Goal: Task Accomplishment & Management: Manage account settings

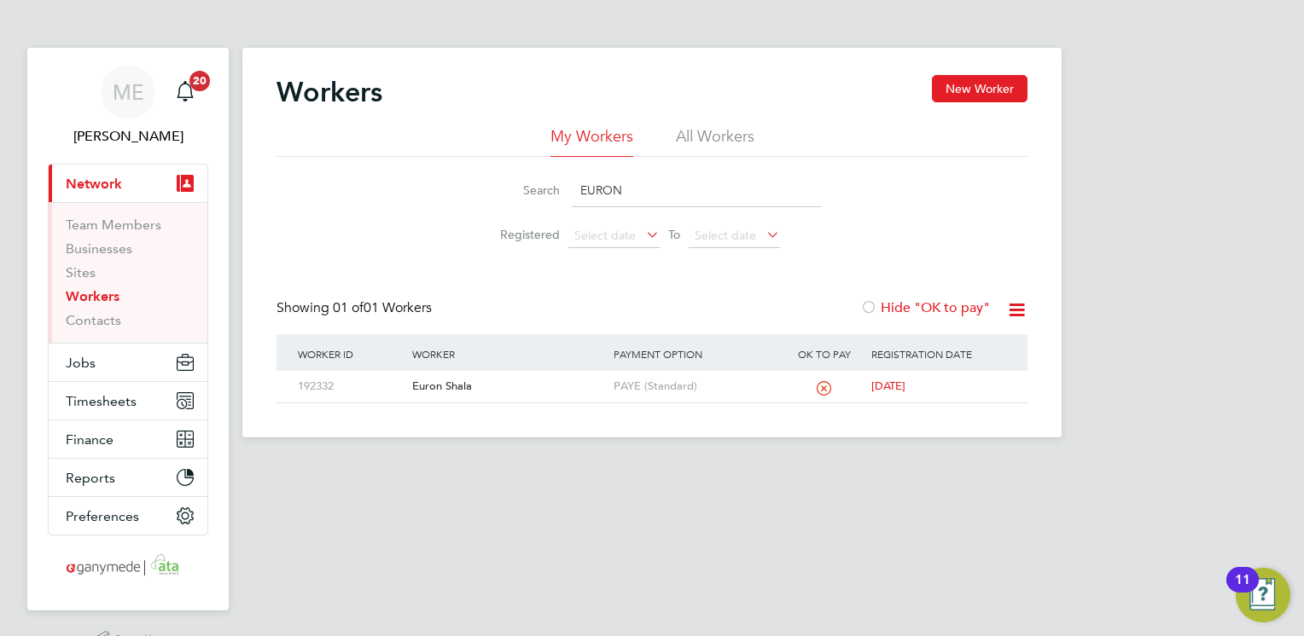
click at [642, 192] on input "EURON" at bounding box center [696, 190] width 249 height 33
type input "E"
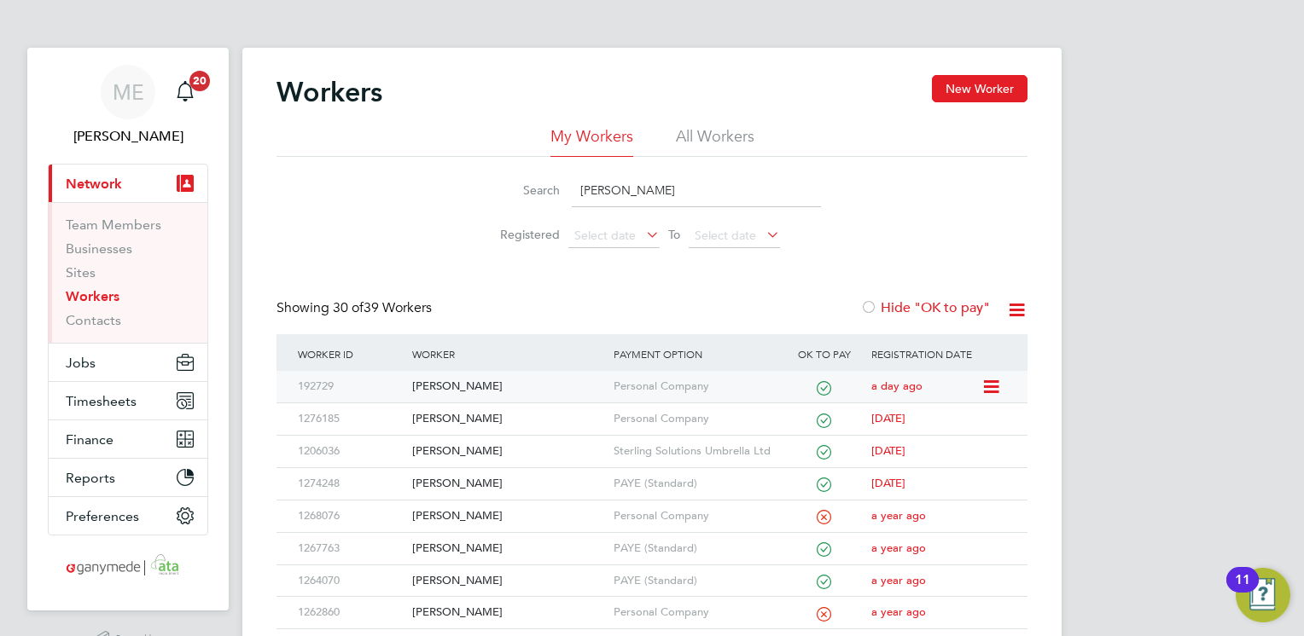
type input "PETER"
click at [550, 376] on div "[PERSON_NAME]" at bounding box center [508, 387] width 200 height 32
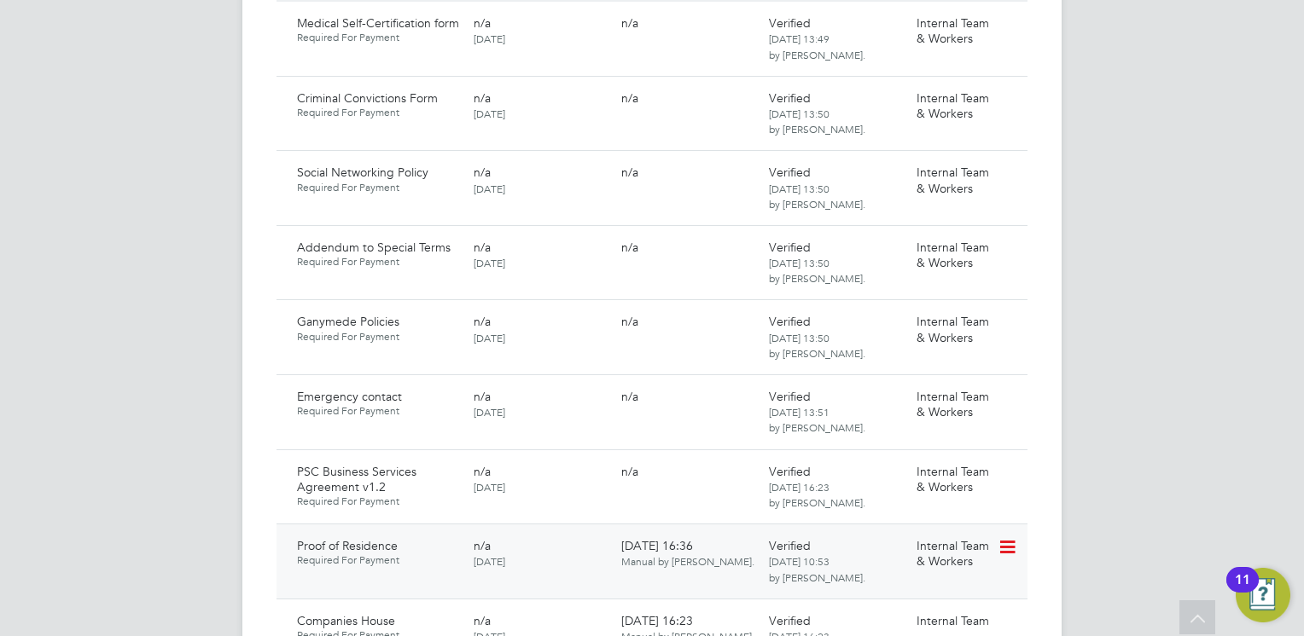
scroll to position [1160, 0]
click at [1008, 534] on icon at bounding box center [1005, 544] width 17 height 20
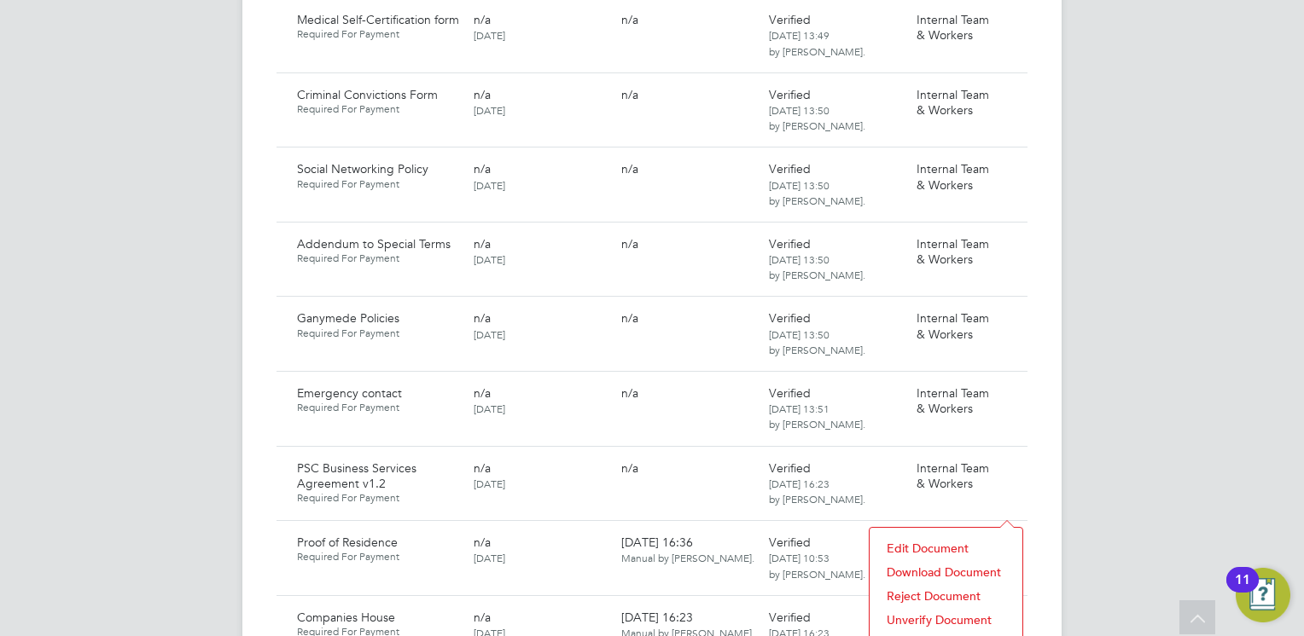
click at [915, 572] on li "Download Document" at bounding box center [946, 572] width 136 height 24
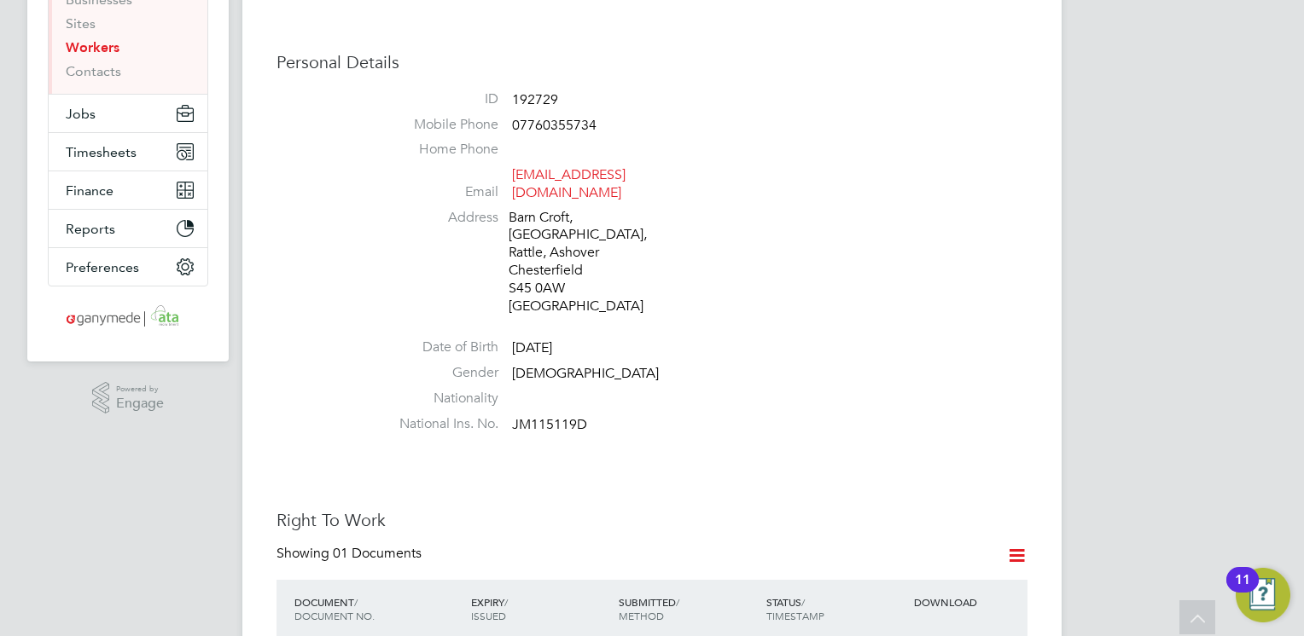
scroll to position [136, 0]
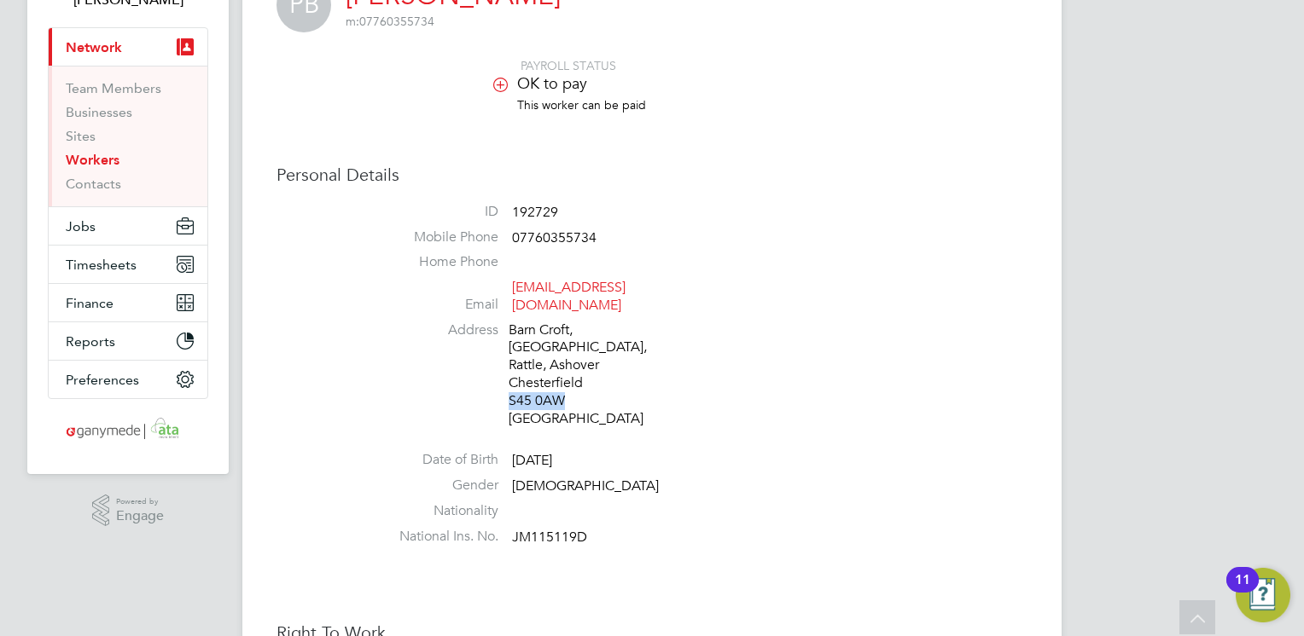
drag, startPoint x: 564, startPoint y: 362, endPoint x: 508, endPoint y: 368, distance: 55.8
click at [508, 368] on div "Barn Croft, Cripton Lane, Rattle, Ashover Chesterfield S45 0AW United Kingdom" at bounding box center [589, 375] width 162 height 107
copy div "S45 0AW"
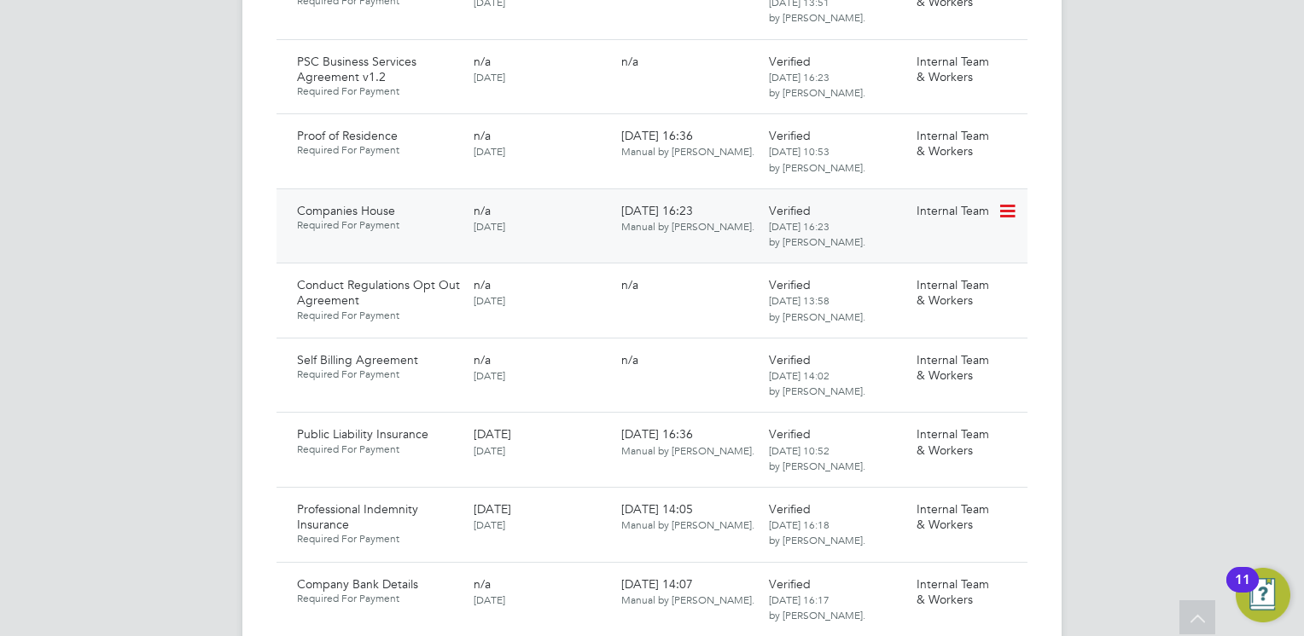
scroll to position [1638, 0]
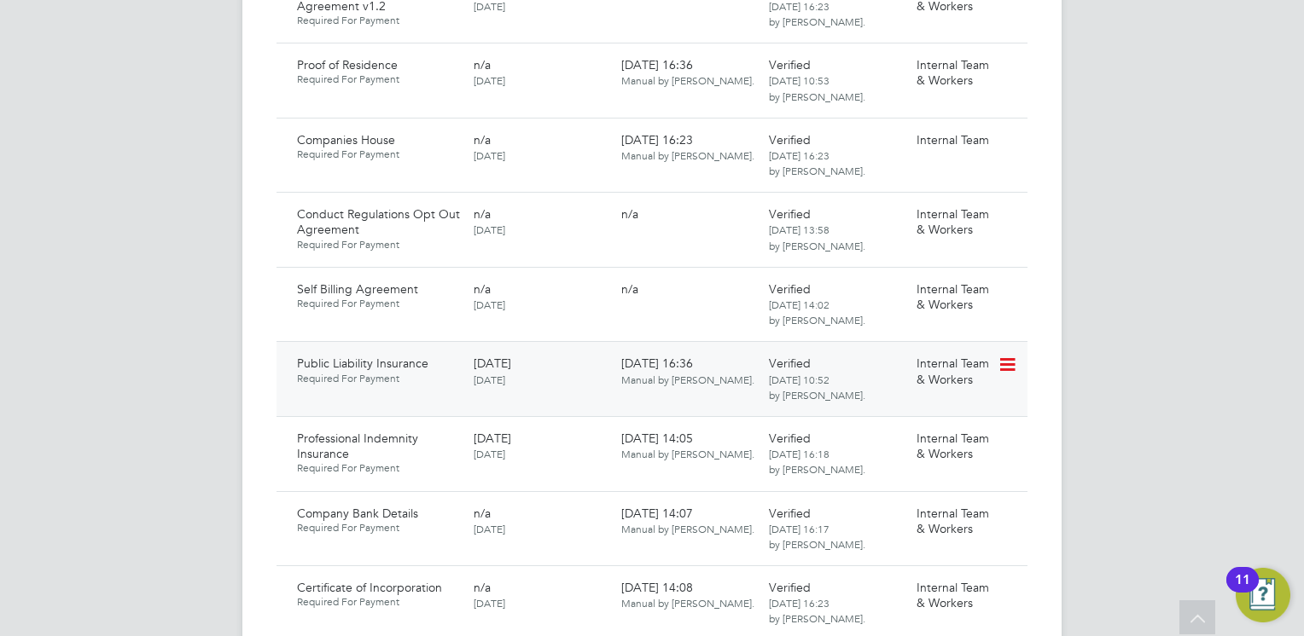
click at [1010, 355] on icon at bounding box center [1005, 365] width 17 height 20
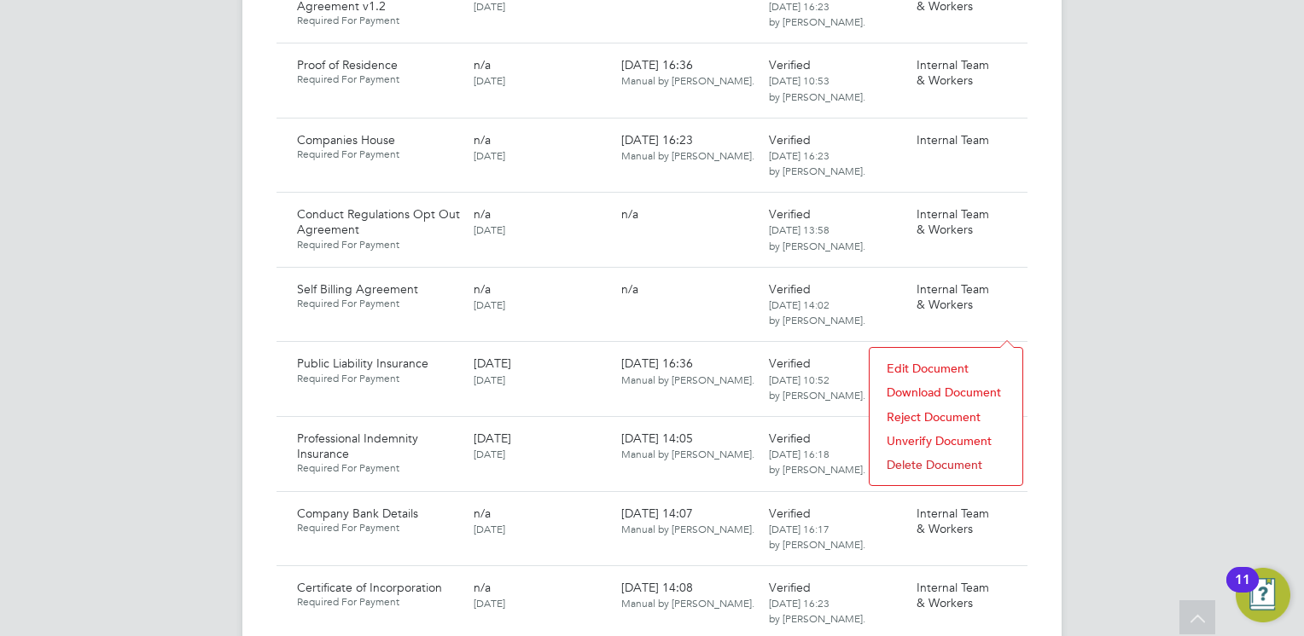
click at [935, 388] on li "Download Document" at bounding box center [946, 392] width 136 height 24
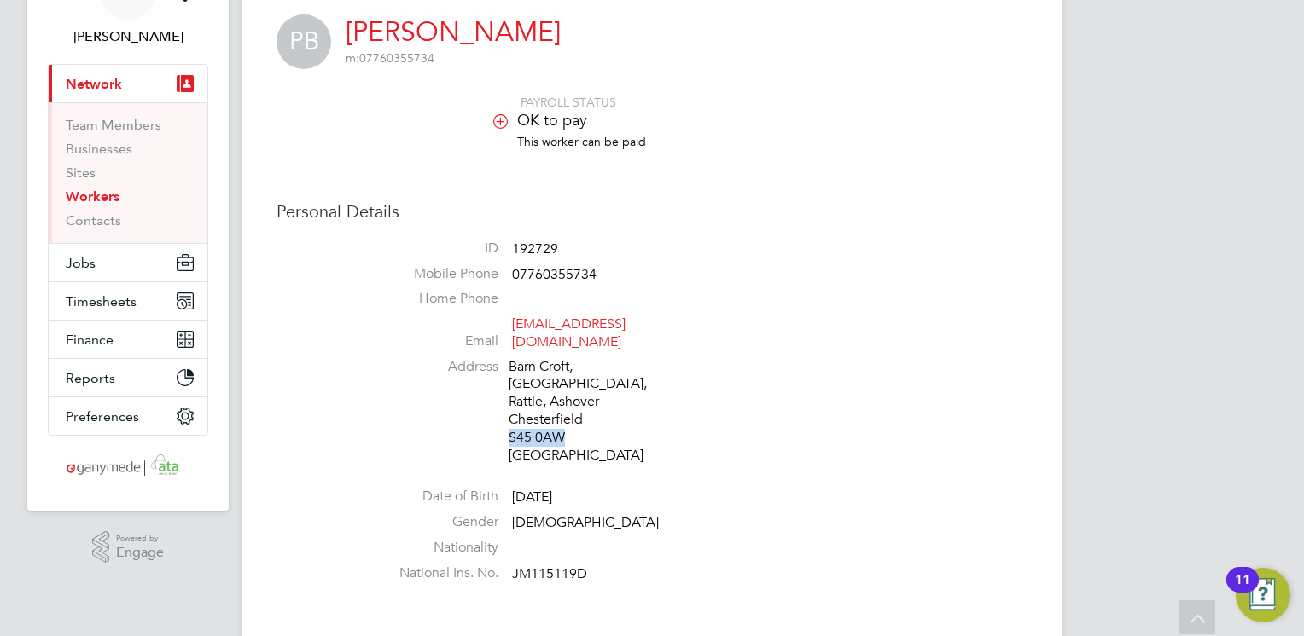
scroll to position [102, 0]
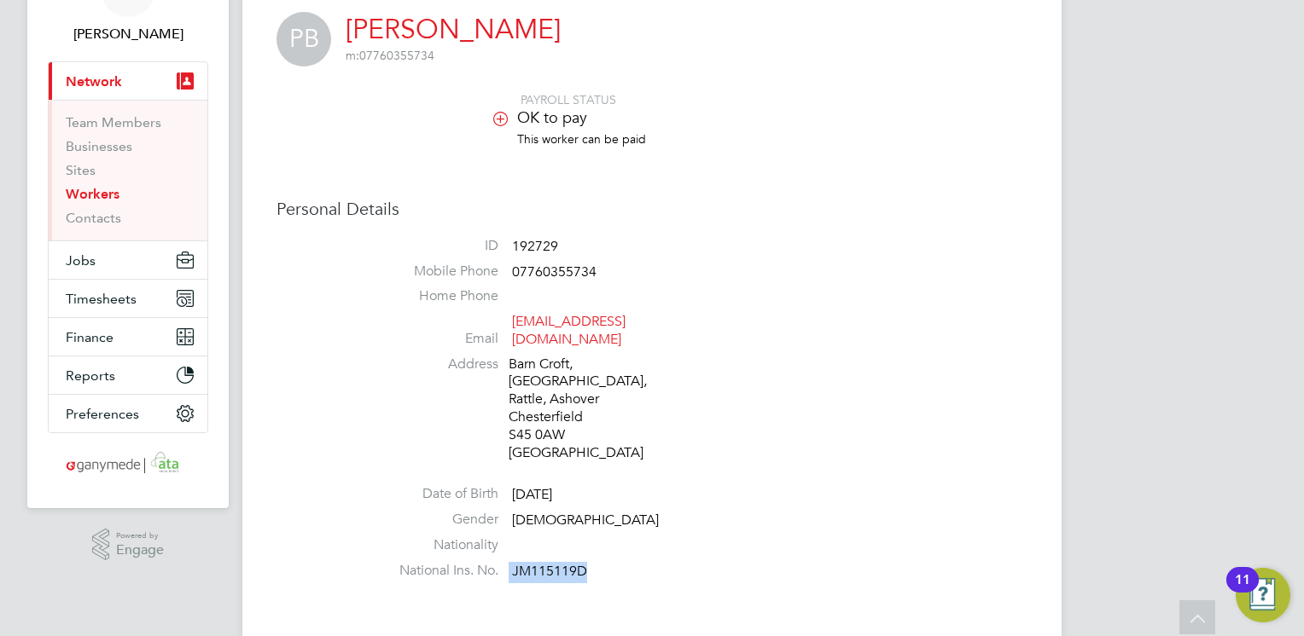
drag, startPoint x: 584, startPoint y: 537, endPoint x: 508, endPoint y: 542, distance: 76.0
click at [508, 562] on li "National Ins. No. JM115119D" at bounding box center [703, 575] width 648 height 26
copy li "JM115119D"
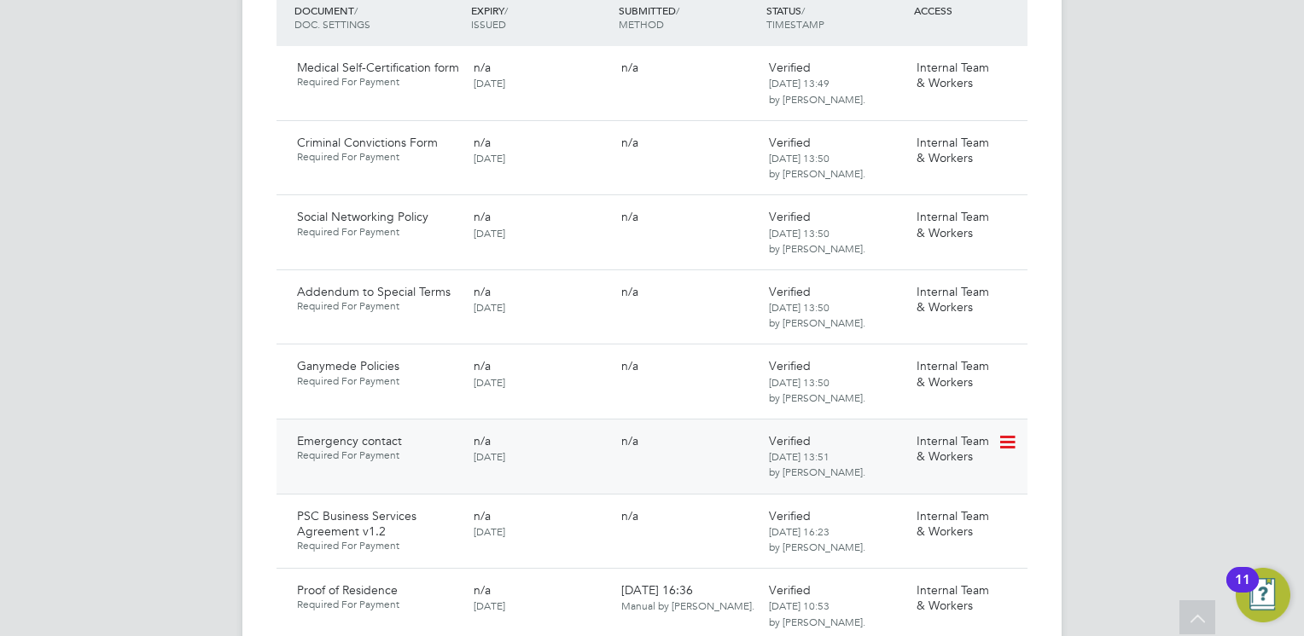
scroll to position [1126, 0]
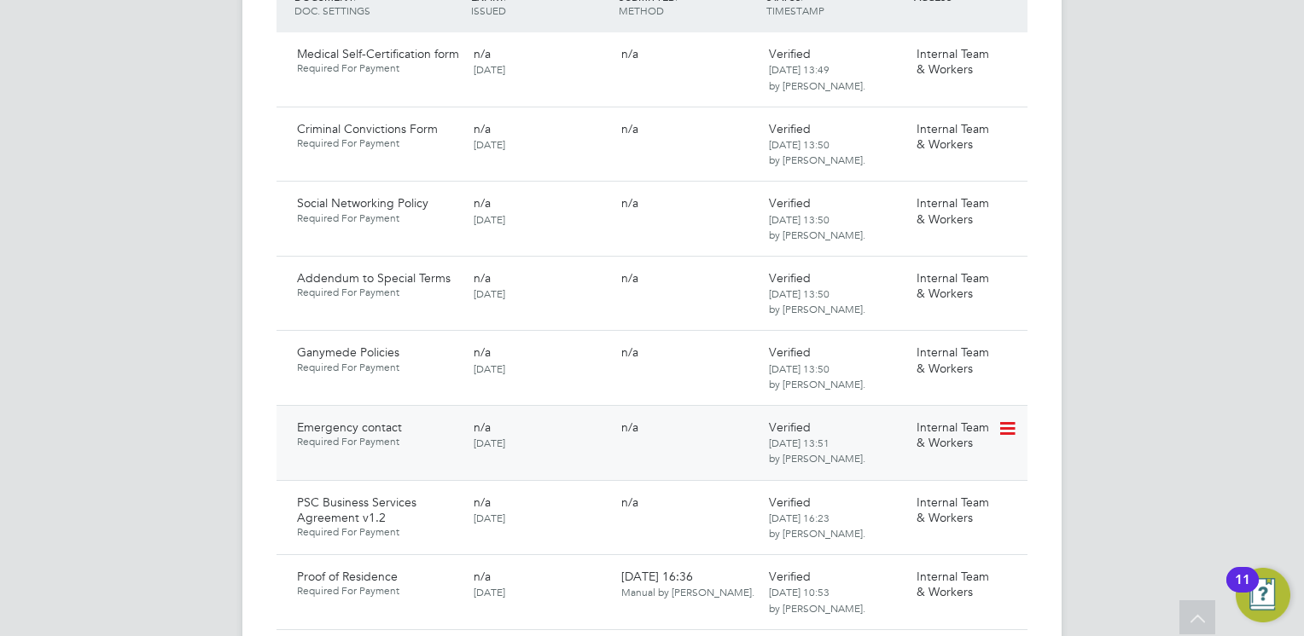
click at [1010, 419] on icon at bounding box center [1005, 429] width 17 height 20
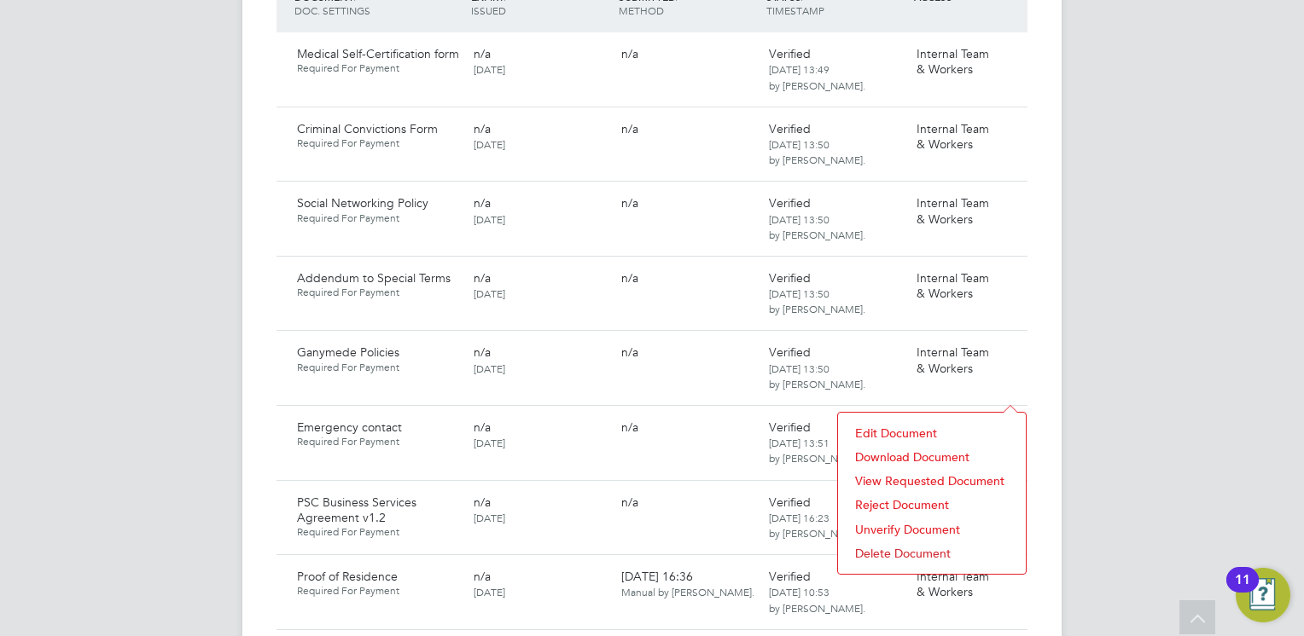
click at [904, 455] on li "Download Document" at bounding box center [931, 457] width 171 height 24
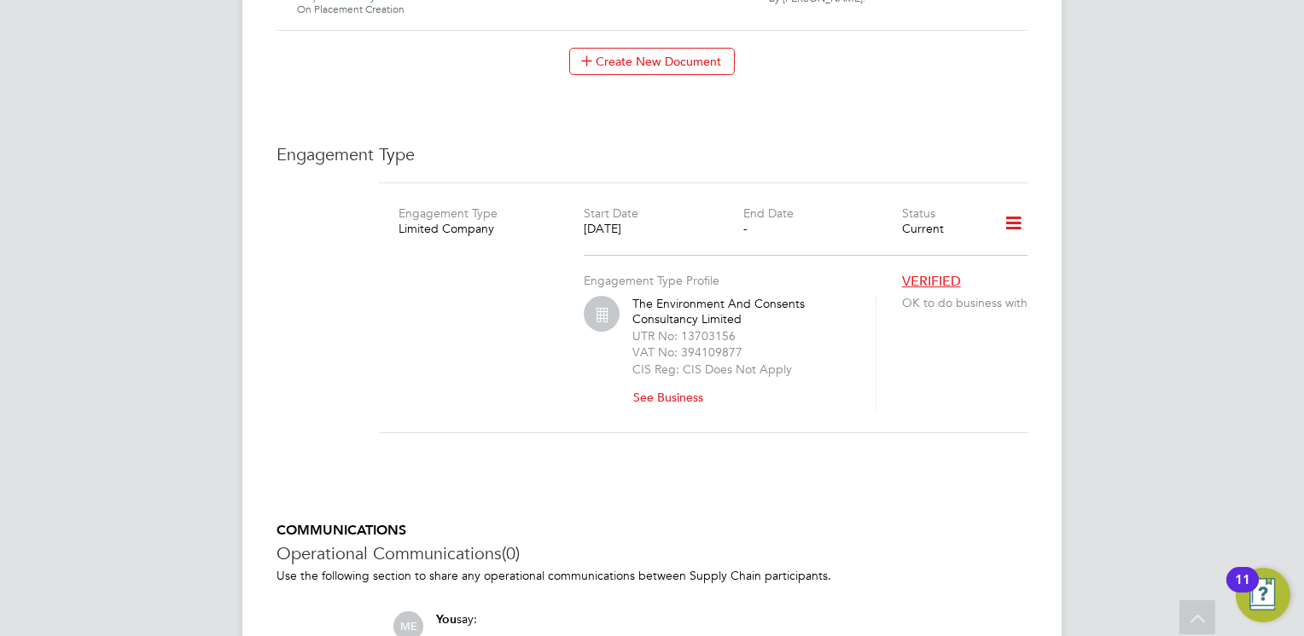
scroll to position [2423, 0]
click at [671, 381] on button "See Business" at bounding box center [674, 394] width 84 height 27
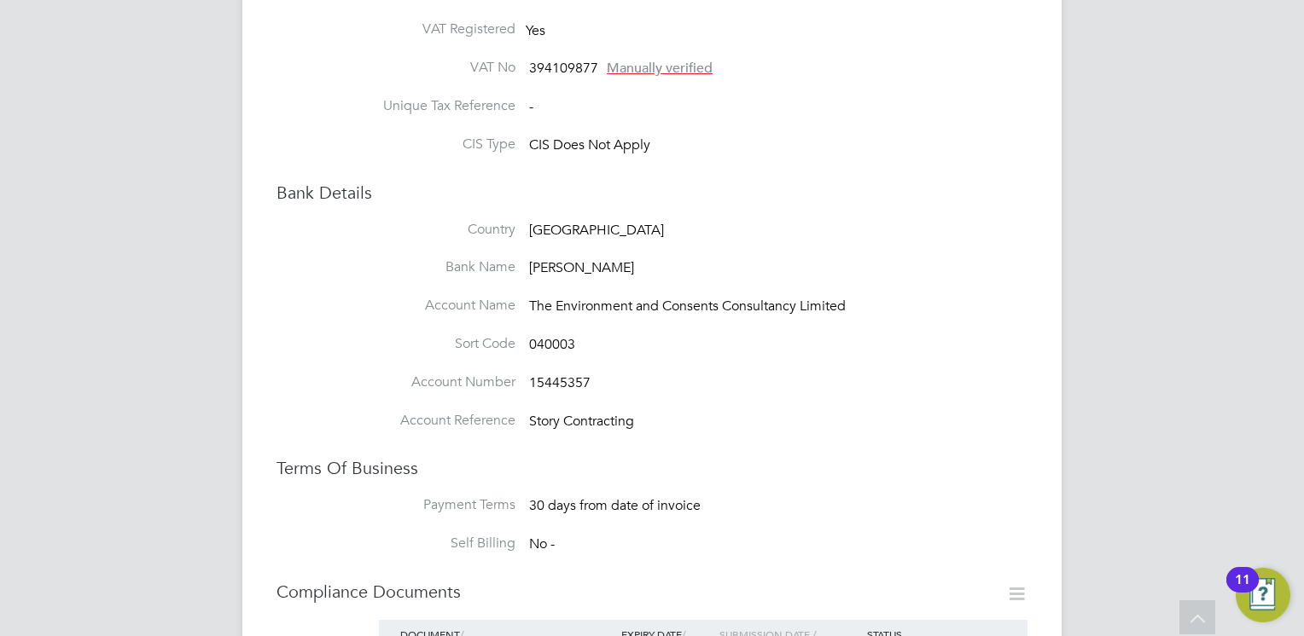
scroll to position [546, 0]
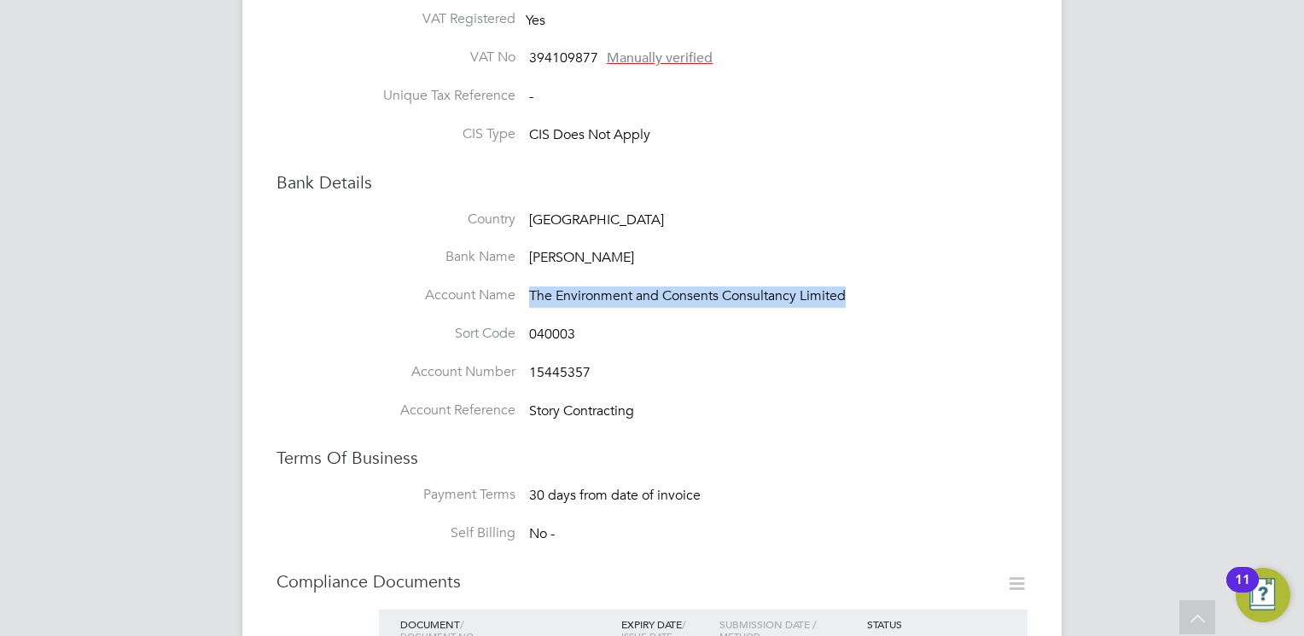
drag, startPoint x: 527, startPoint y: 298, endPoint x: 875, endPoint y: 295, distance: 348.1
click at [875, 295] on li "Account Name The Environment and Consents Consultancy Limited" at bounding box center [686, 306] width 682 height 38
copy span "The Environment and Consents Consultancy Limited"
click at [594, 369] on li "Account Number 15445357" at bounding box center [686, 382] width 682 height 38
drag, startPoint x: 588, startPoint y: 369, endPoint x: 525, endPoint y: 372, distance: 62.3
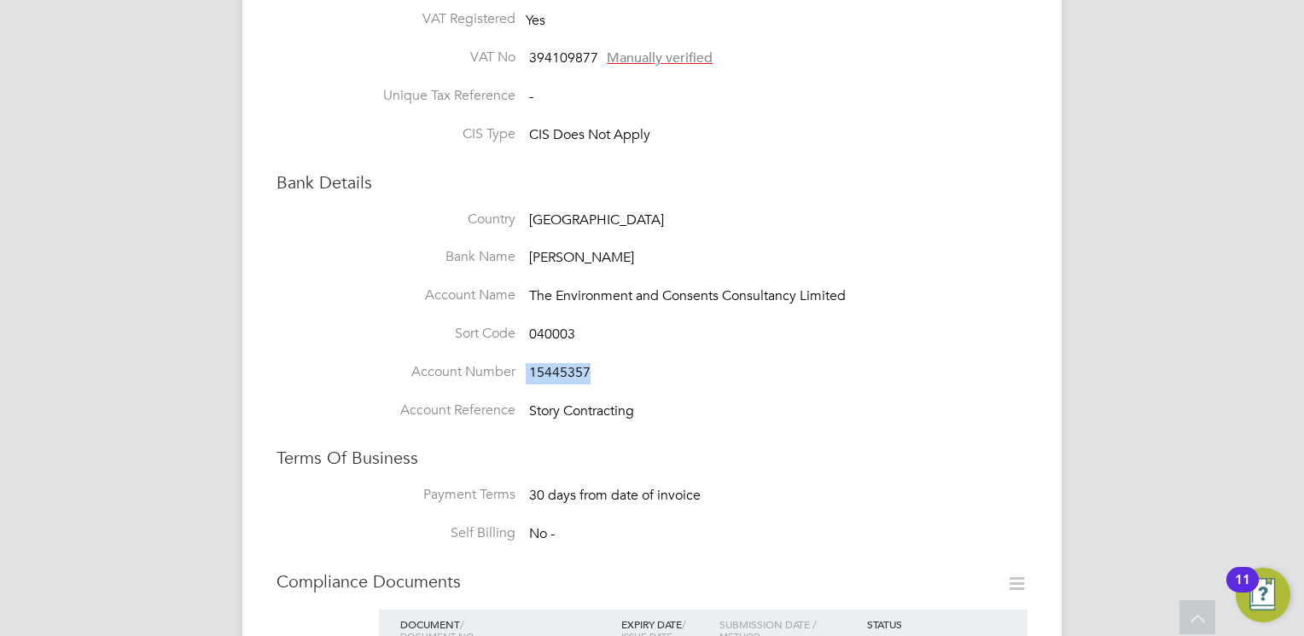
click at [525, 372] on li "Account Number 15445357" at bounding box center [686, 382] width 682 height 38
copy li "15445357"
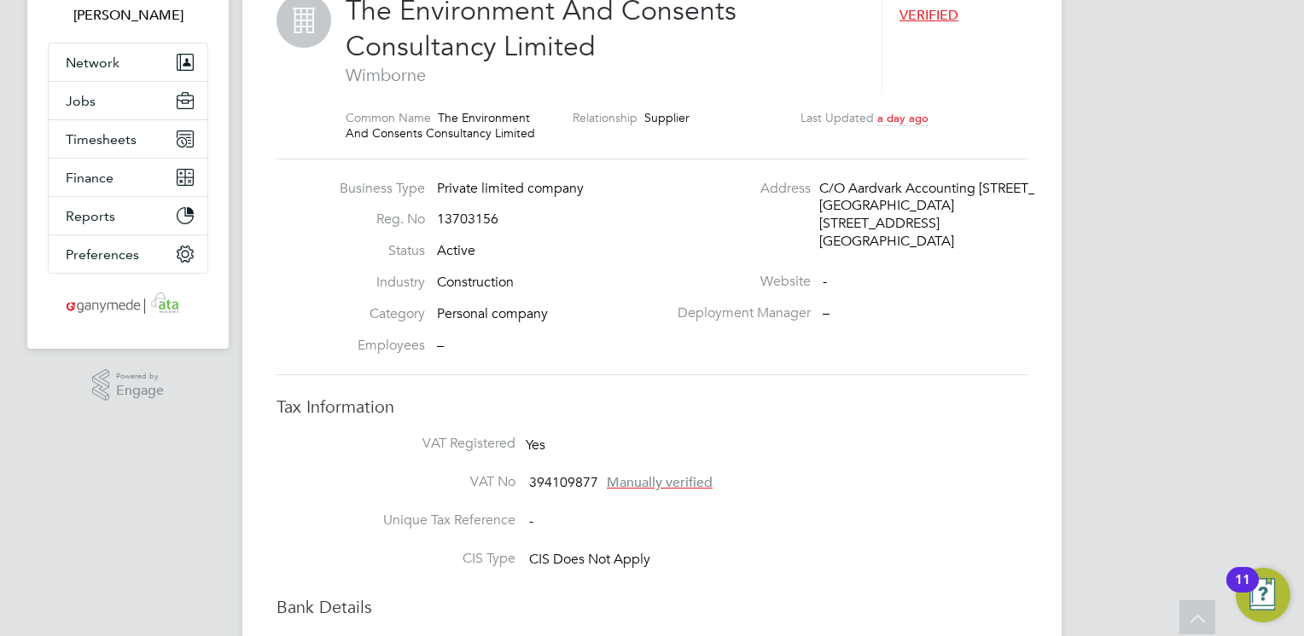
scroll to position [102, 0]
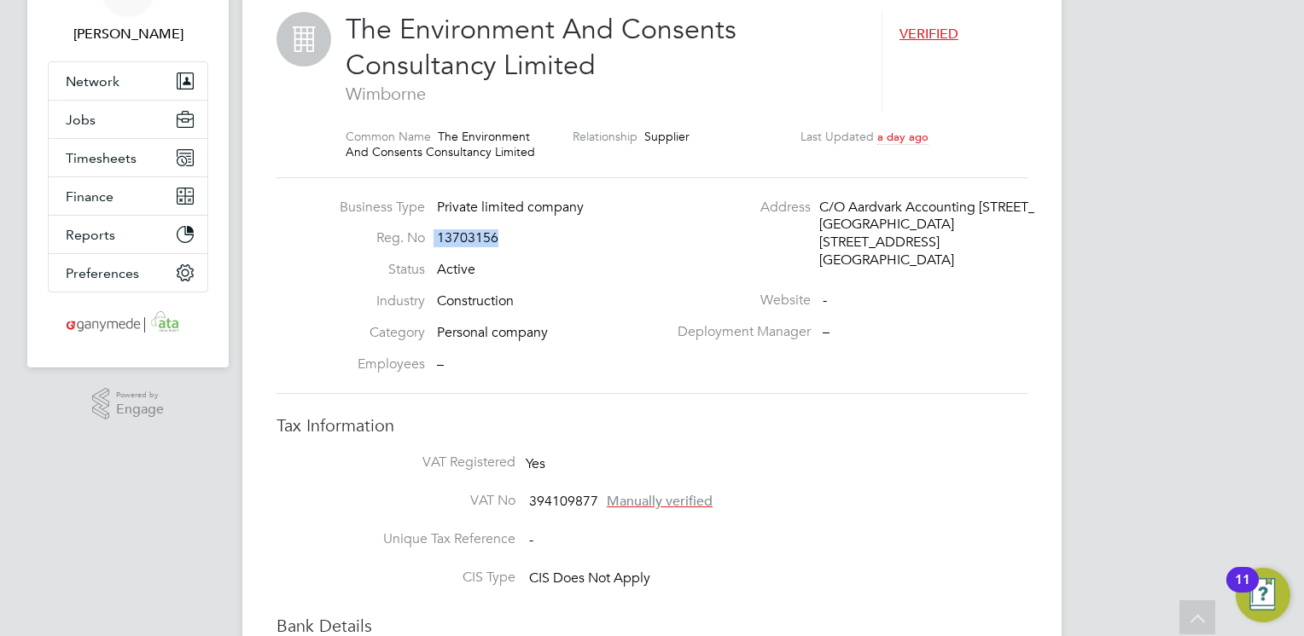
drag, startPoint x: 496, startPoint y: 236, endPoint x: 434, endPoint y: 236, distance: 62.3
click at [434, 236] on li "Reg. No 13703156" at bounding box center [499, 245] width 336 height 32
copy li "13703156"
drag, startPoint x: 593, startPoint y: 504, endPoint x: 573, endPoint y: 506, distance: 19.7
click at [573, 506] on span "394109877" at bounding box center [563, 501] width 69 height 17
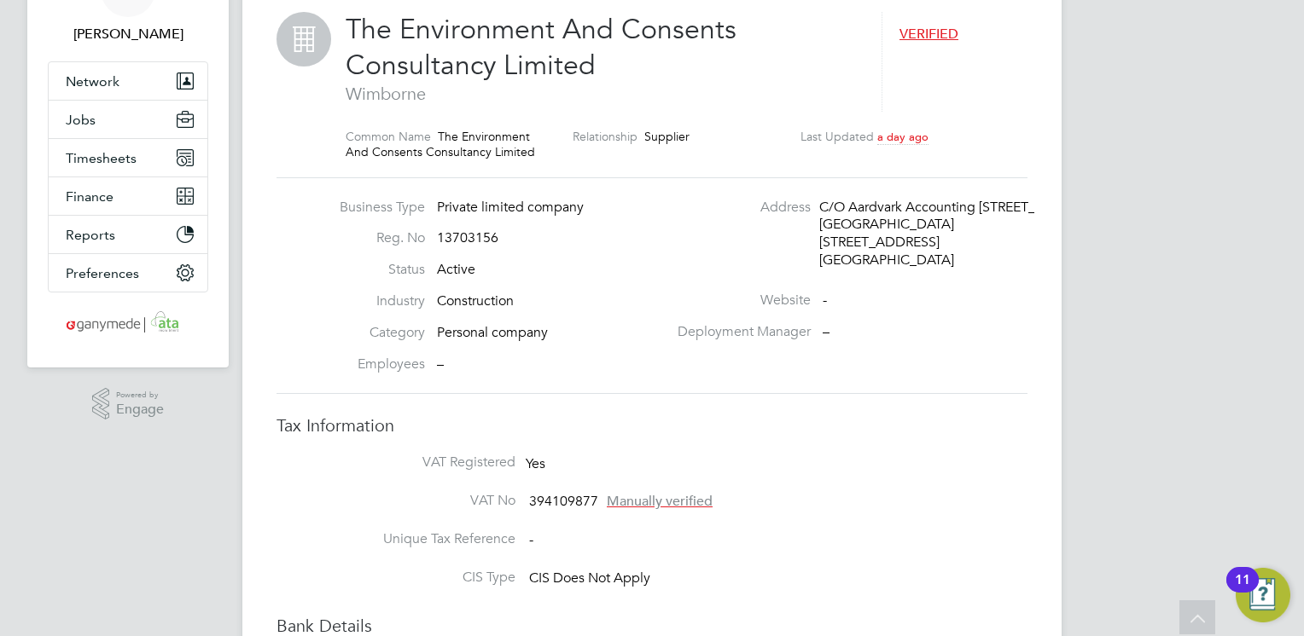
drag, startPoint x: 573, startPoint y: 506, endPoint x: 597, endPoint y: 500, distance: 24.6
click at [597, 500] on span "394109877" at bounding box center [563, 501] width 69 height 17
drag, startPoint x: 600, startPoint y: 497, endPoint x: 526, endPoint y: 504, distance: 73.7
click at [526, 504] on li "VAT No 394109877 Manually verified" at bounding box center [686, 511] width 682 height 38
copy li "394109877"
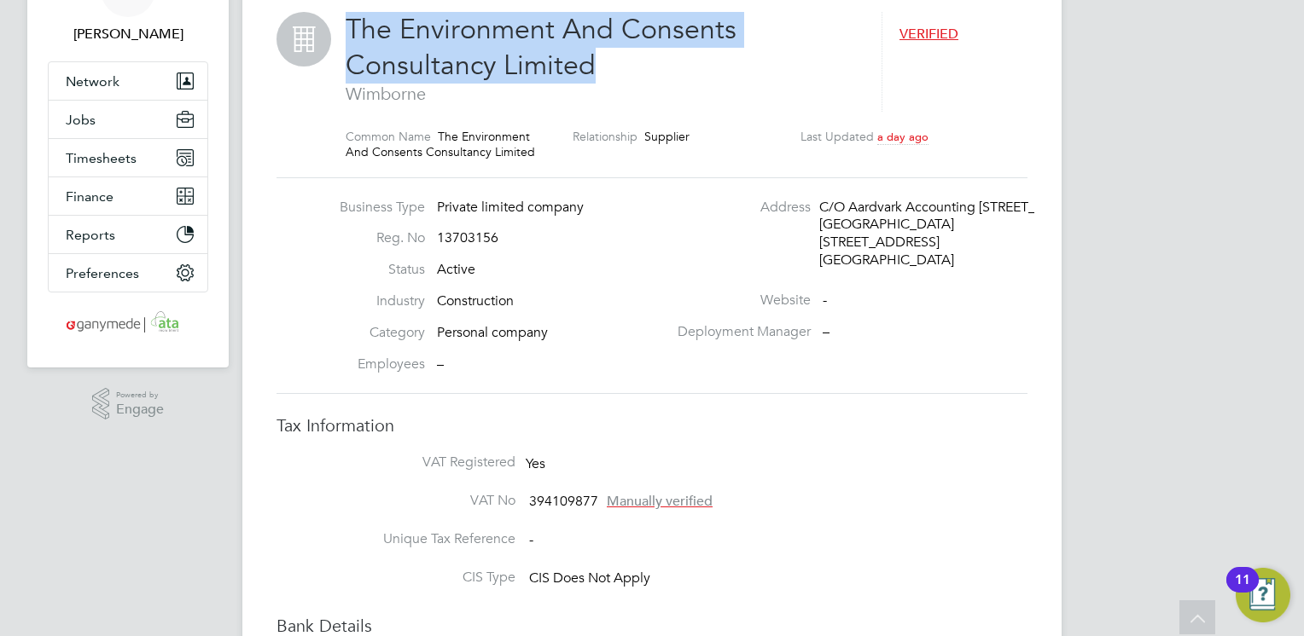
drag, startPoint x: 347, startPoint y: 25, endPoint x: 607, endPoint y: 61, distance: 261.9
click at [607, 61] on h2 "The Environment And Consents Consultancy Limited Wimborne" at bounding box center [604, 58] width 519 height 93
copy span "The Environment And Consents Consultancy Limited"
drag, startPoint x: 949, startPoint y: 239, endPoint x: 885, endPoint y: 239, distance: 64.0
click at [885, 239] on div "Wimborne, BH21 7SB" at bounding box center [900, 243] width 162 height 18
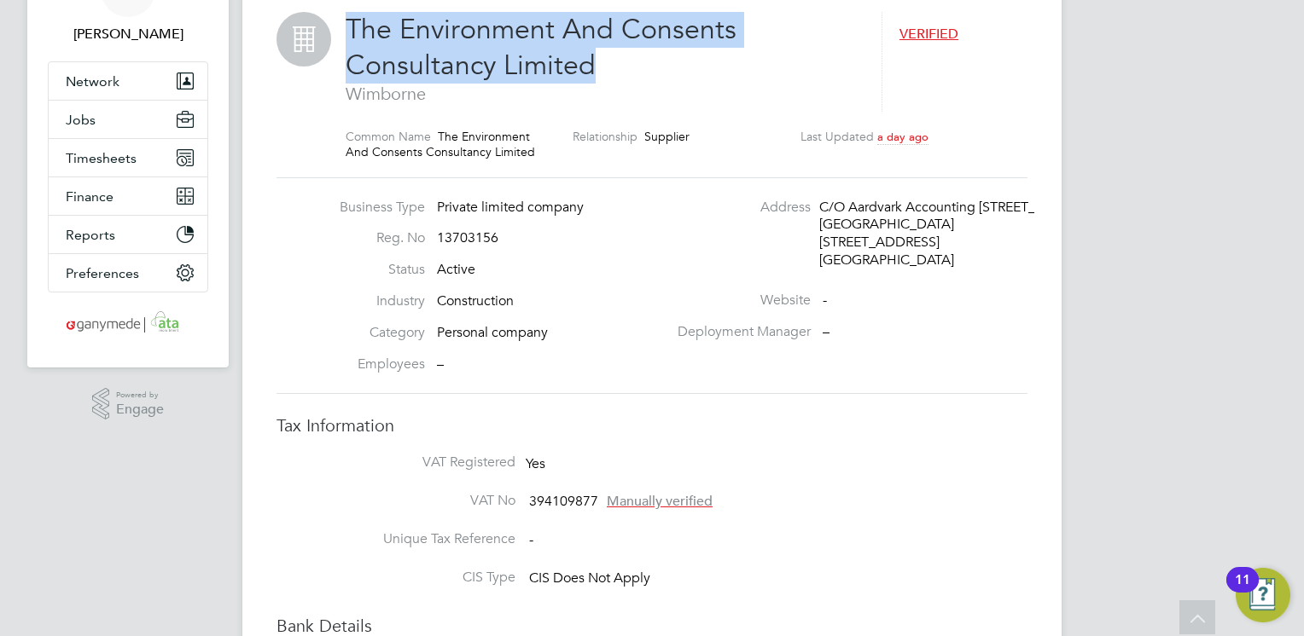
copy div "BH21 7SB"
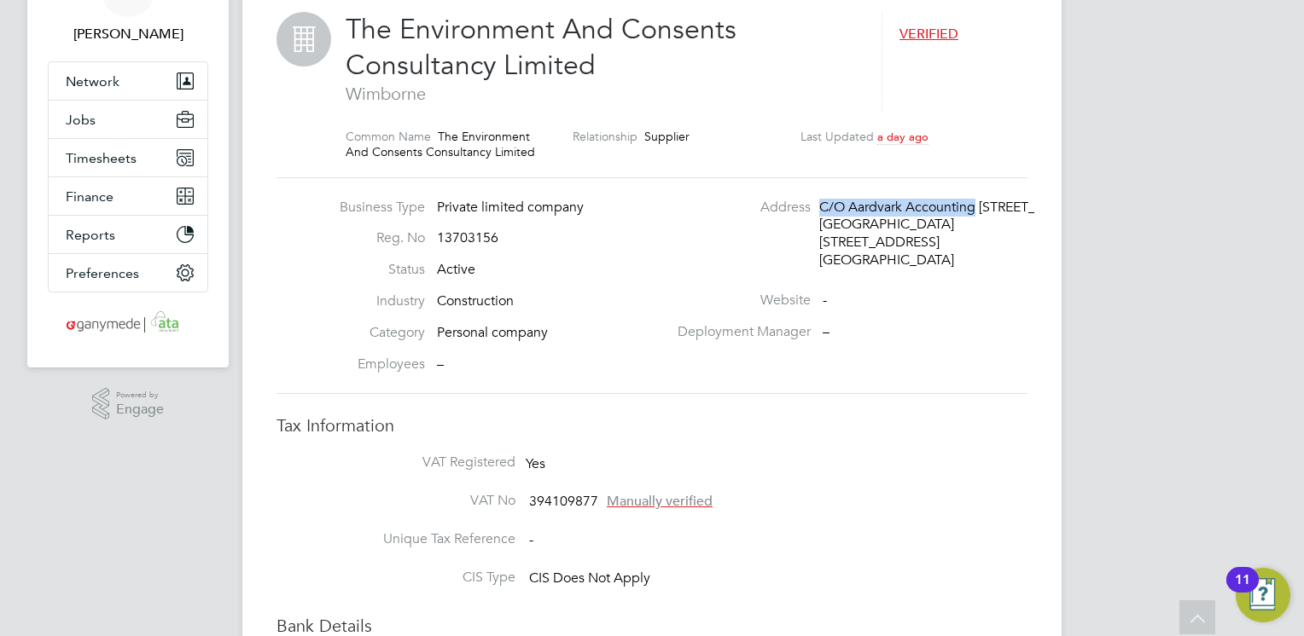
drag, startPoint x: 822, startPoint y: 205, endPoint x: 976, endPoint y: 202, distance: 154.4
click at [976, 202] on div "C/O Aardvark Accounting 1 Cedar Office Park" at bounding box center [900, 208] width 162 height 18
copy div "C/O Aardvark Accounting"
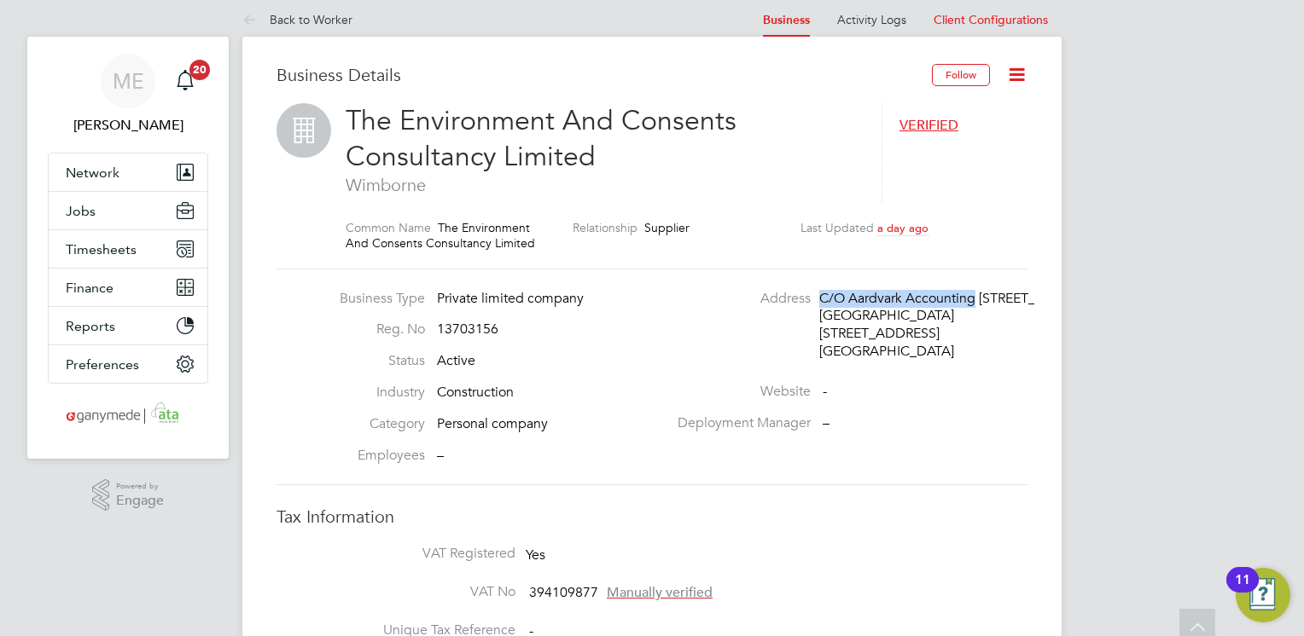
scroll to position [0, 0]
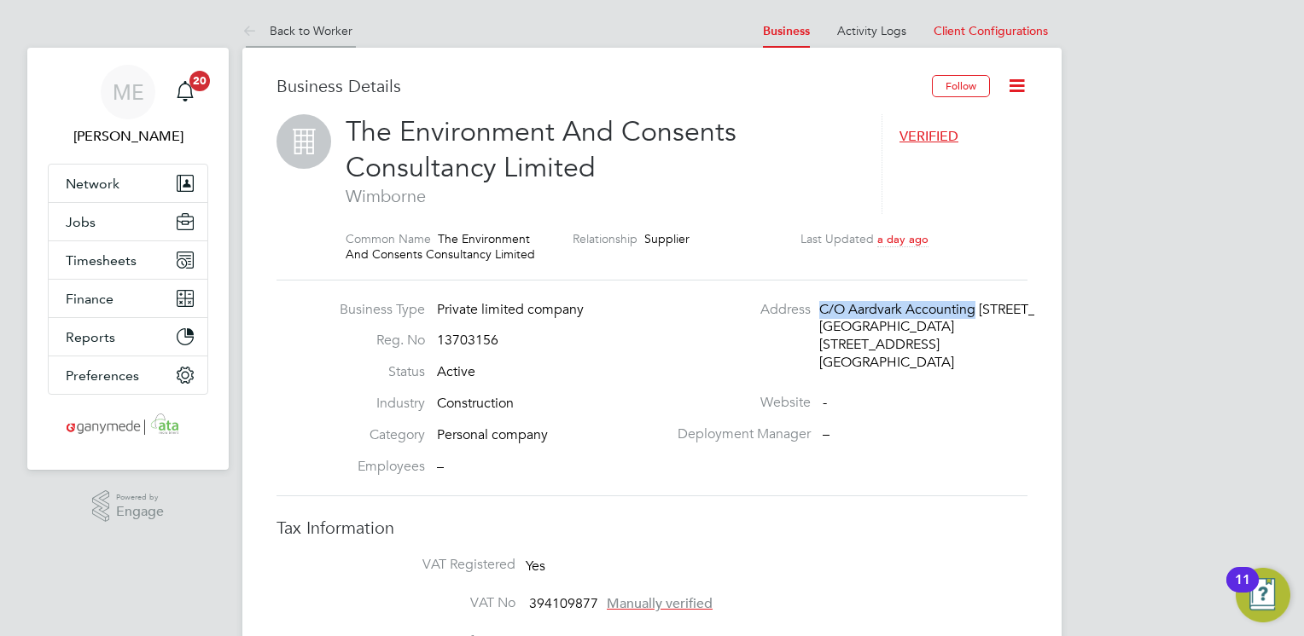
click at [253, 25] on icon at bounding box center [252, 31] width 21 height 21
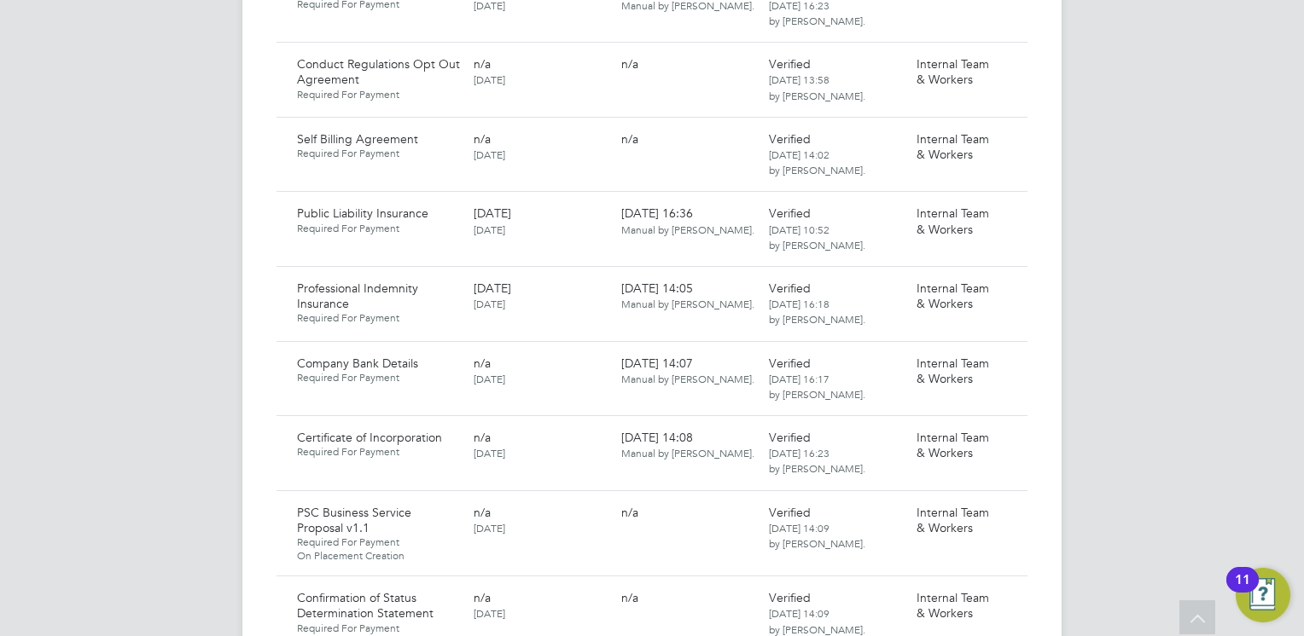
scroll to position [1774, 0]
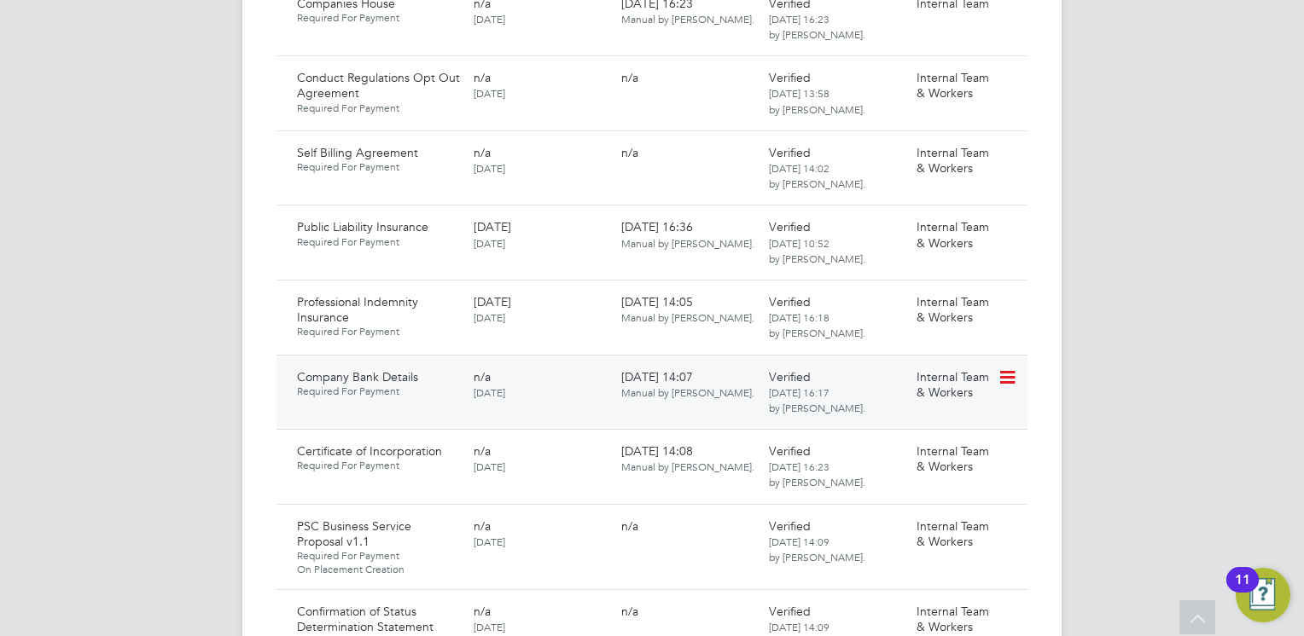
click at [1010, 368] on icon at bounding box center [1005, 378] width 17 height 20
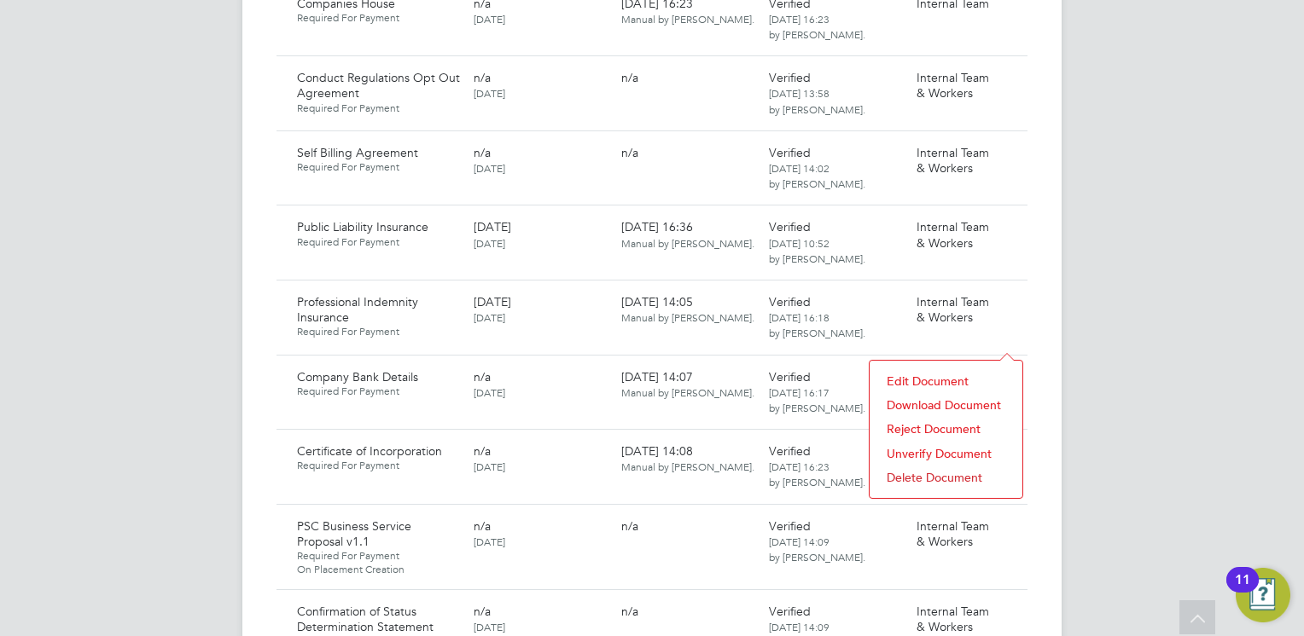
click at [935, 400] on li "Download Document" at bounding box center [946, 405] width 136 height 24
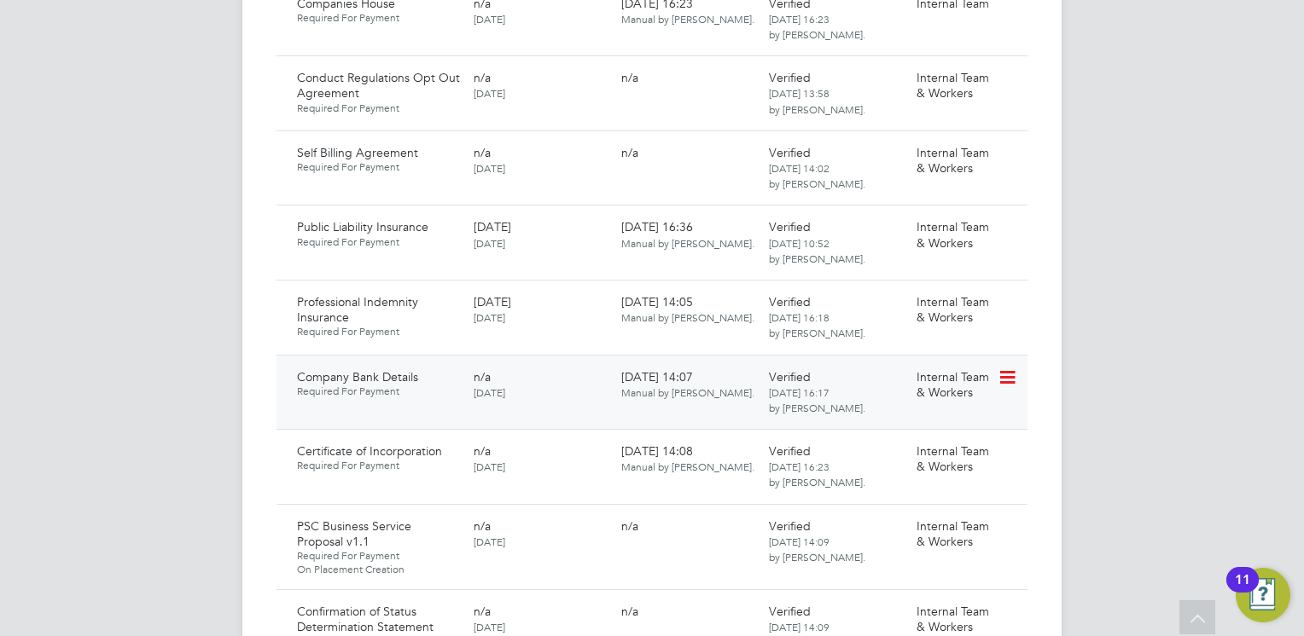
click at [1014, 368] on icon at bounding box center [1005, 378] width 17 height 20
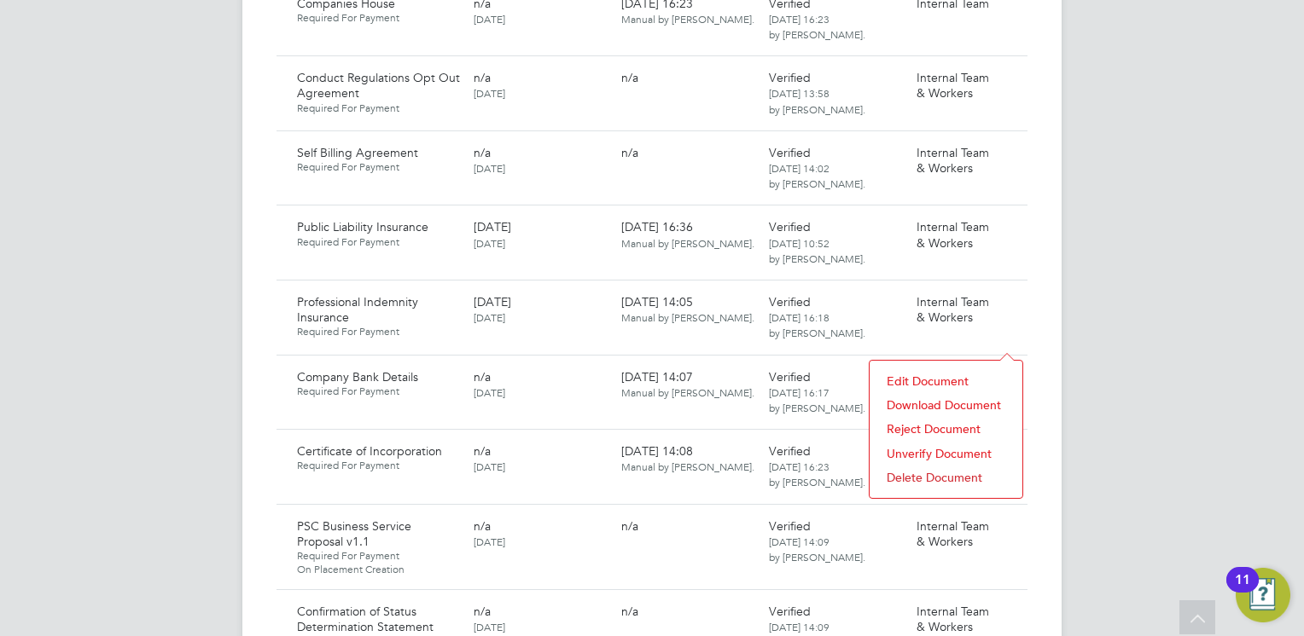
click at [911, 397] on li "Download Document" at bounding box center [946, 405] width 136 height 24
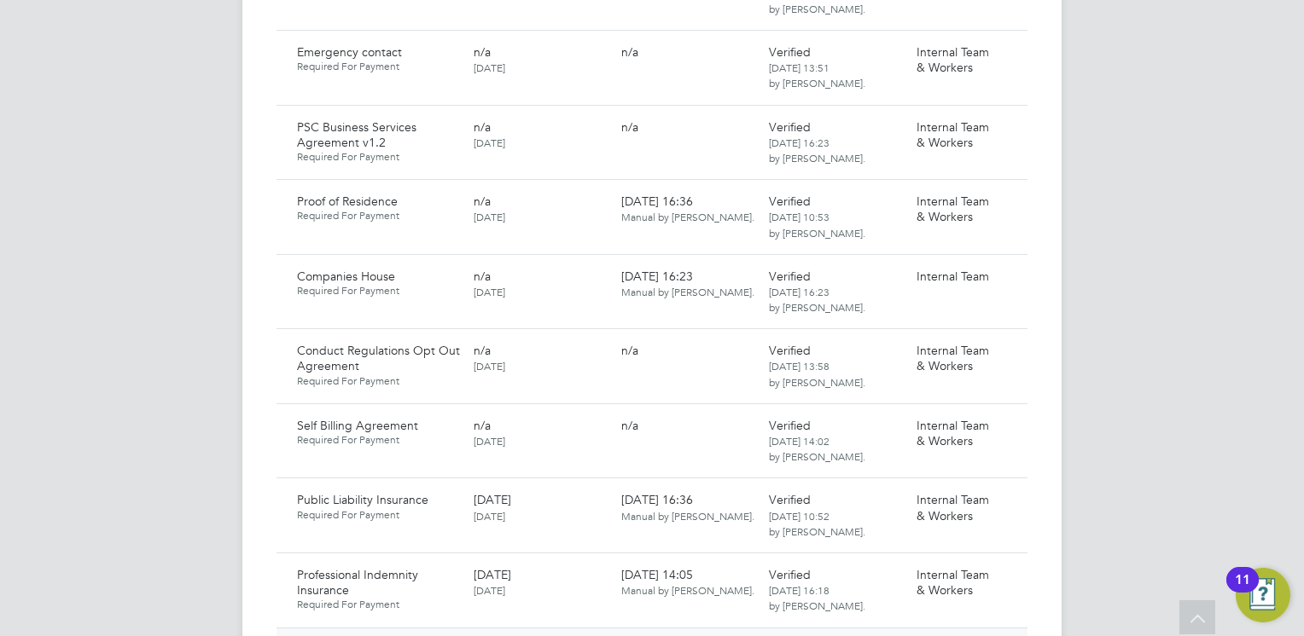
scroll to position [1501, 0]
click at [1010, 267] on icon at bounding box center [1005, 277] width 17 height 20
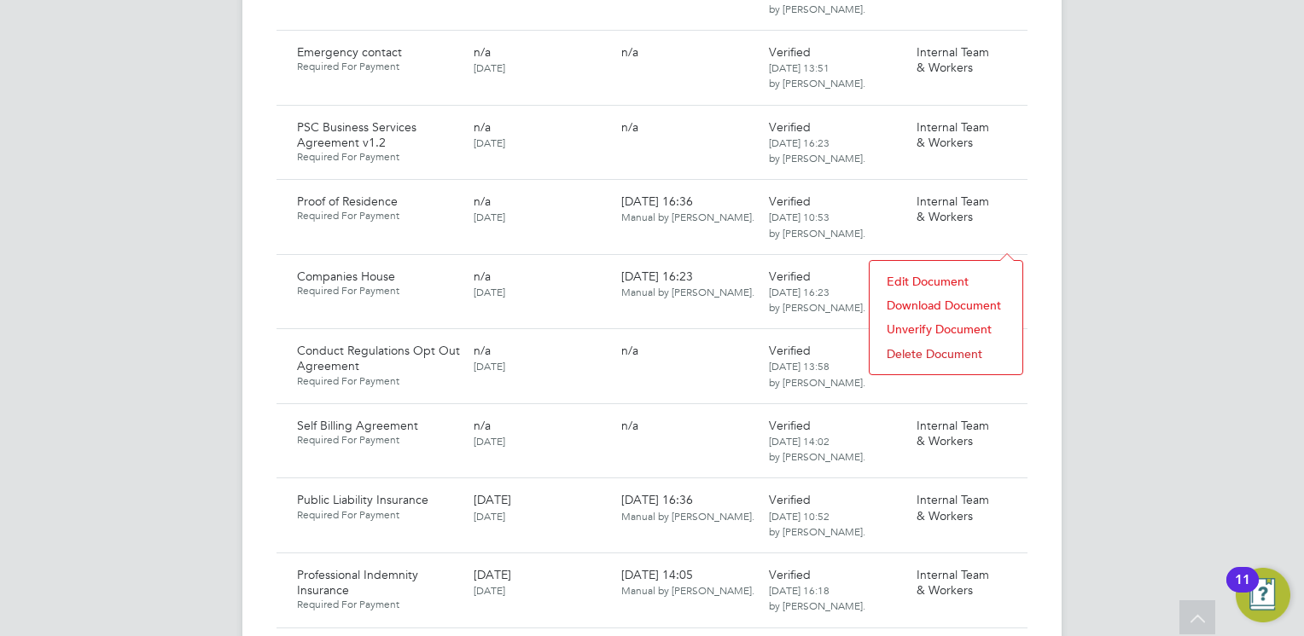
click at [915, 301] on li "Download Document" at bounding box center [946, 305] width 136 height 24
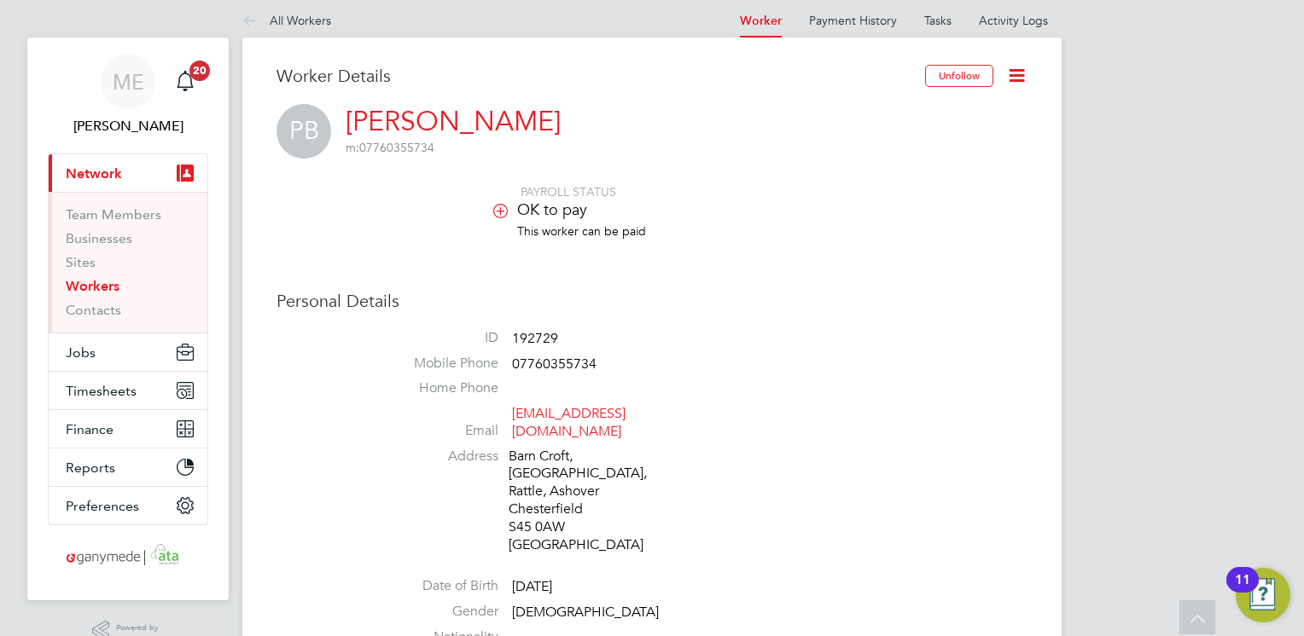
scroll to position [0, 0]
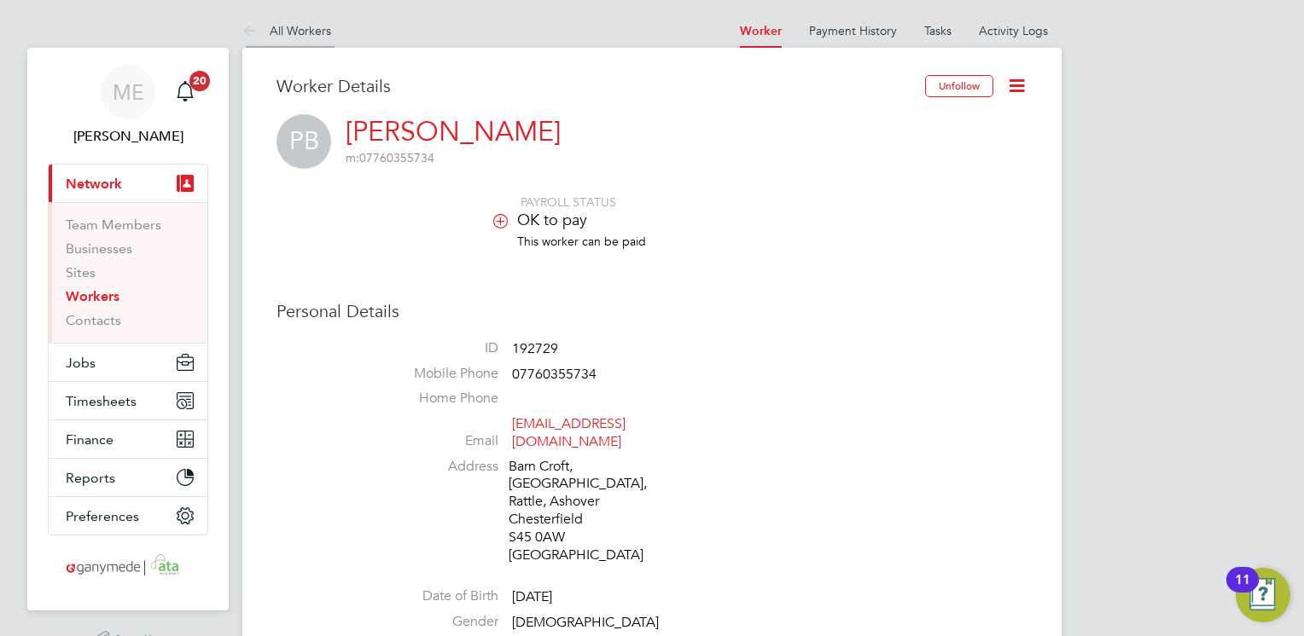
click at [249, 28] on icon at bounding box center [252, 31] width 21 height 21
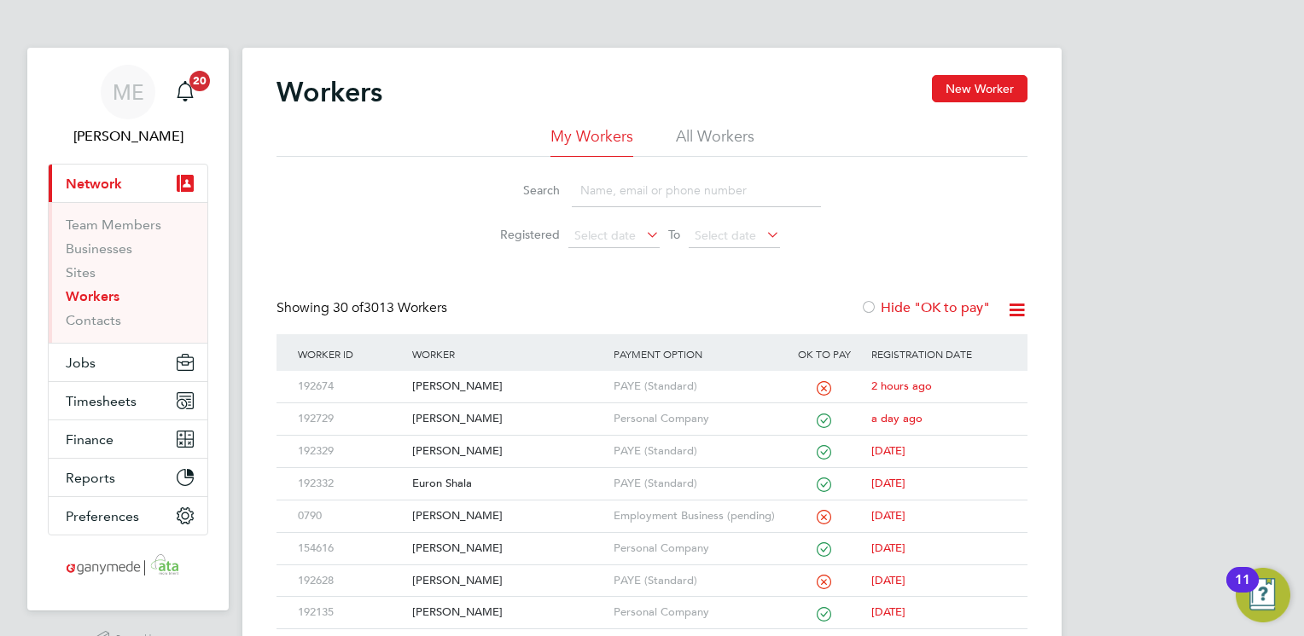
click at [584, 199] on input at bounding box center [696, 190] width 249 height 33
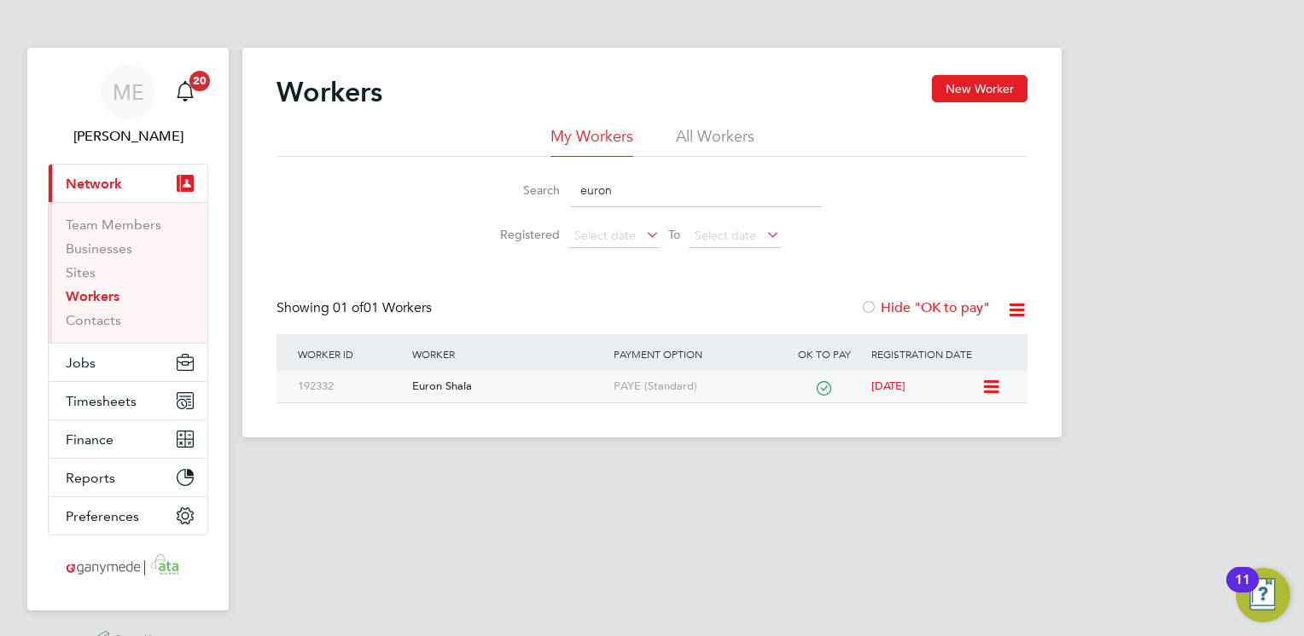
type input "euron"
click at [520, 379] on div "Euron Shala" at bounding box center [508, 387] width 200 height 32
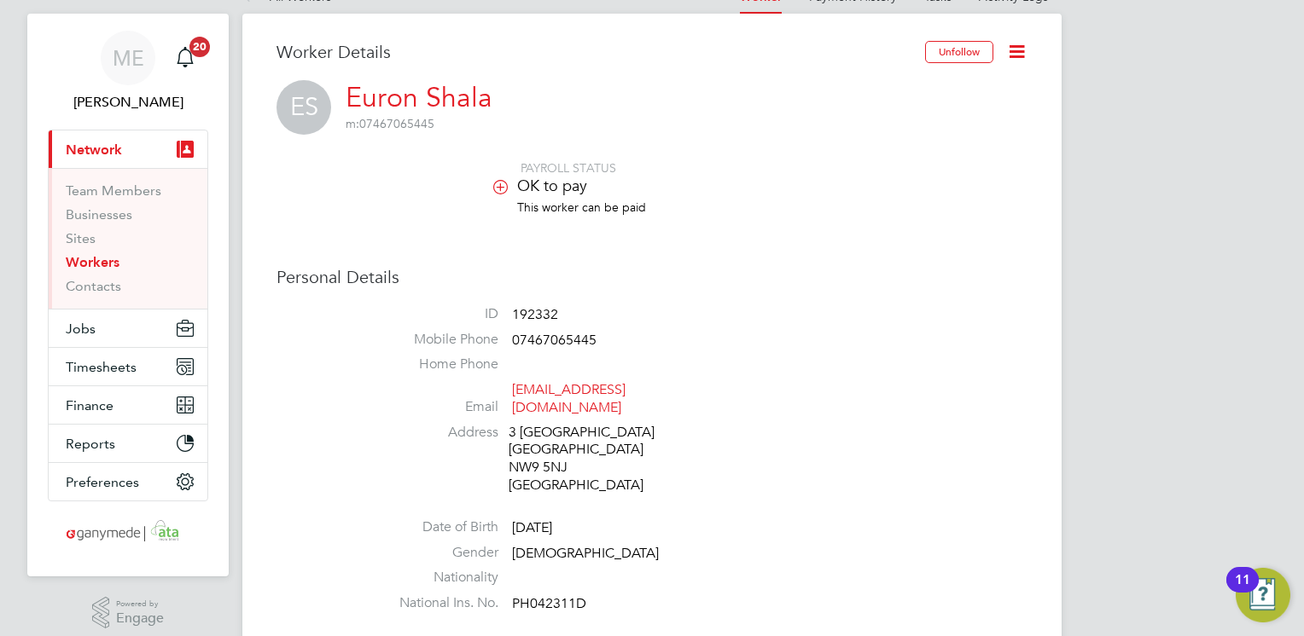
scroll to position [68, 0]
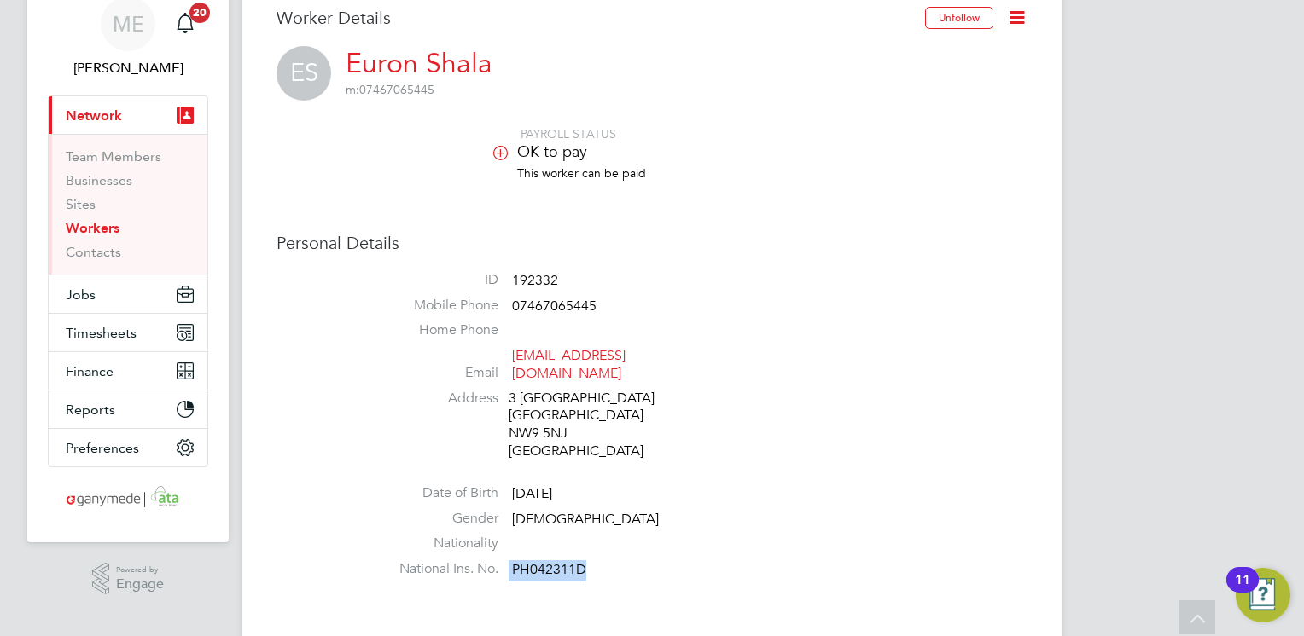
drag, startPoint x: 584, startPoint y: 556, endPoint x: 508, endPoint y: 555, distance: 75.1
click at [508, 560] on li "National Ins. No. PH042311D" at bounding box center [703, 573] width 648 height 26
copy li "PH042311D"
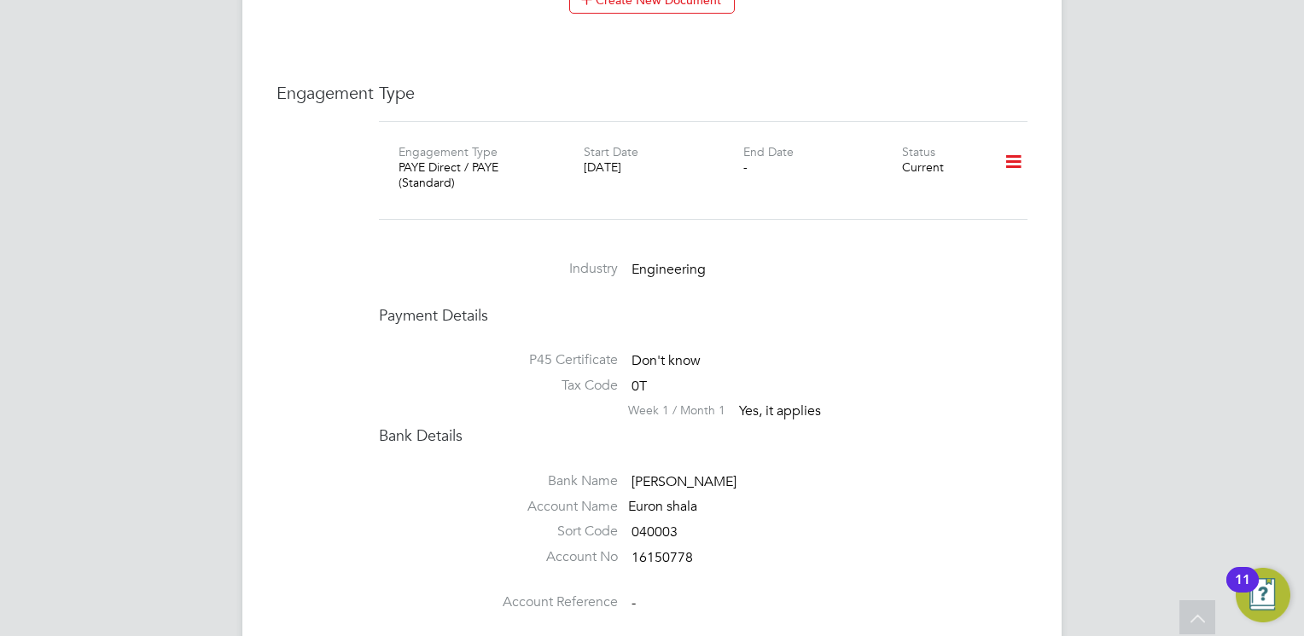
scroll to position [2320, 0]
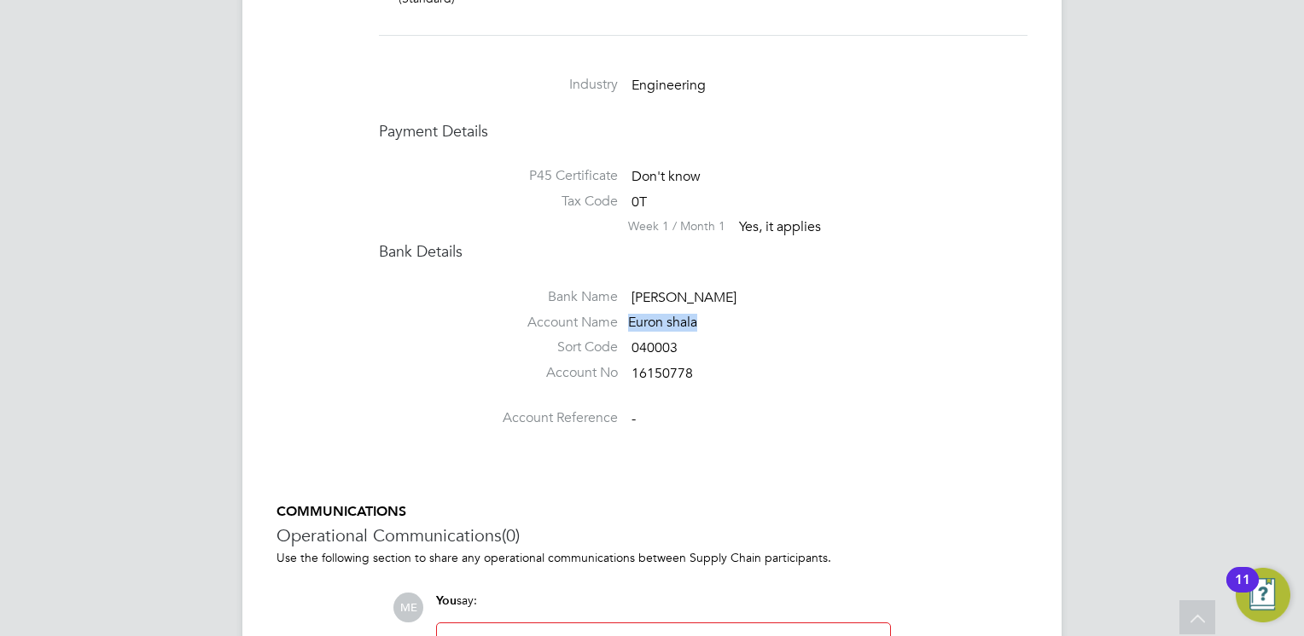
drag, startPoint x: 696, startPoint y: 292, endPoint x: 628, endPoint y: 300, distance: 68.8
click at [628, 314] on div "Euron shala" at bounding box center [709, 323] width 162 height 18
copy div "Euron shala"
drag, startPoint x: 690, startPoint y: 342, endPoint x: 629, endPoint y: 348, distance: 61.7
click at [629, 364] on li "Account No 16150778" at bounding box center [703, 377] width 648 height 26
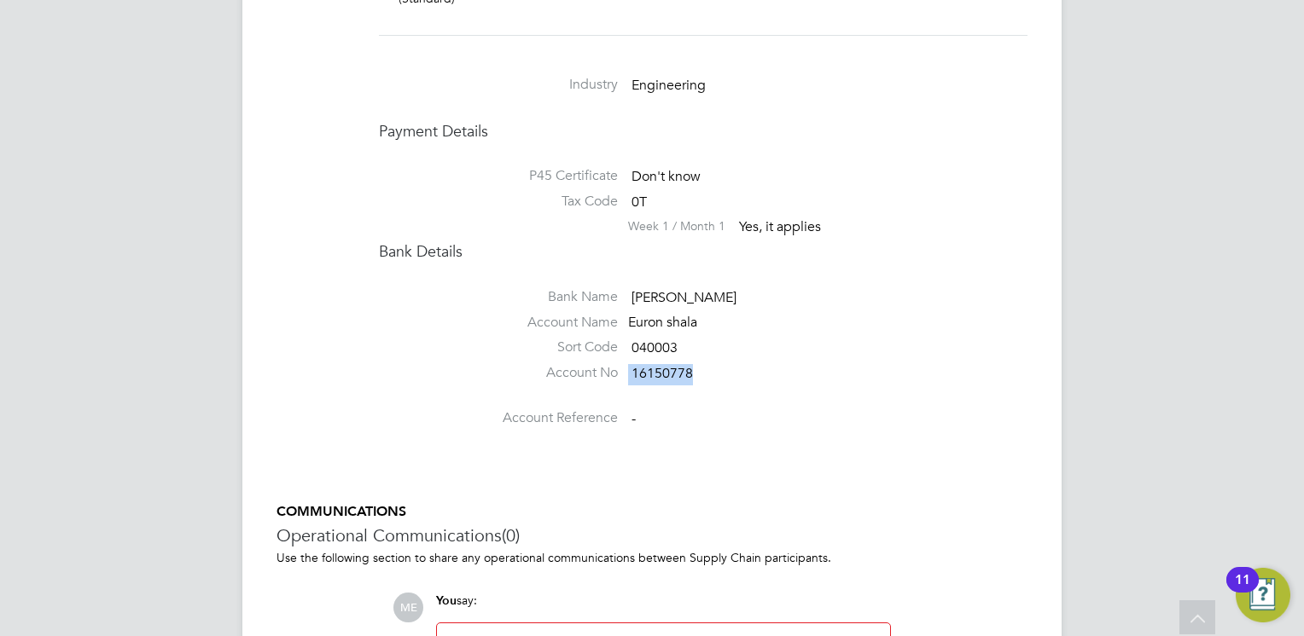
copy li "16150778"
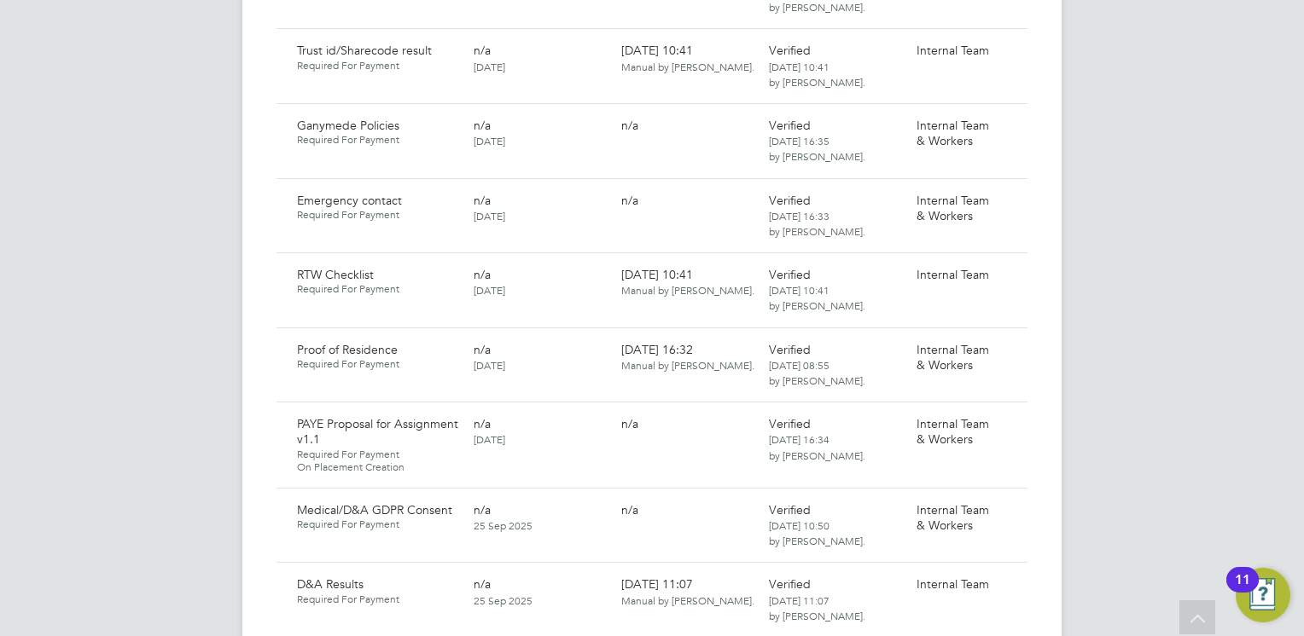
scroll to position [1433, 0]
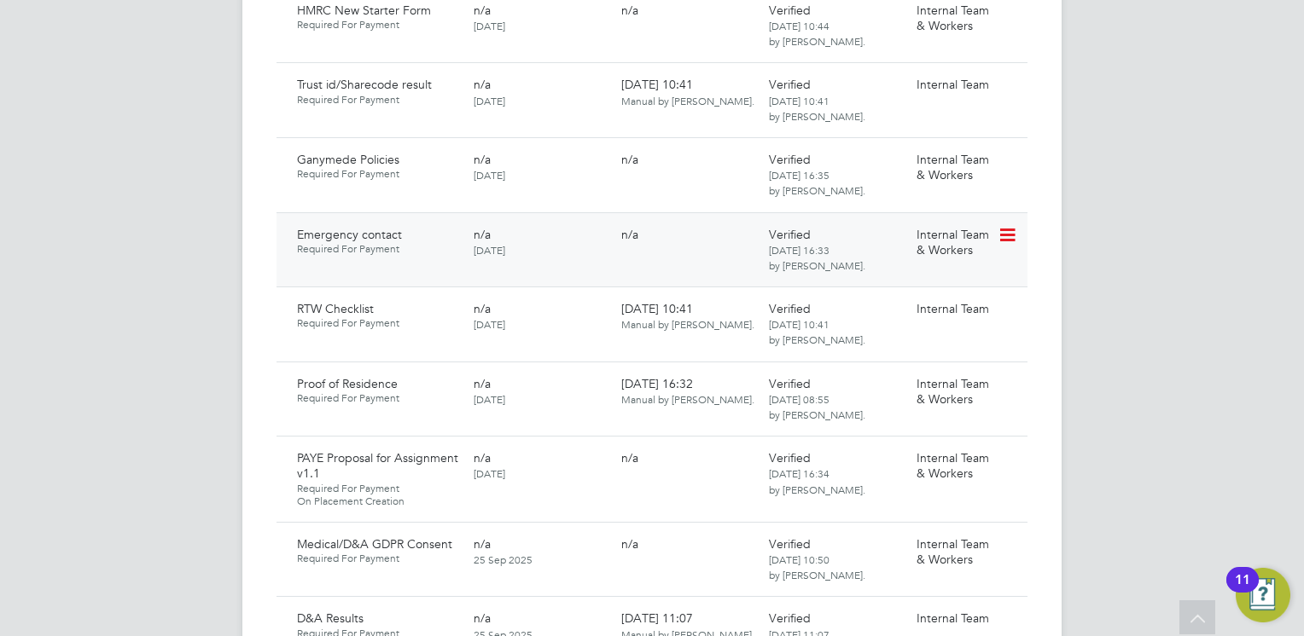
click at [1010, 225] on icon at bounding box center [1005, 235] width 17 height 20
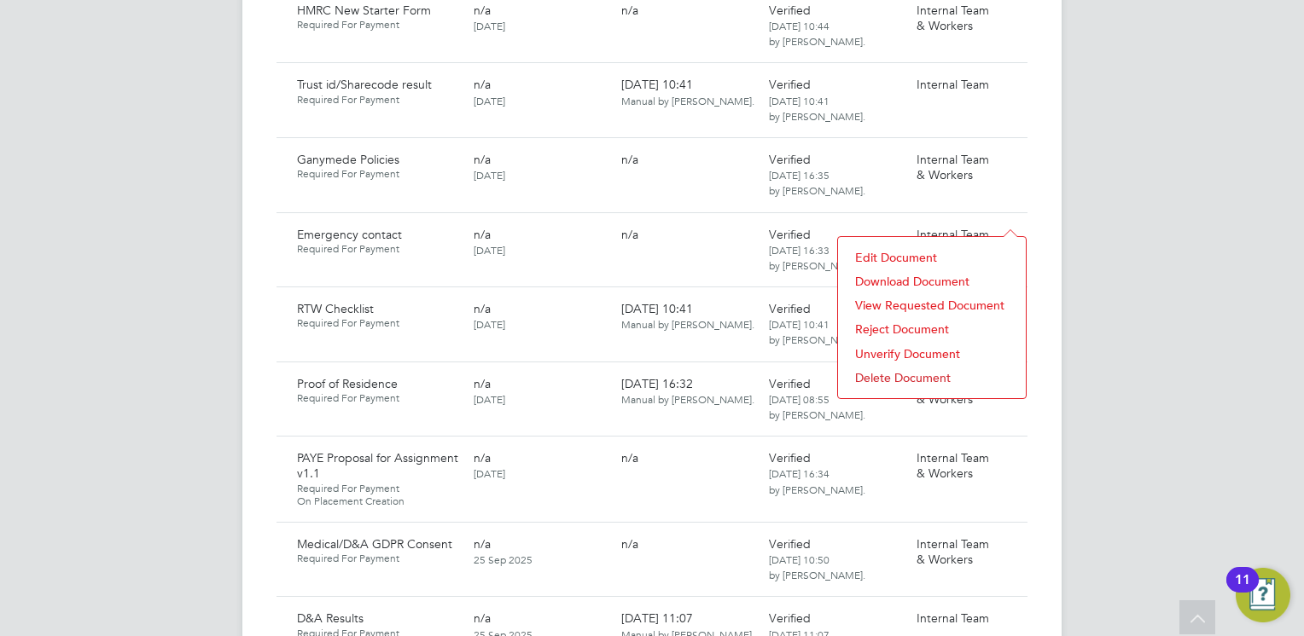
click at [884, 276] on li "Download Document" at bounding box center [931, 282] width 171 height 24
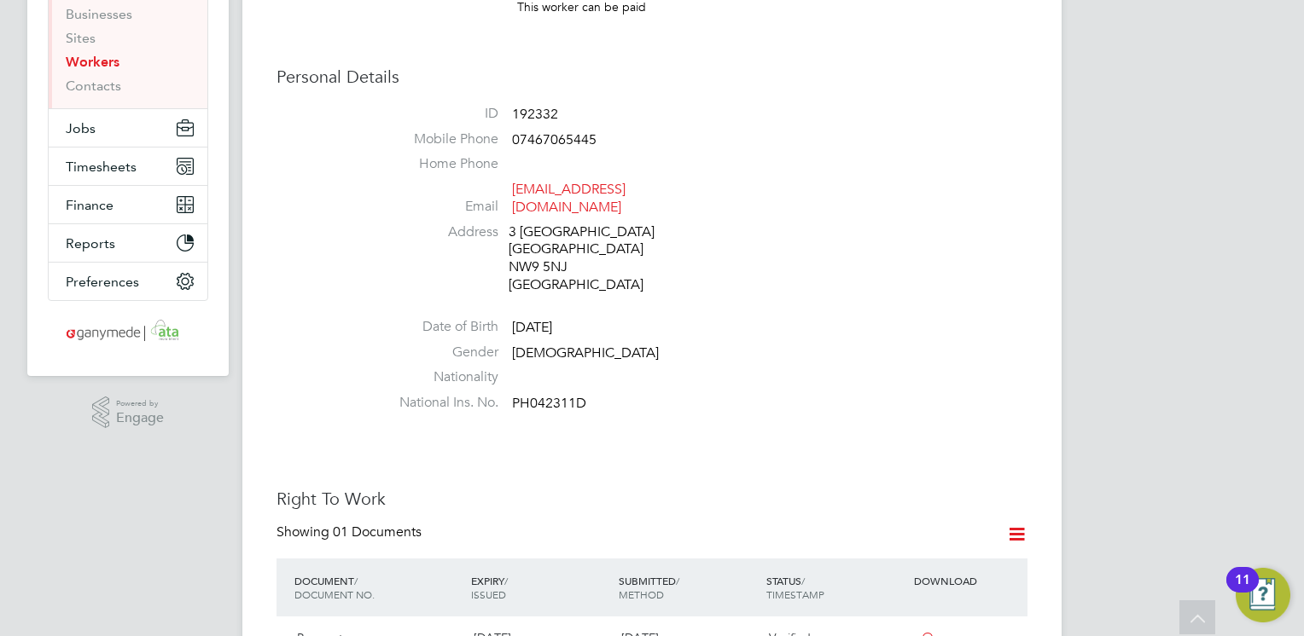
click at [671, 146] on div "Personal Details ID 192332 Mobile Phone 07467065445 Home Phone Email euron9999@…" at bounding box center [651, 243] width 751 height 354
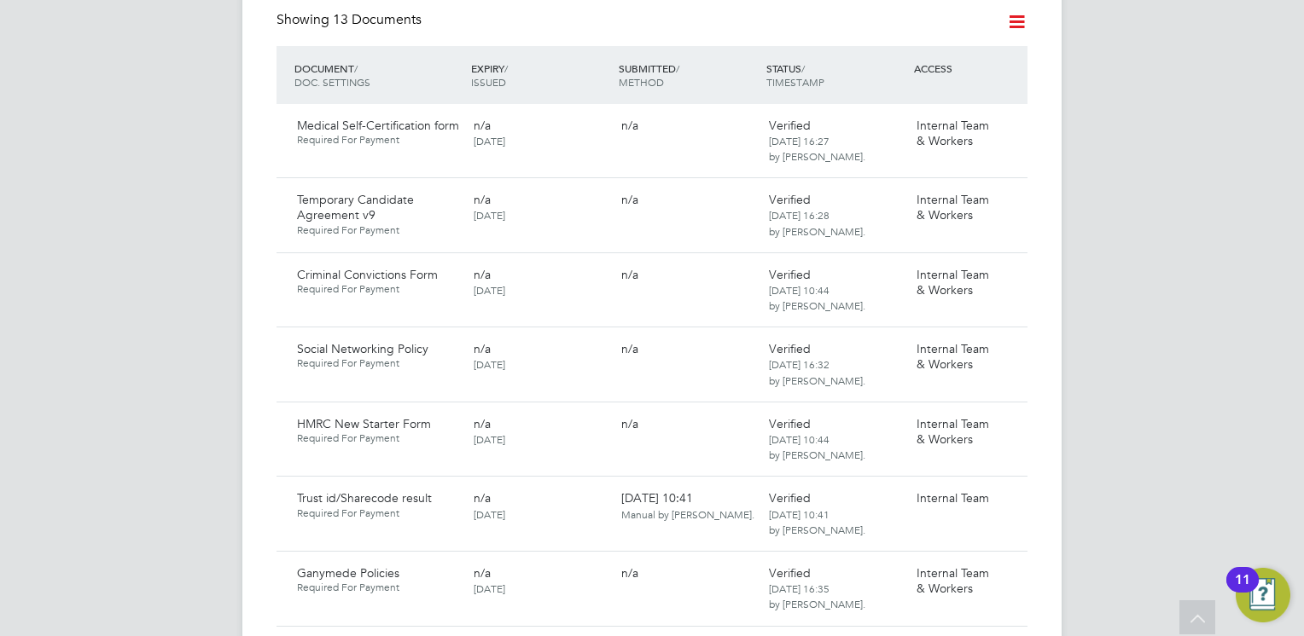
scroll to position [1058, 0]
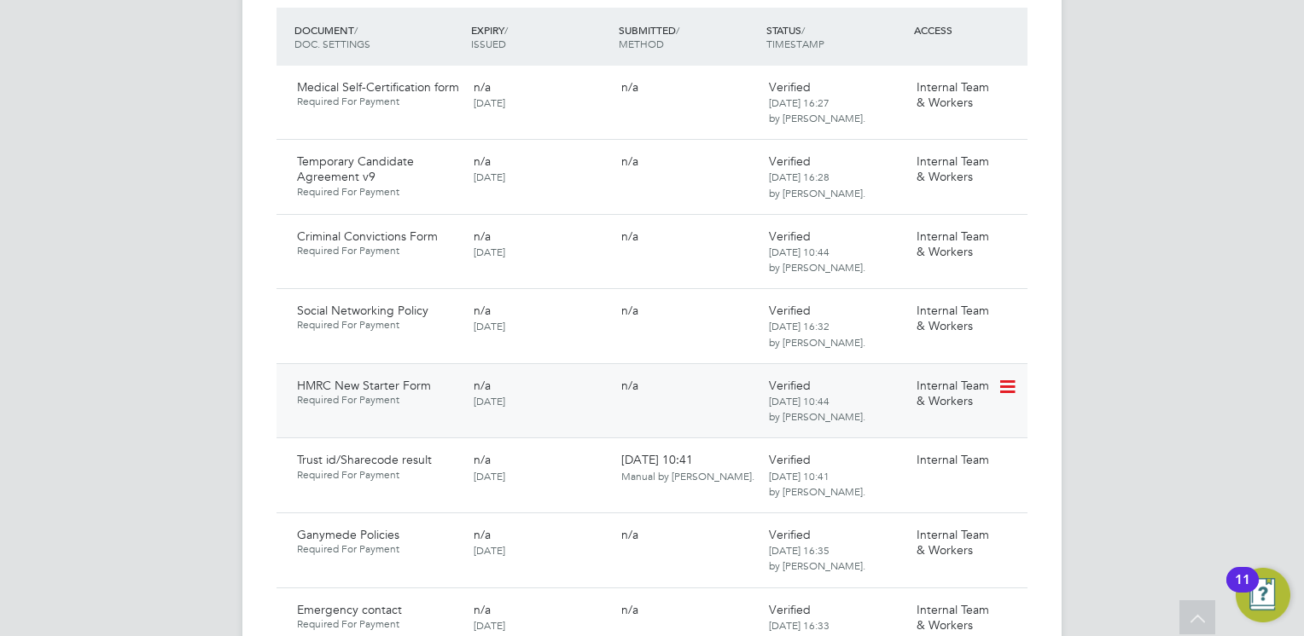
click at [1013, 377] on icon at bounding box center [1005, 387] width 17 height 20
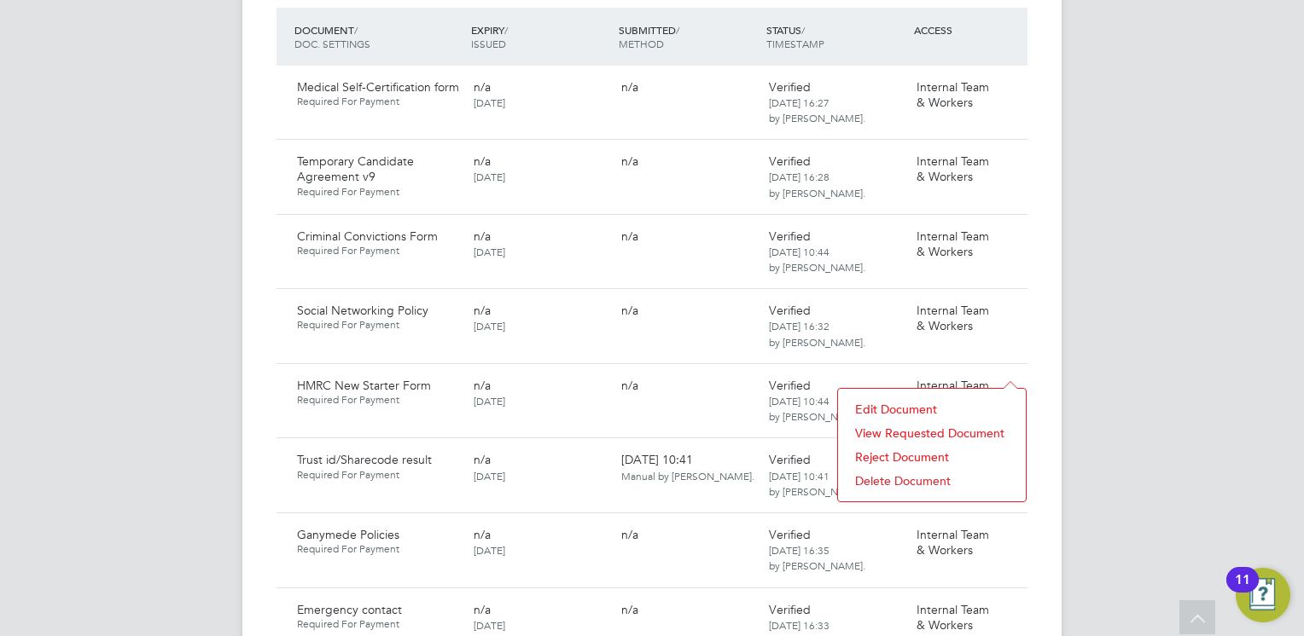
click at [894, 456] on li "Reject Document" at bounding box center [931, 457] width 171 height 24
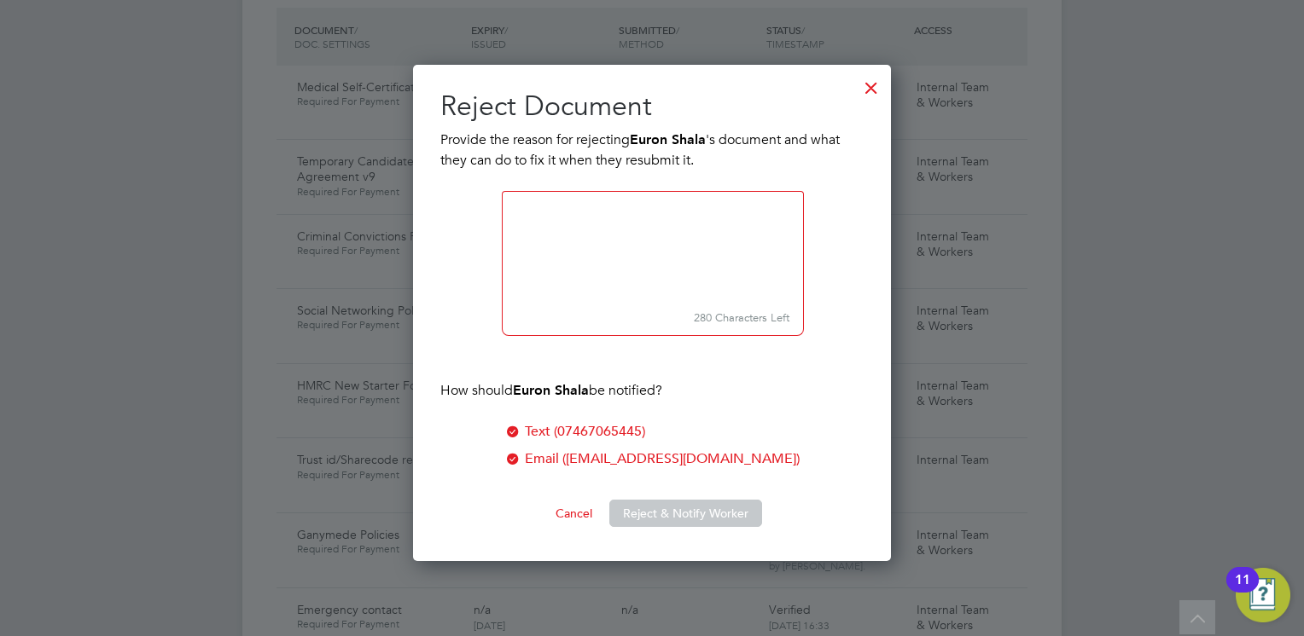
scroll to position [497, 479]
paste textarea "You have not completed correctly. Please download the form and ensure you answe…"
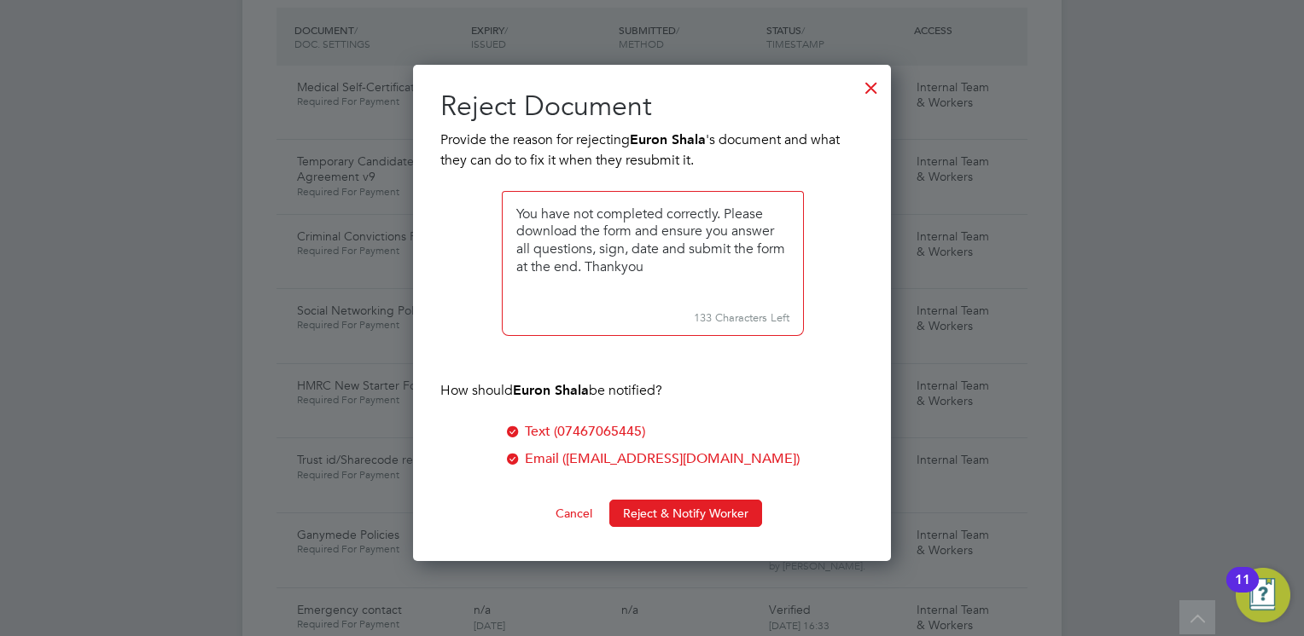
click at [512, 212] on textarea at bounding box center [653, 247] width 302 height 113
click at [727, 208] on textarea at bounding box center [653, 247] width 302 height 113
click at [586, 251] on textarea at bounding box center [653, 247] width 302 height 113
click at [587, 250] on textarea at bounding box center [653, 247] width 302 height 113
click at [635, 248] on textarea at bounding box center [653, 247] width 302 height 113
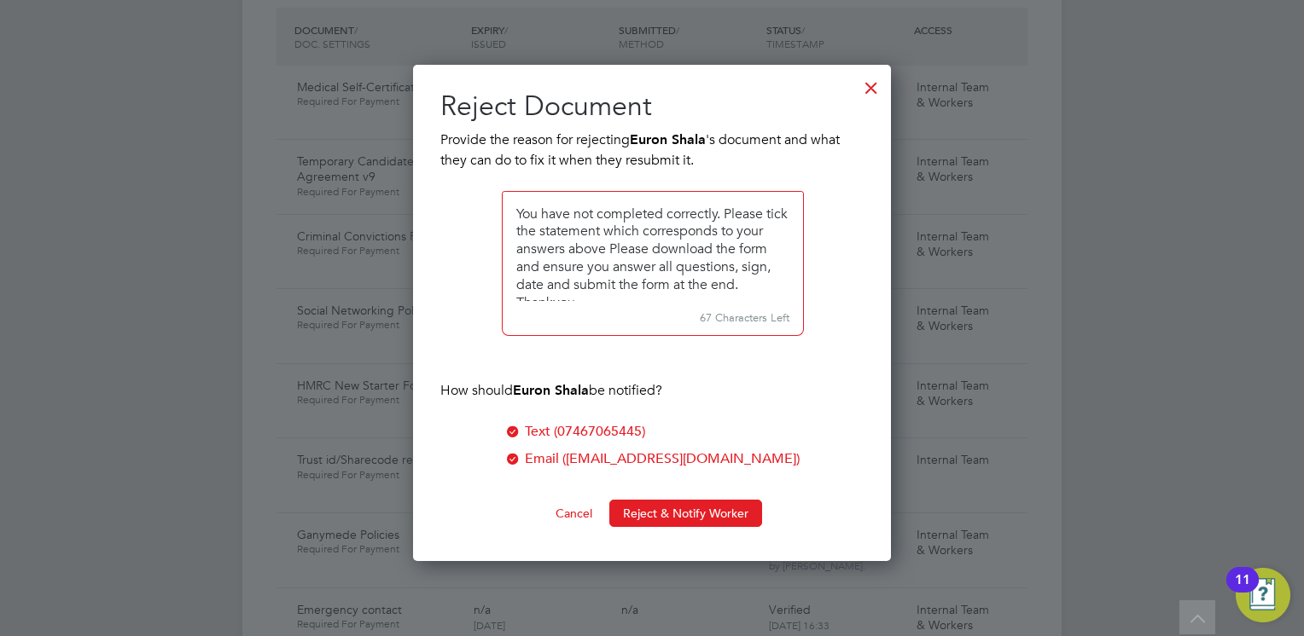
click at [635, 248] on textarea at bounding box center [653, 247] width 302 height 113
type textarea "You have not completed correctly. Please tick the statement which corresponds t…"
click at [681, 512] on button "Reject & Notify Worker" at bounding box center [685, 513] width 153 height 27
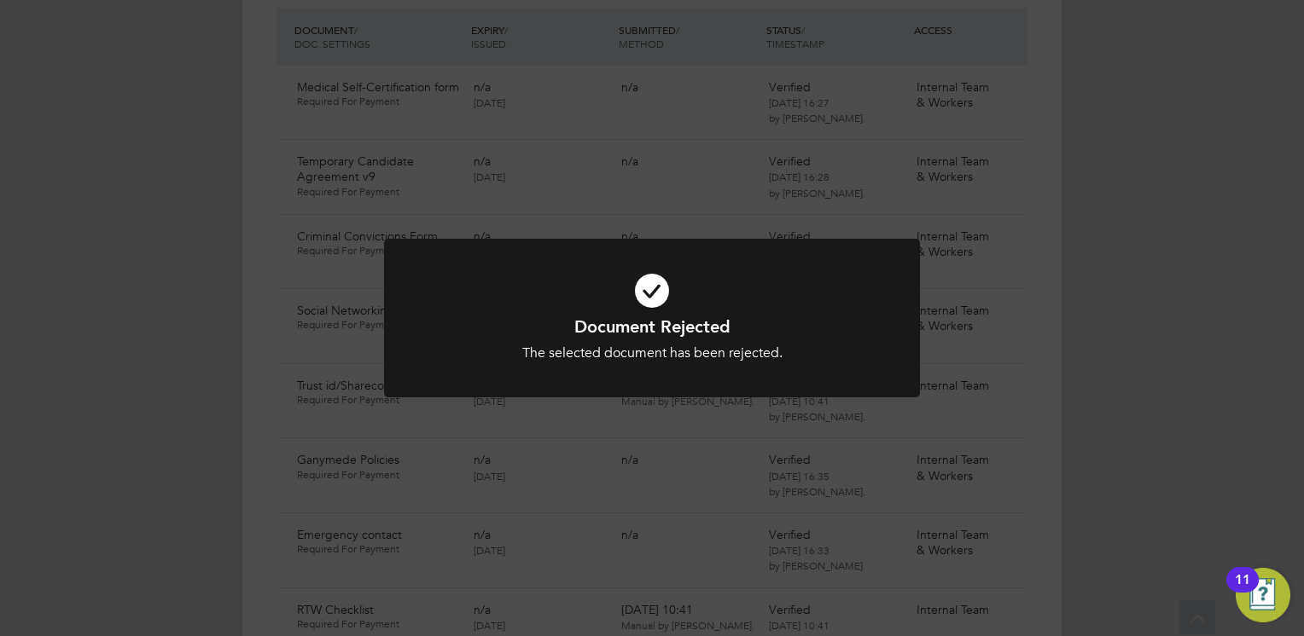
click at [630, 299] on icon at bounding box center [652, 291] width 444 height 67
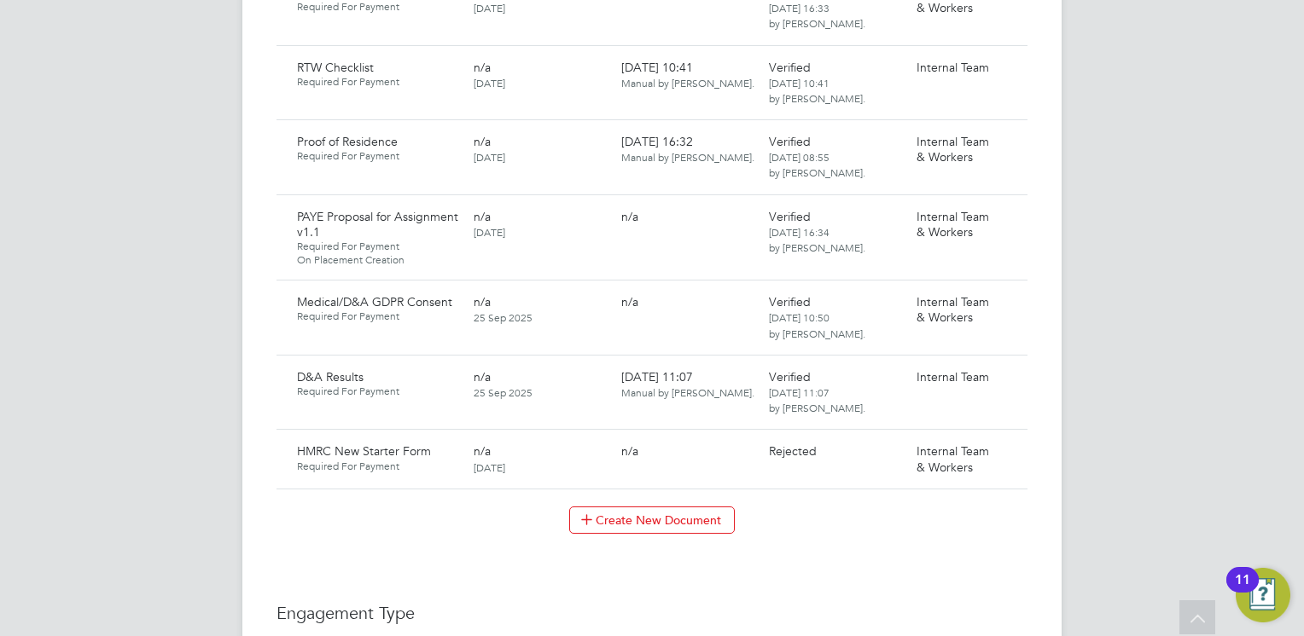
scroll to position [1604, 0]
click at [1008, 439] on icon at bounding box center [1005, 449] width 17 height 20
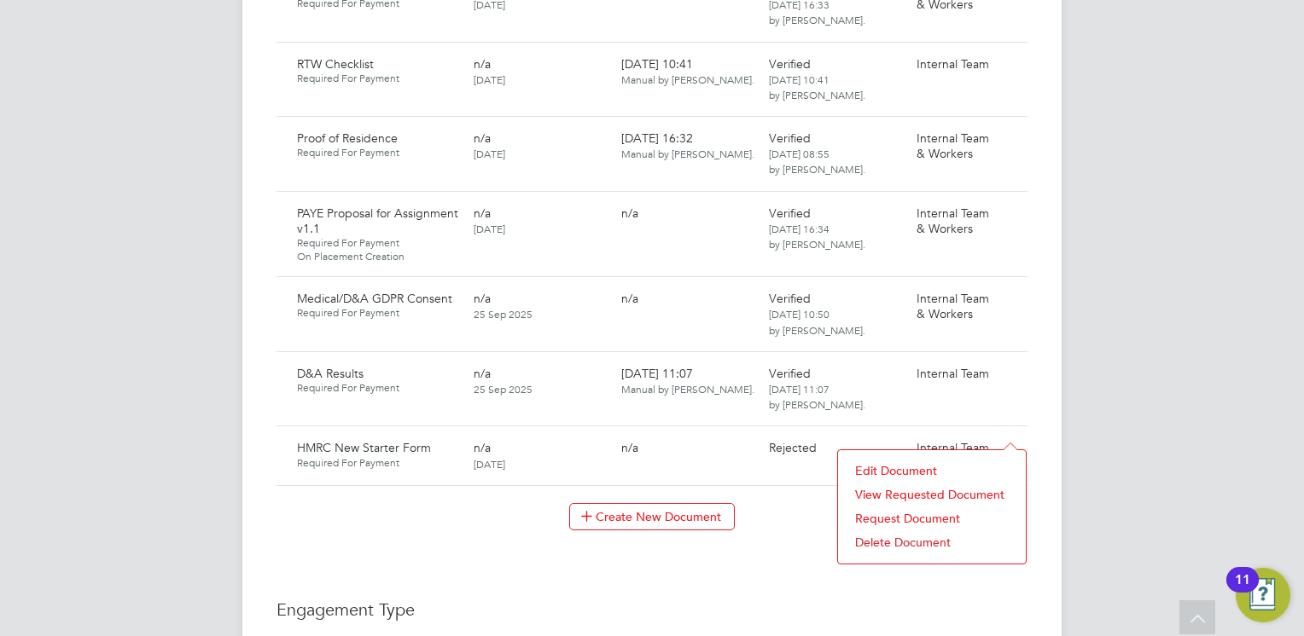
click at [885, 514] on li "Request Document" at bounding box center [931, 519] width 171 height 24
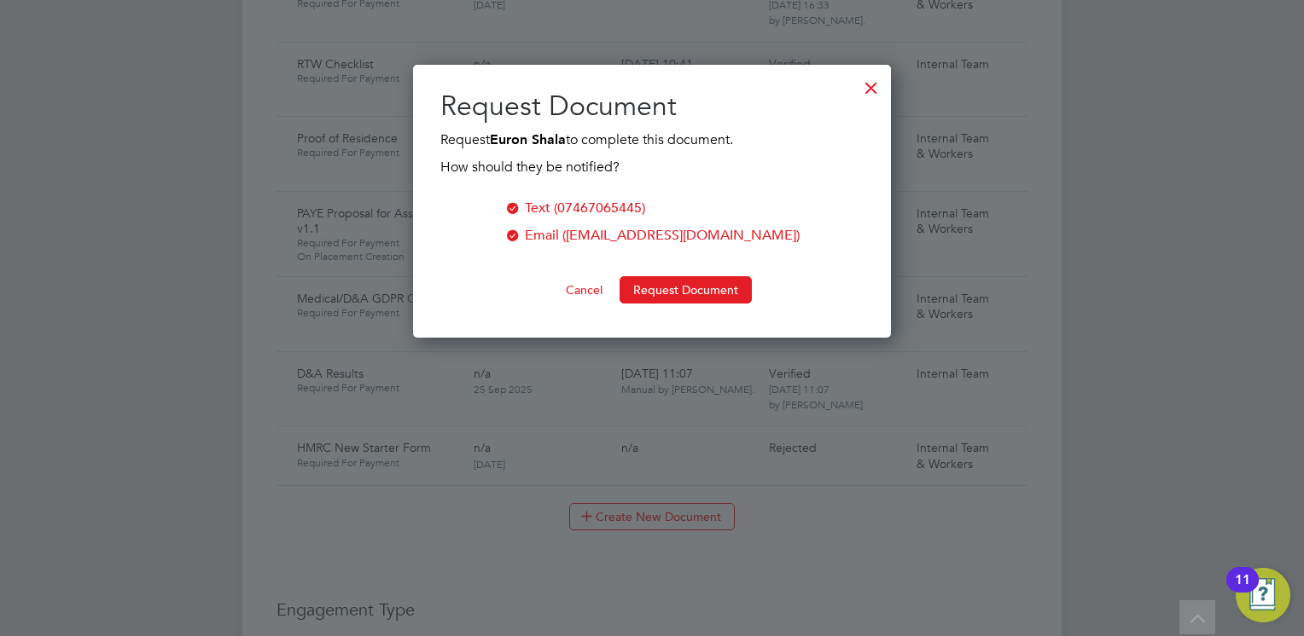
scroll to position [273, 479]
click at [693, 289] on button "Request Document" at bounding box center [685, 289] width 132 height 27
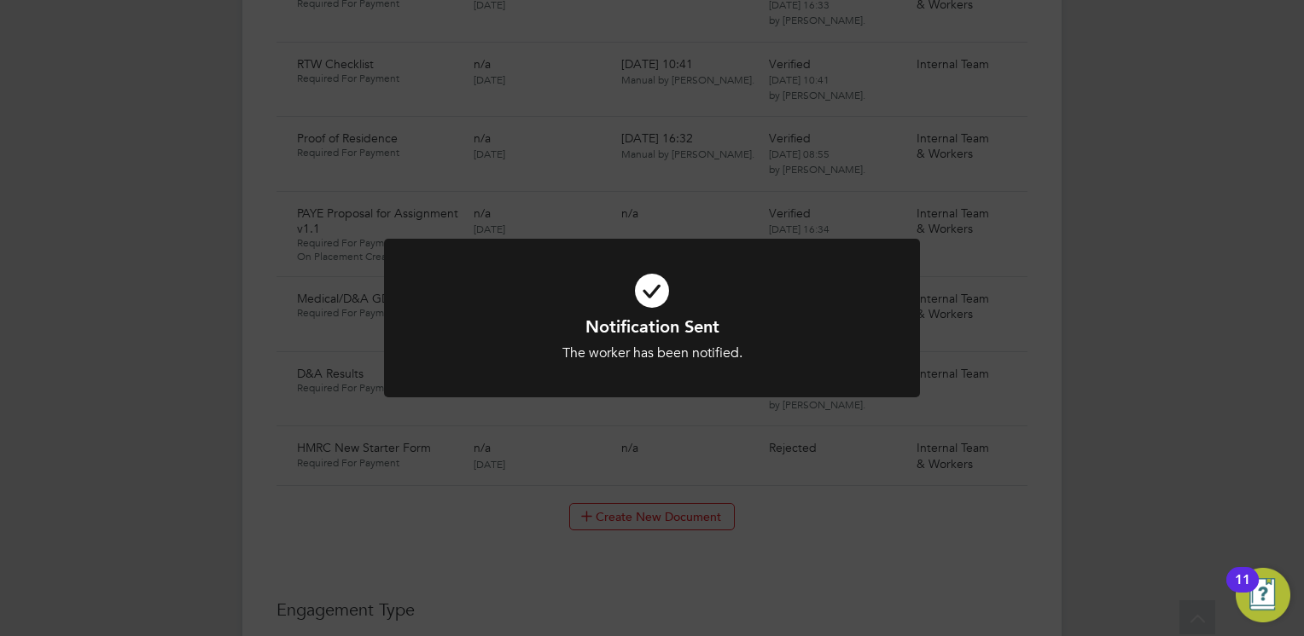
click at [648, 305] on icon at bounding box center [652, 291] width 444 height 67
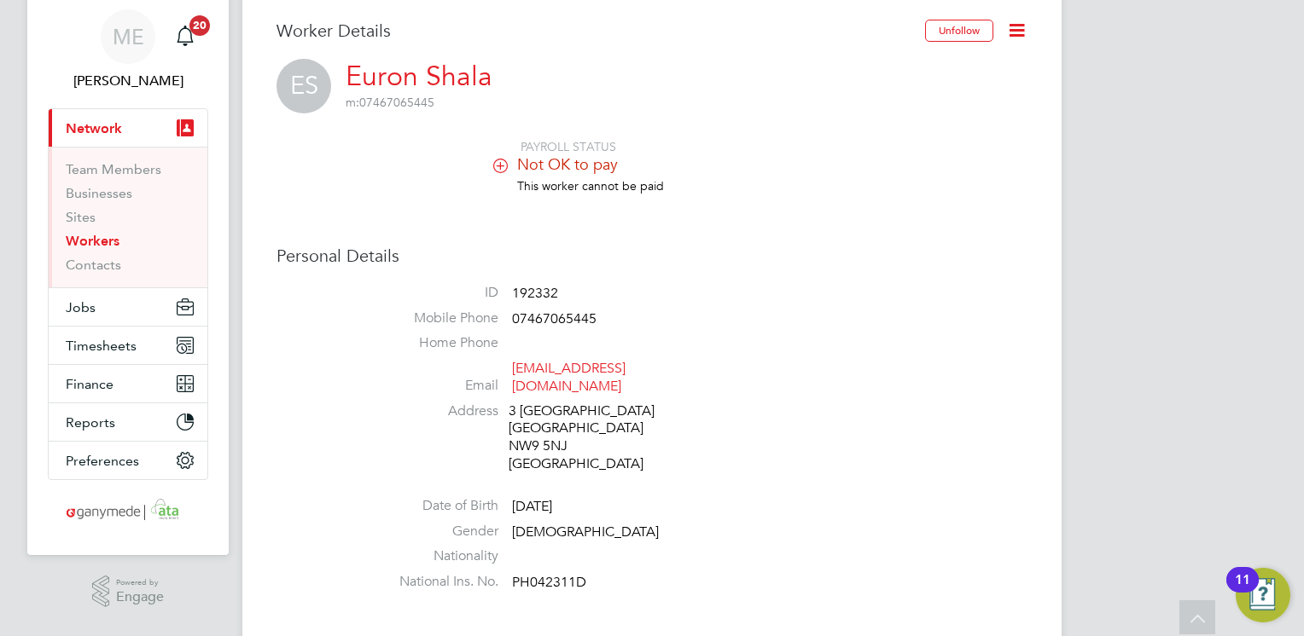
scroll to position [0, 0]
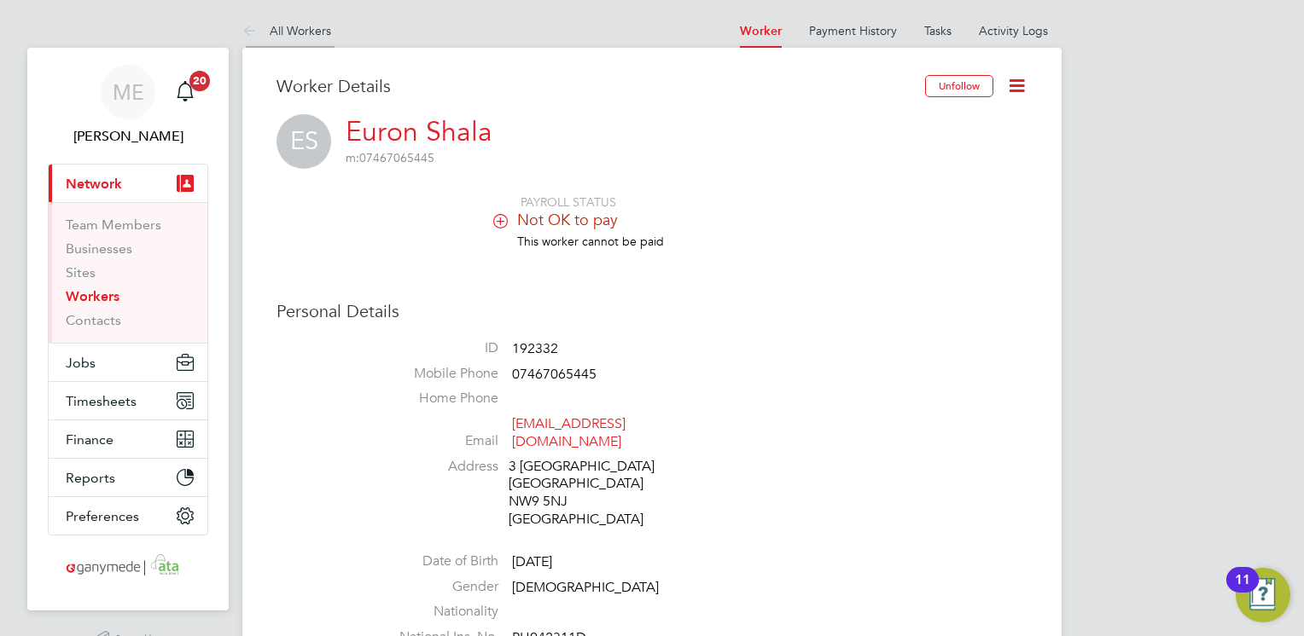
click at [253, 26] on icon at bounding box center [252, 31] width 21 height 21
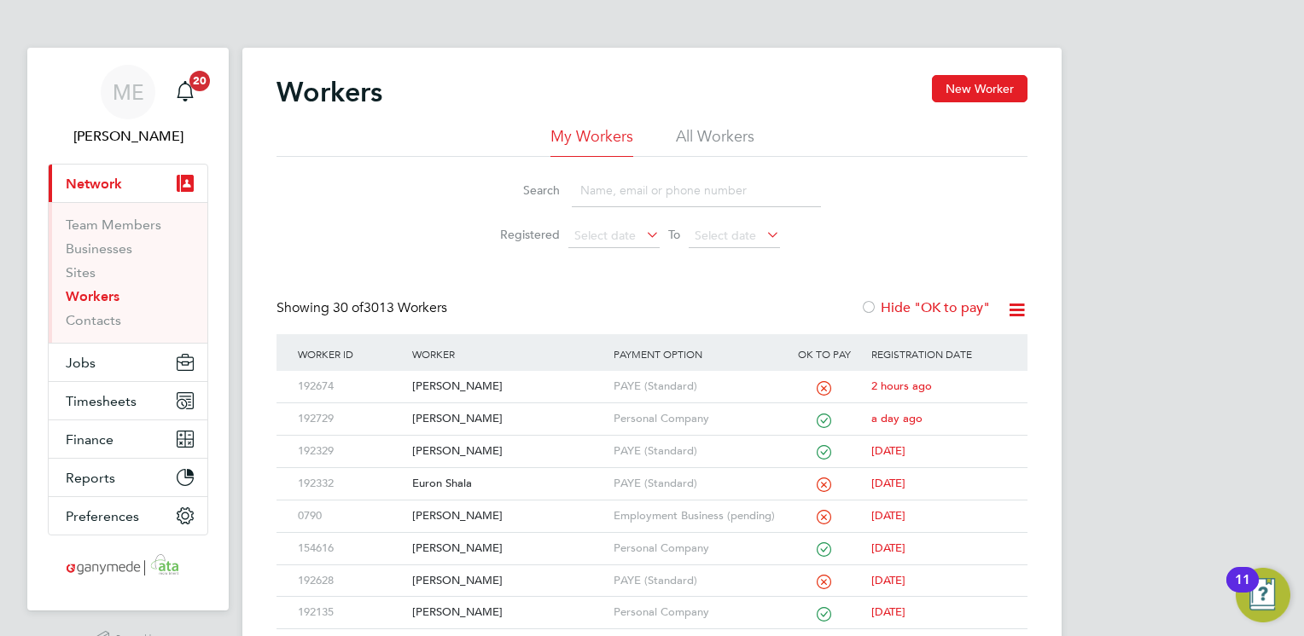
click at [639, 189] on input at bounding box center [696, 190] width 249 height 33
click at [491, 445] on div "Mihaela Mardagiu" at bounding box center [508, 452] width 200 height 32
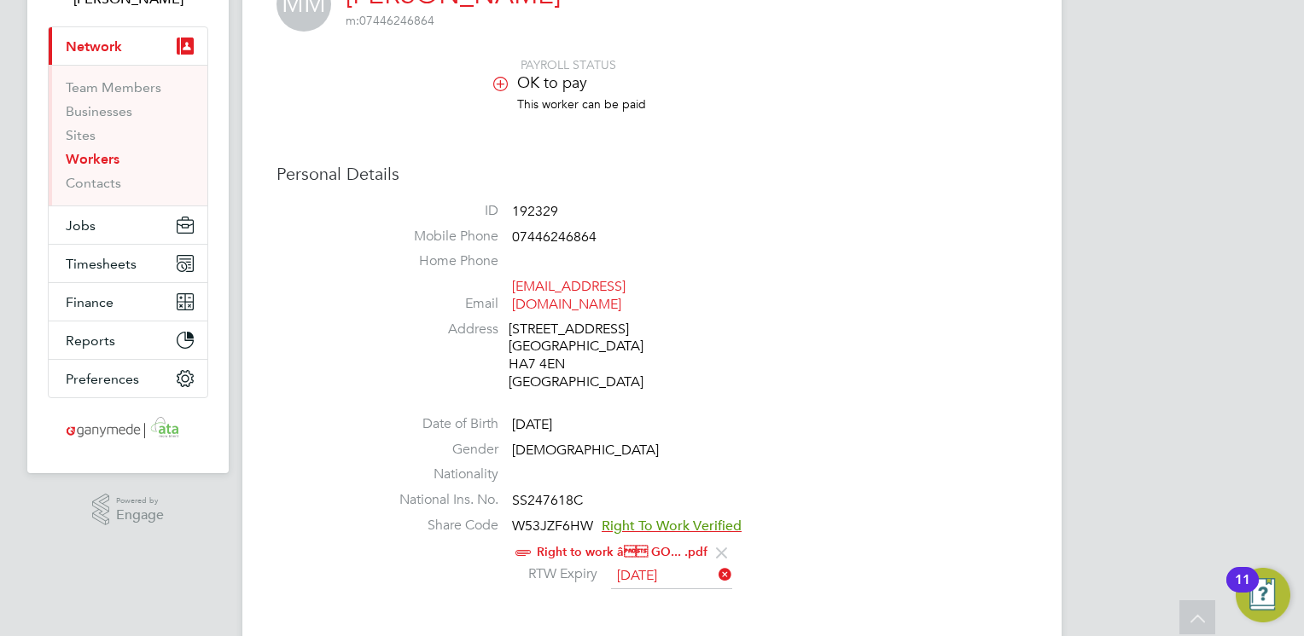
scroll to position [171, 0]
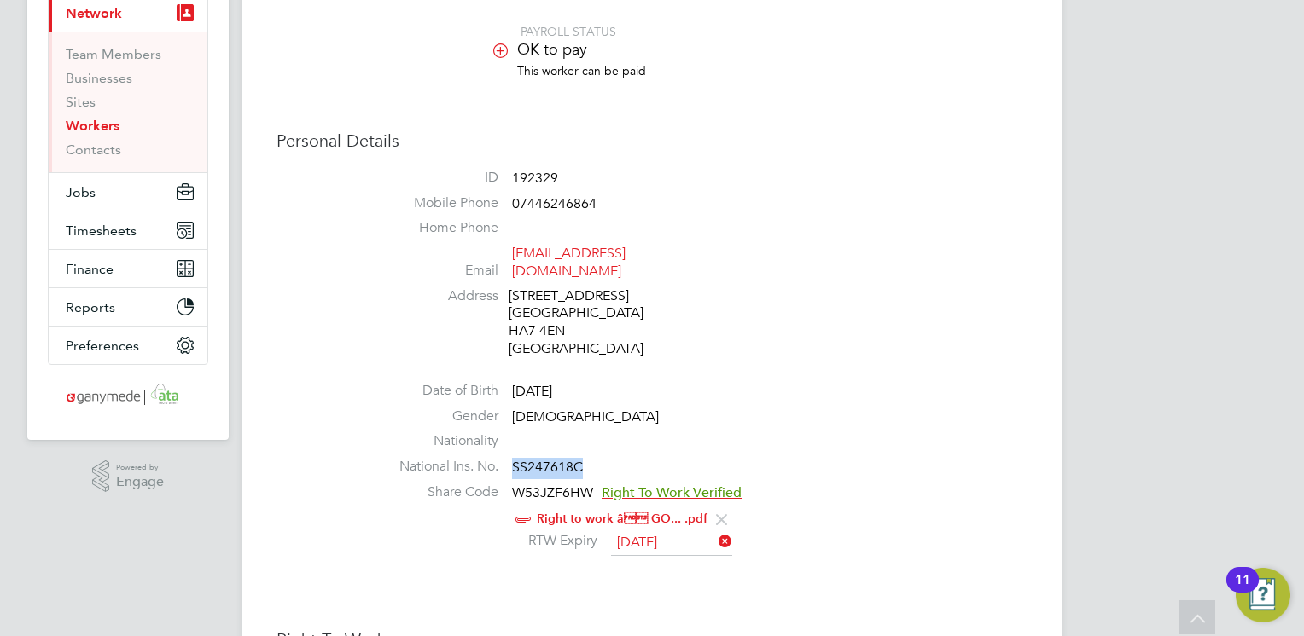
drag, startPoint x: 580, startPoint y: 449, endPoint x: 512, endPoint y: 453, distance: 68.4
click at [512, 458] on li "National Ins. No. SS247618C" at bounding box center [703, 471] width 648 height 26
copy span "SS247618C"
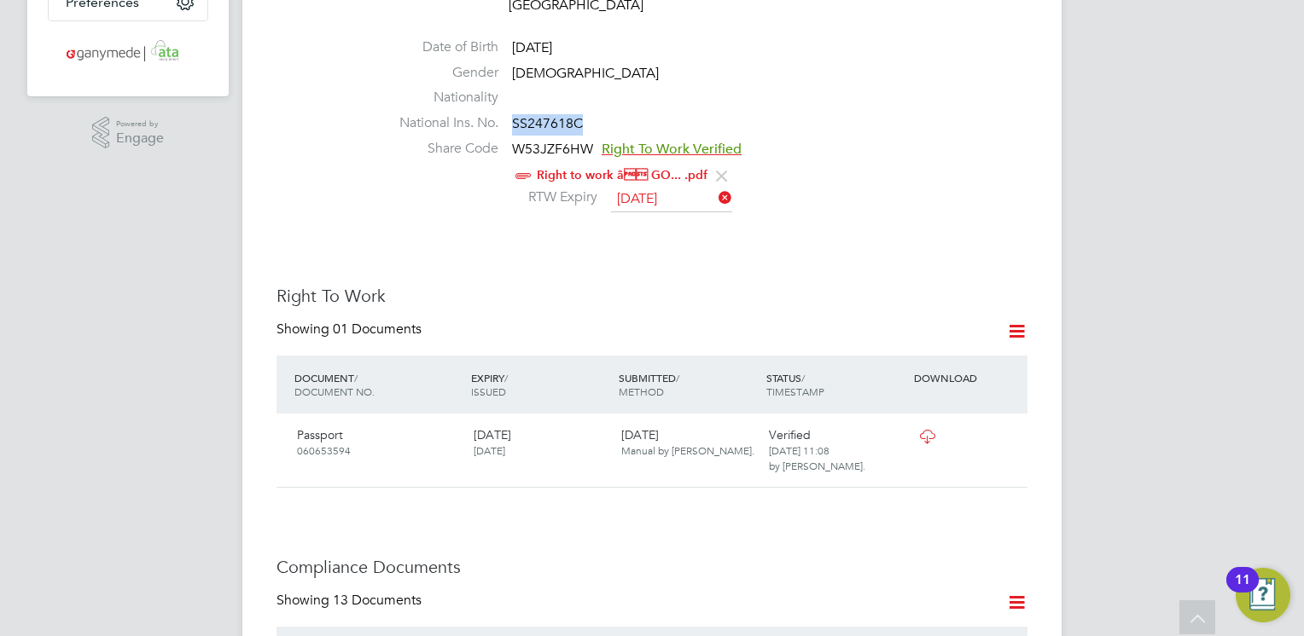
scroll to position [546, 0]
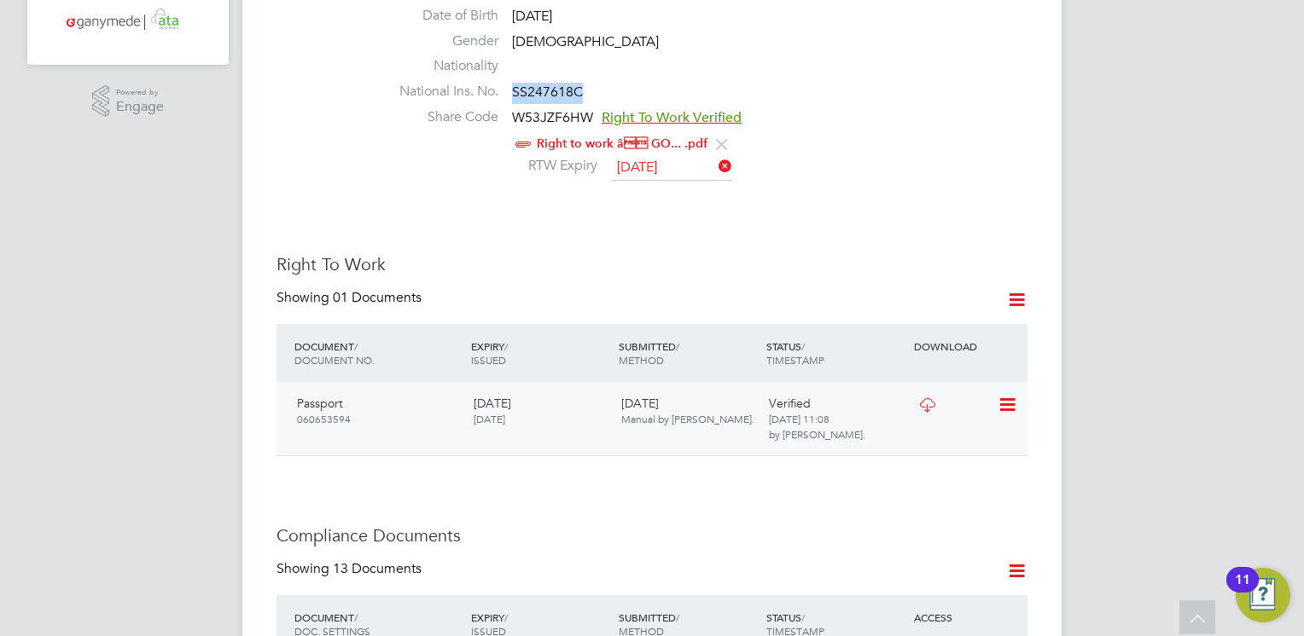
click at [926, 398] on icon at bounding box center [926, 405] width 21 height 14
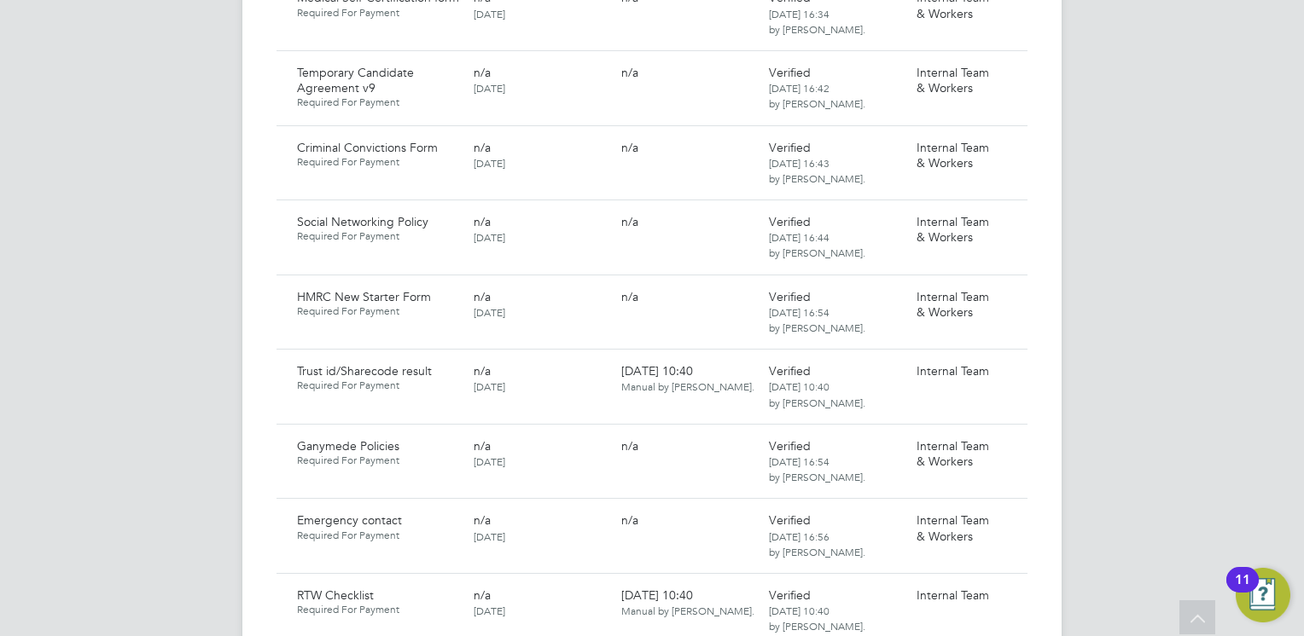
scroll to position [1433, 0]
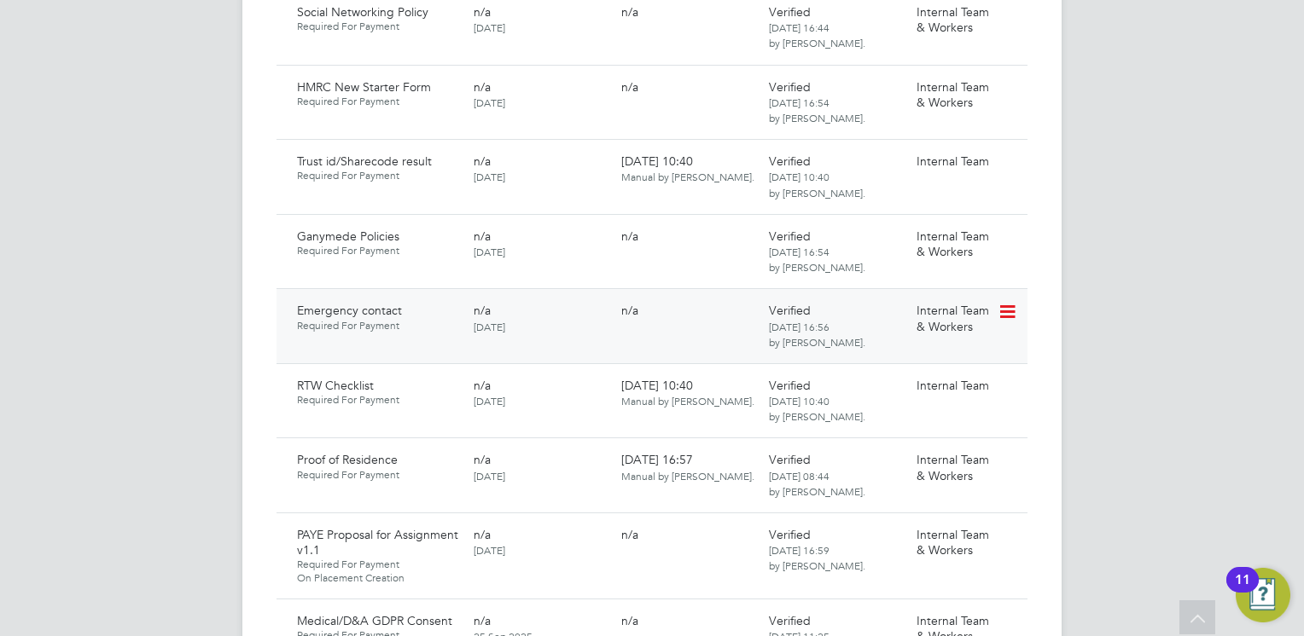
click at [1003, 302] on icon at bounding box center [1005, 312] width 17 height 20
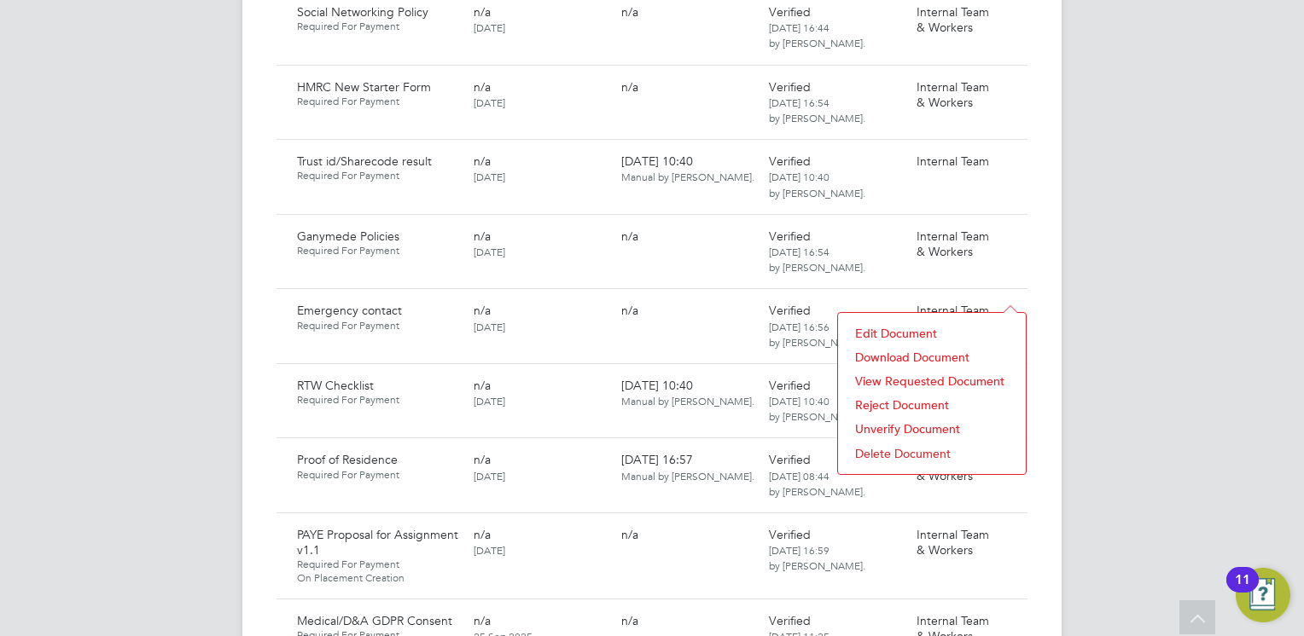
click at [885, 348] on li "Download Document" at bounding box center [931, 357] width 171 height 24
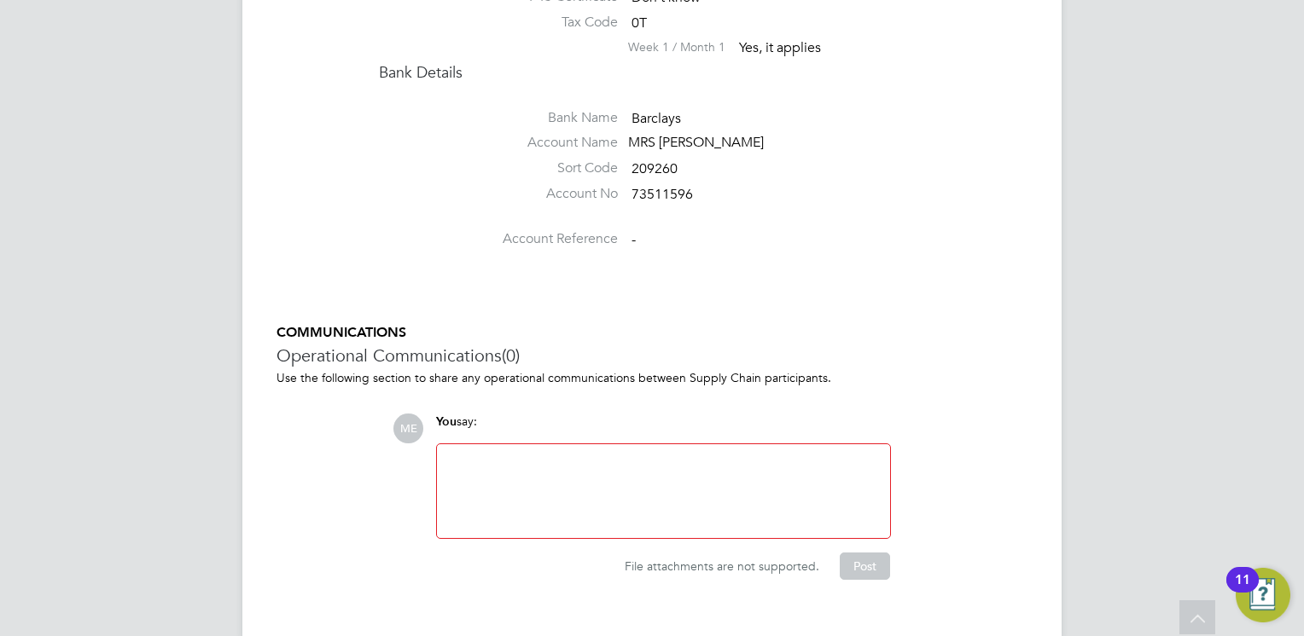
scroll to position [2576, 0]
drag, startPoint x: 763, startPoint y: 108, endPoint x: 628, endPoint y: 114, distance: 134.9
click at [628, 134] on div "MRS M M MARDAGIU" at bounding box center [709, 143] width 162 height 18
copy div "MRS M M MARDAGIU"
drag, startPoint x: 689, startPoint y: 166, endPoint x: 627, endPoint y: 169, distance: 62.3
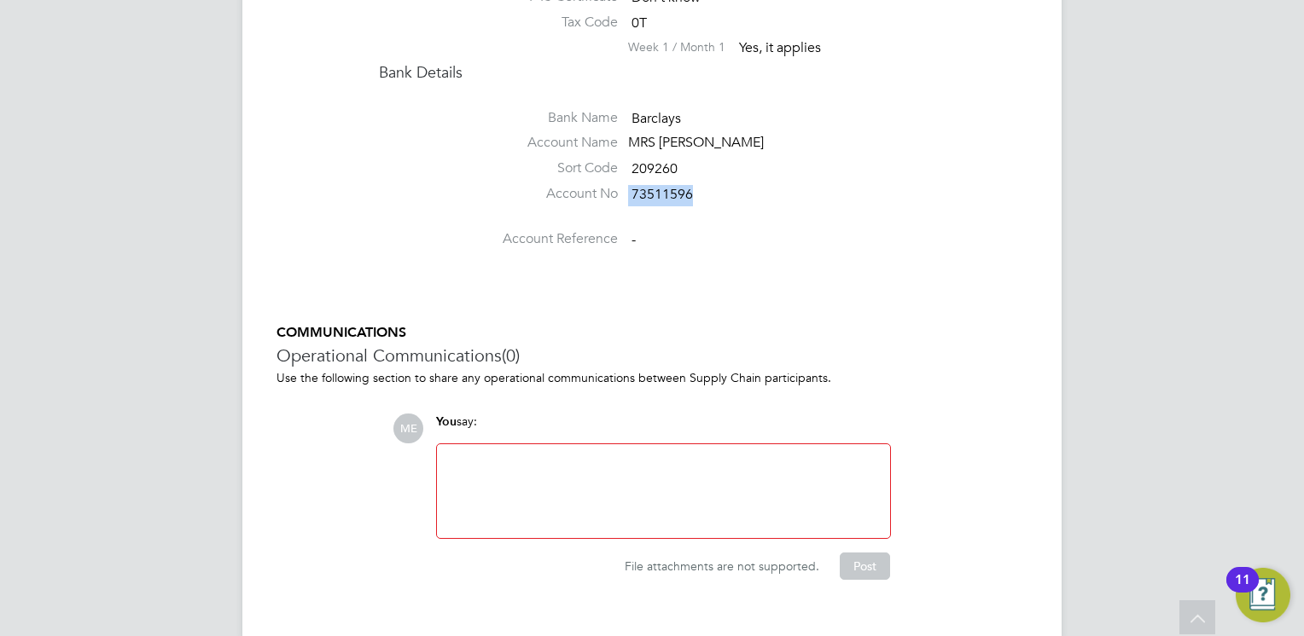
click at [627, 185] on li "Account No 73511596" at bounding box center [703, 198] width 648 height 26
copy li "73511596"
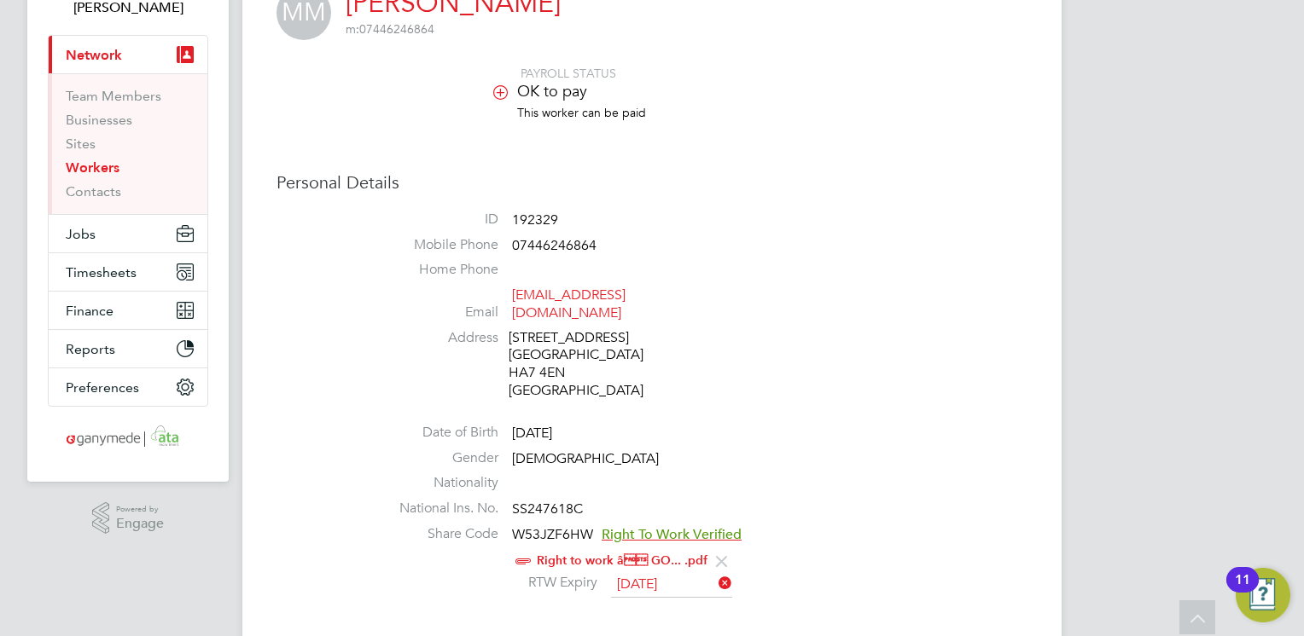
scroll to position [0, 0]
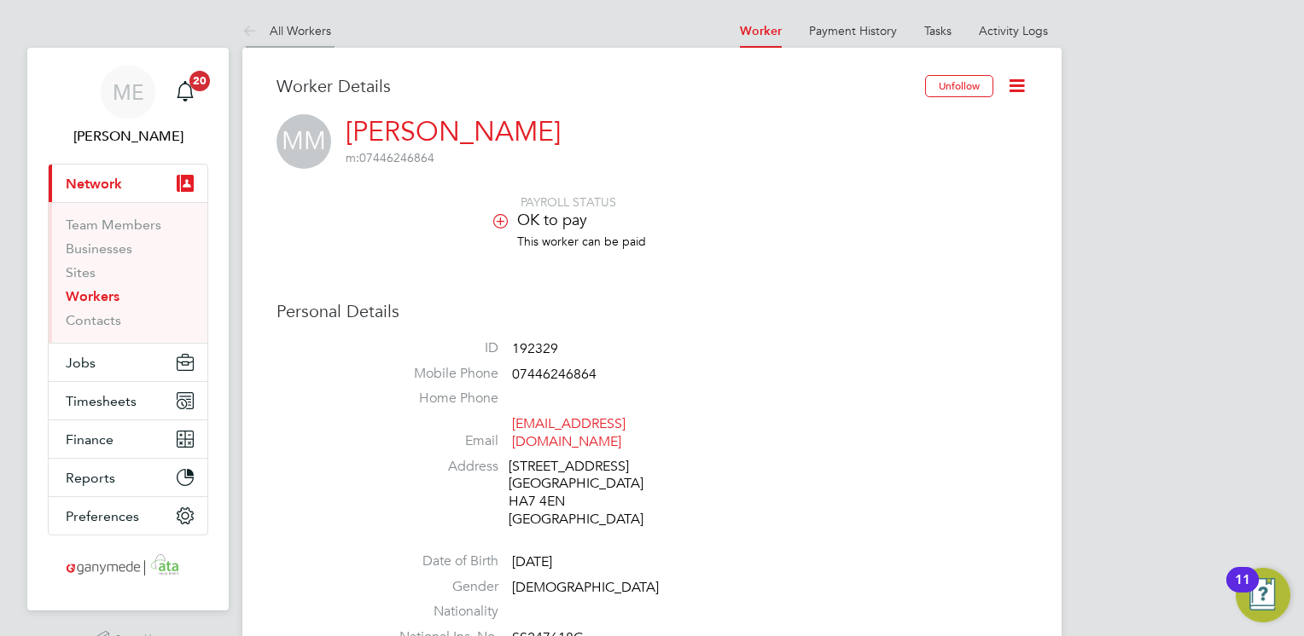
click at [242, 30] on icon at bounding box center [252, 31] width 21 height 21
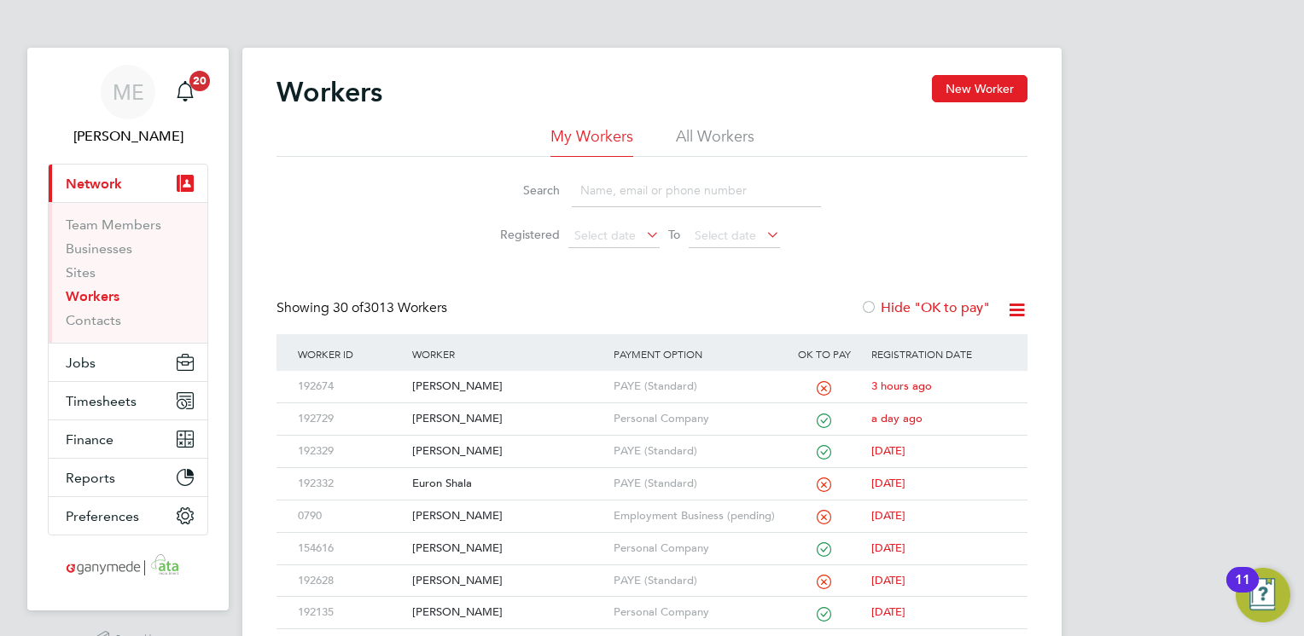
click at [590, 196] on input at bounding box center [696, 190] width 249 height 33
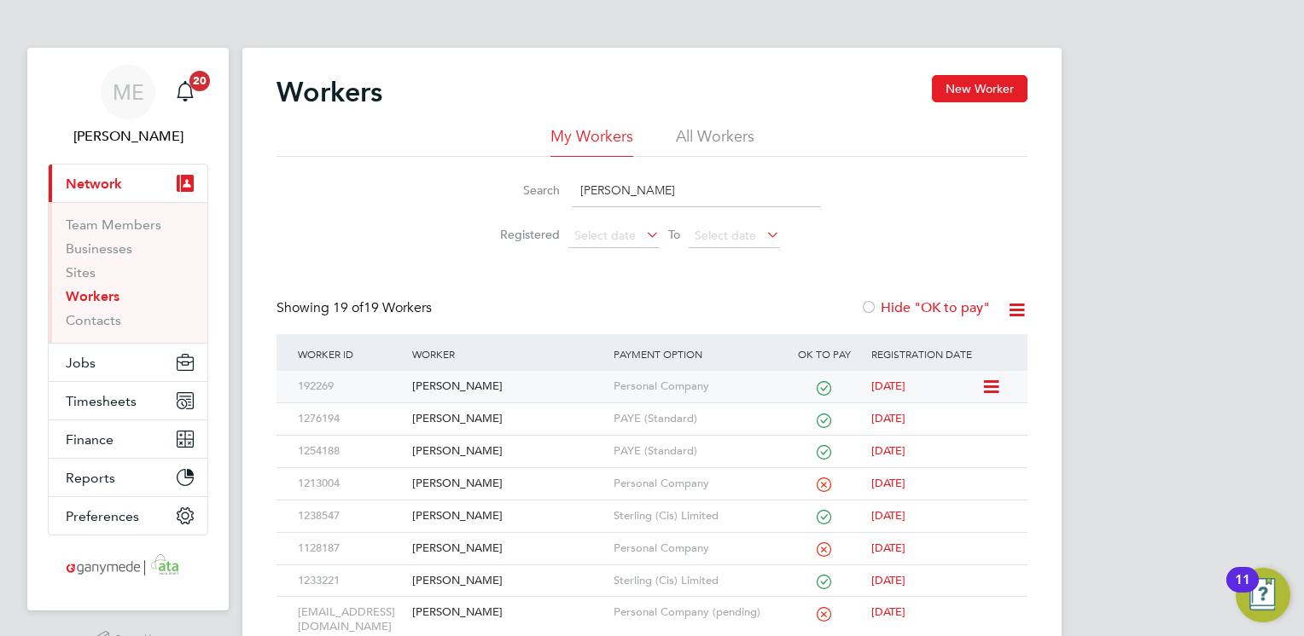
click at [500, 386] on div "[PERSON_NAME]" at bounding box center [508, 387] width 200 height 32
click at [613, 191] on input "andy" at bounding box center [696, 190] width 249 height 33
type input "a"
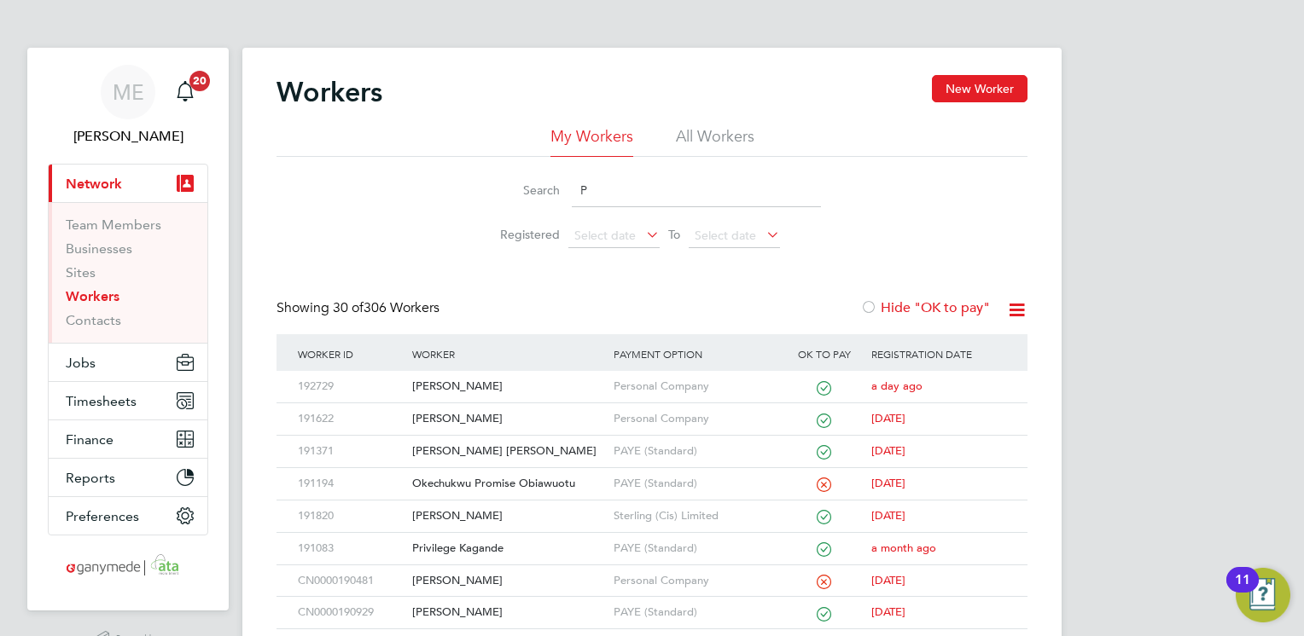
type input "P"
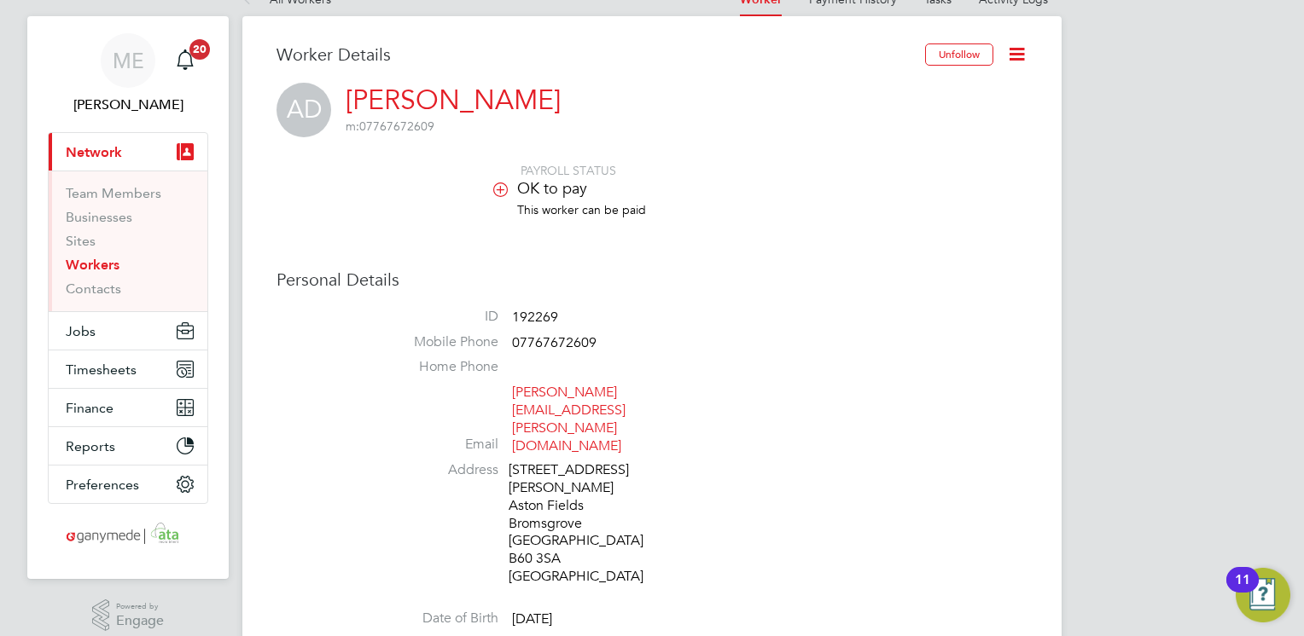
scroll to position [34, 0]
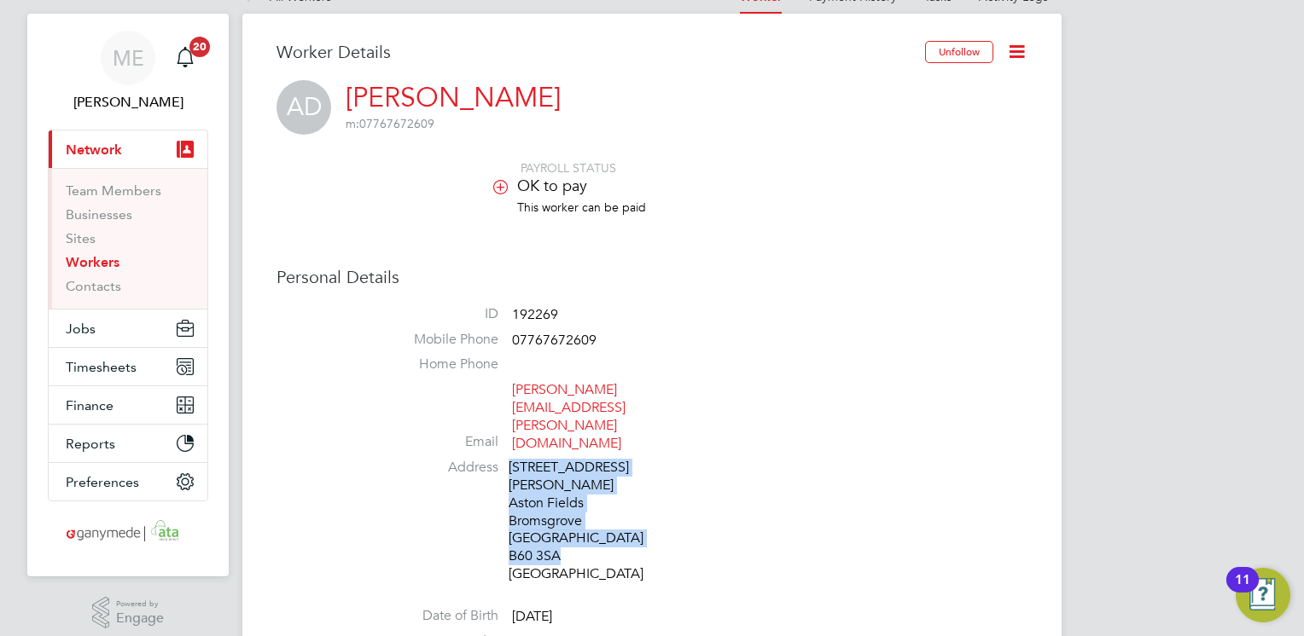
drag, startPoint x: 560, startPoint y: 466, endPoint x: 505, endPoint y: 475, distance: 56.2
click at [505, 475] on li "Address [STREET_ADDRESS][PERSON_NAME]" at bounding box center [703, 523] width 648 height 129
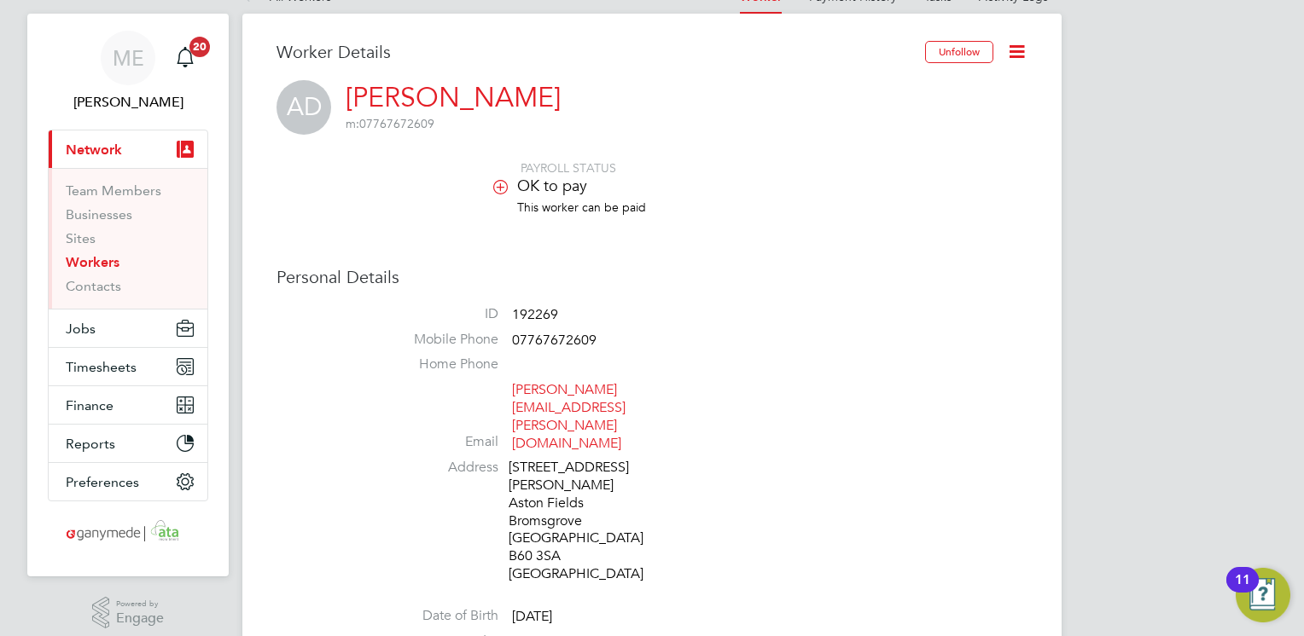
click at [380, 380] on li "Home Phone" at bounding box center [703, 369] width 648 height 26
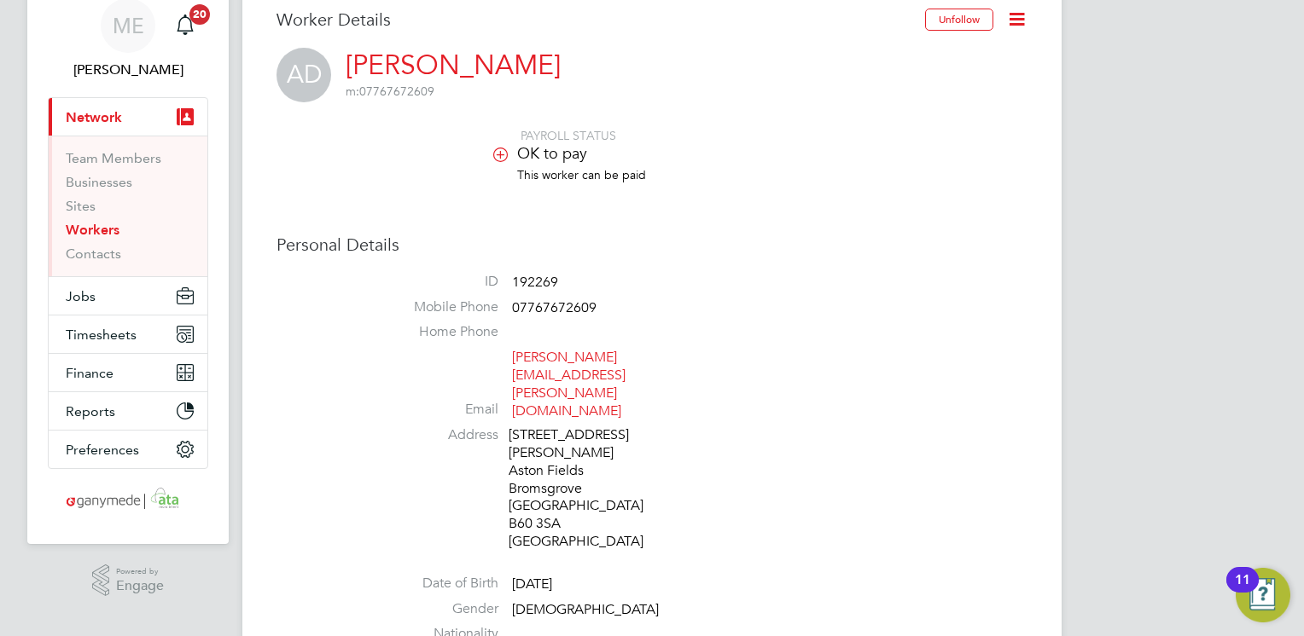
scroll to position [68, 0]
drag, startPoint x: 585, startPoint y: 570, endPoint x: 511, endPoint y: 572, distance: 74.3
copy span "WK264486A"
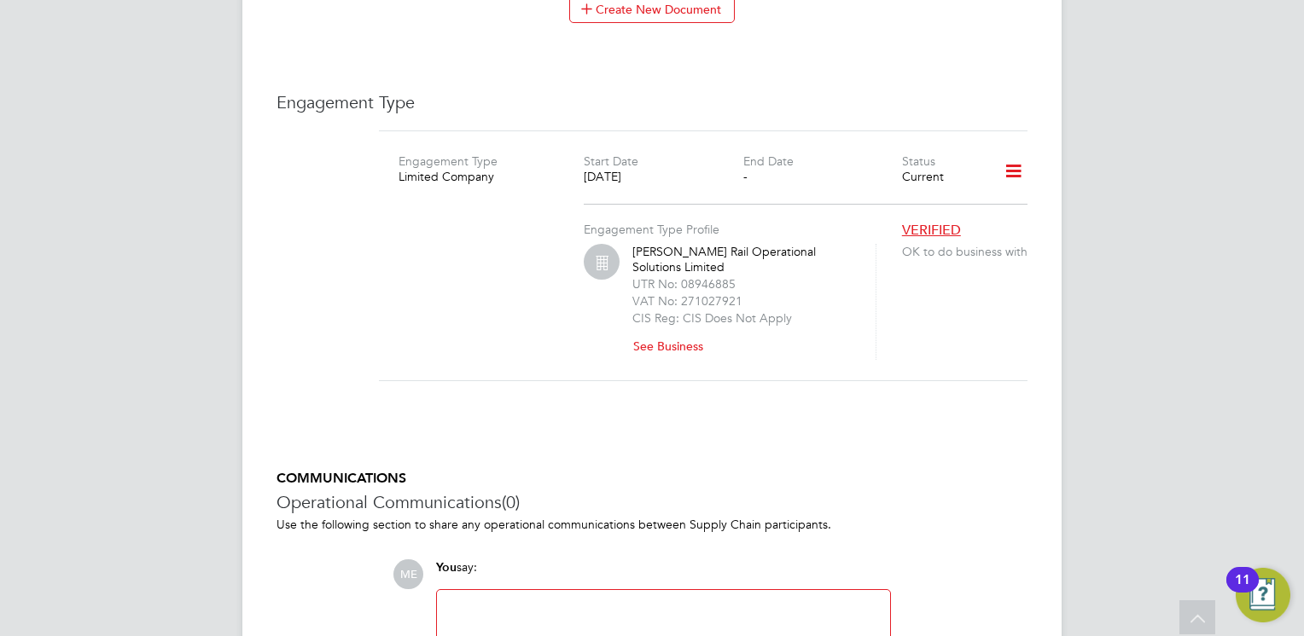
scroll to position [2593, 0]
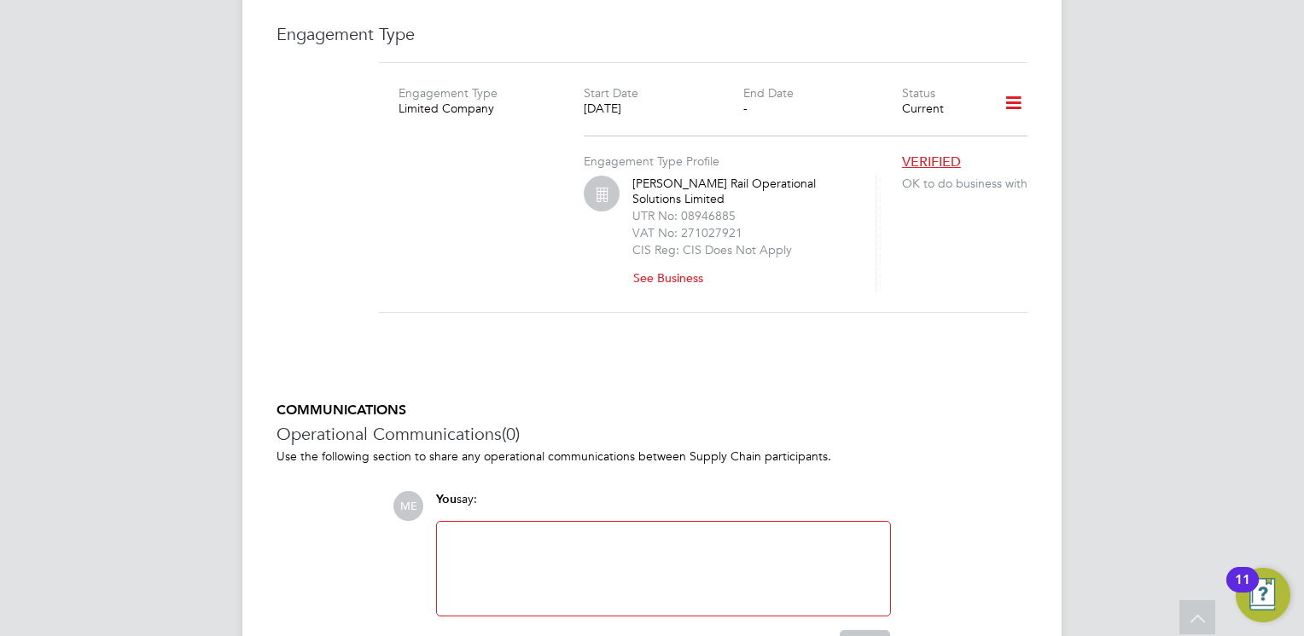
click at [673, 264] on button "See Business" at bounding box center [674, 277] width 84 height 27
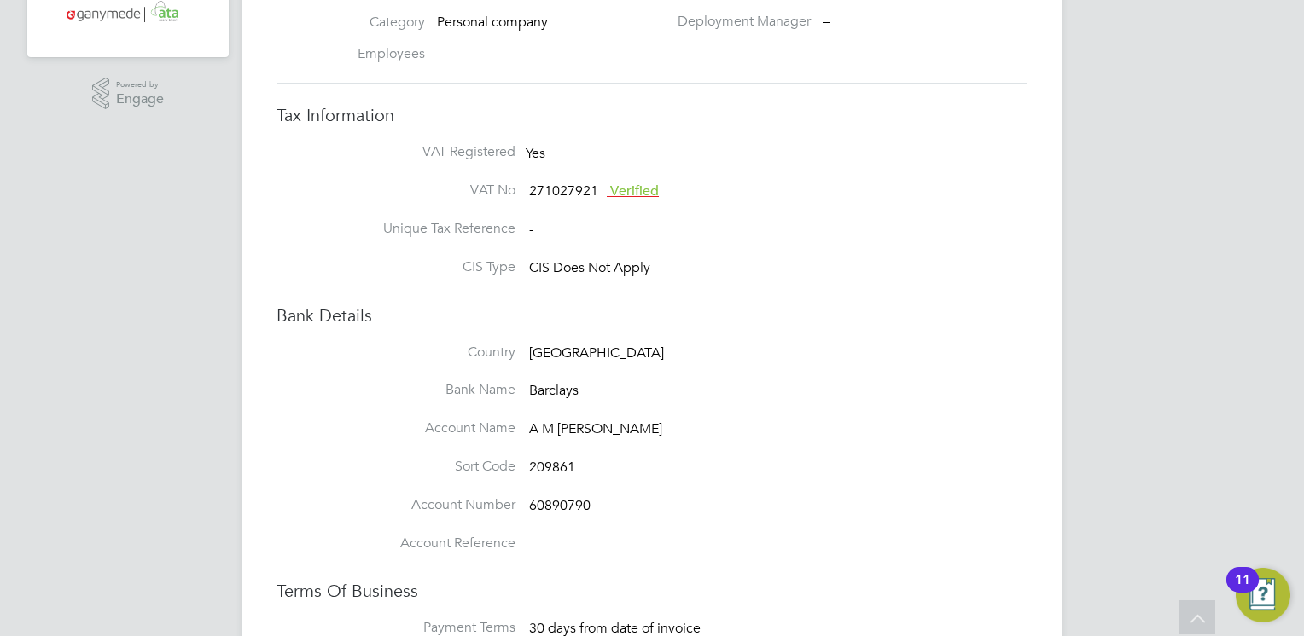
scroll to position [409, 0]
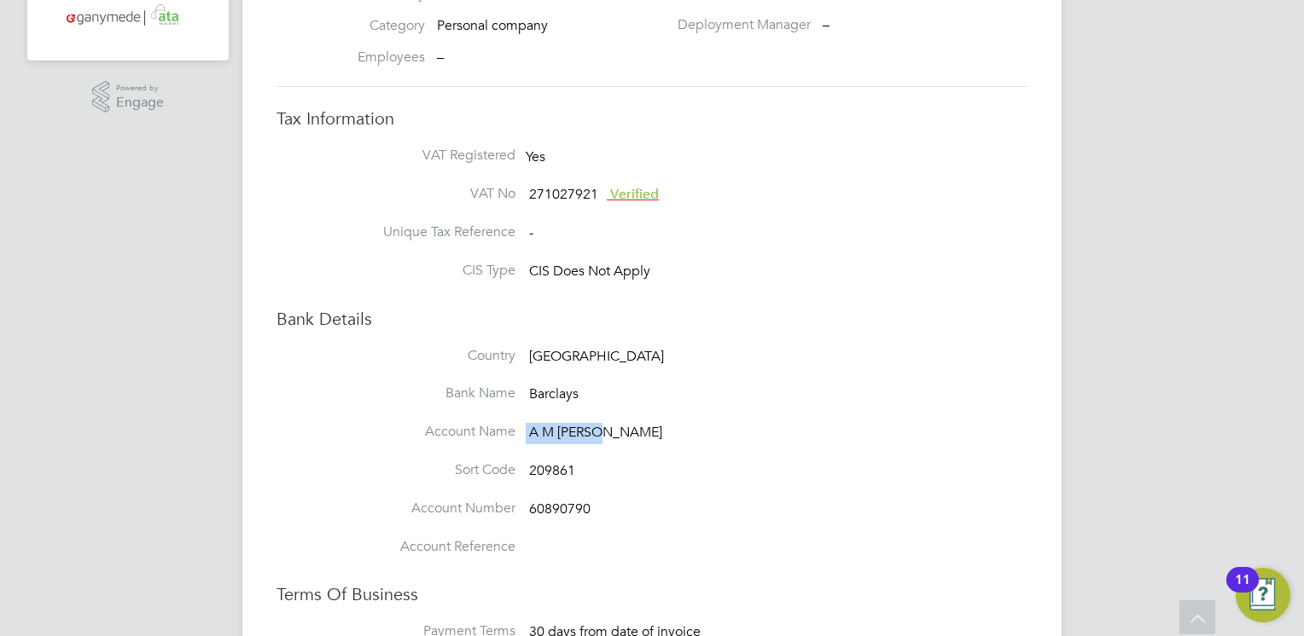
drag, startPoint x: 605, startPoint y: 430, endPoint x: 524, endPoint y: 433, distance: 81.1
click at [524, 433] on li "Account Name A M Duggan" at bounding box center [686, 442] width 682 height 38
copy li "A M Duggan"
drag, startPoint x: 590, startPoint y: 507, endPoint x: 527, endPoint y: 511, distance: 63.3
click at [527, 511] on li "Account Number 60890790" at bounding box center [686, 519] width 682 height 38
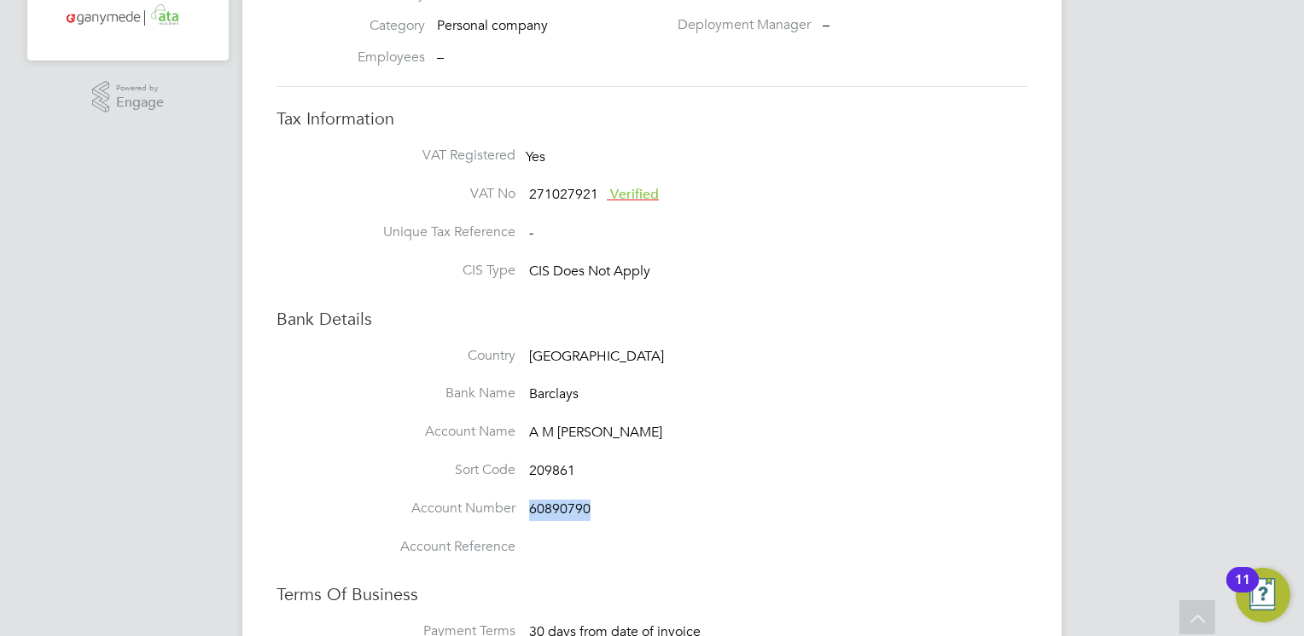
copy span "60890790"
drag, startPoint x: 577, startPoint y: 469, endPoint x: 524, endPoint y: 467, distance: 53.0
click at [524, 467] on li "Sort Code 209861" at bounding box center [686, 481] width 682 height 38
copy li "209861"
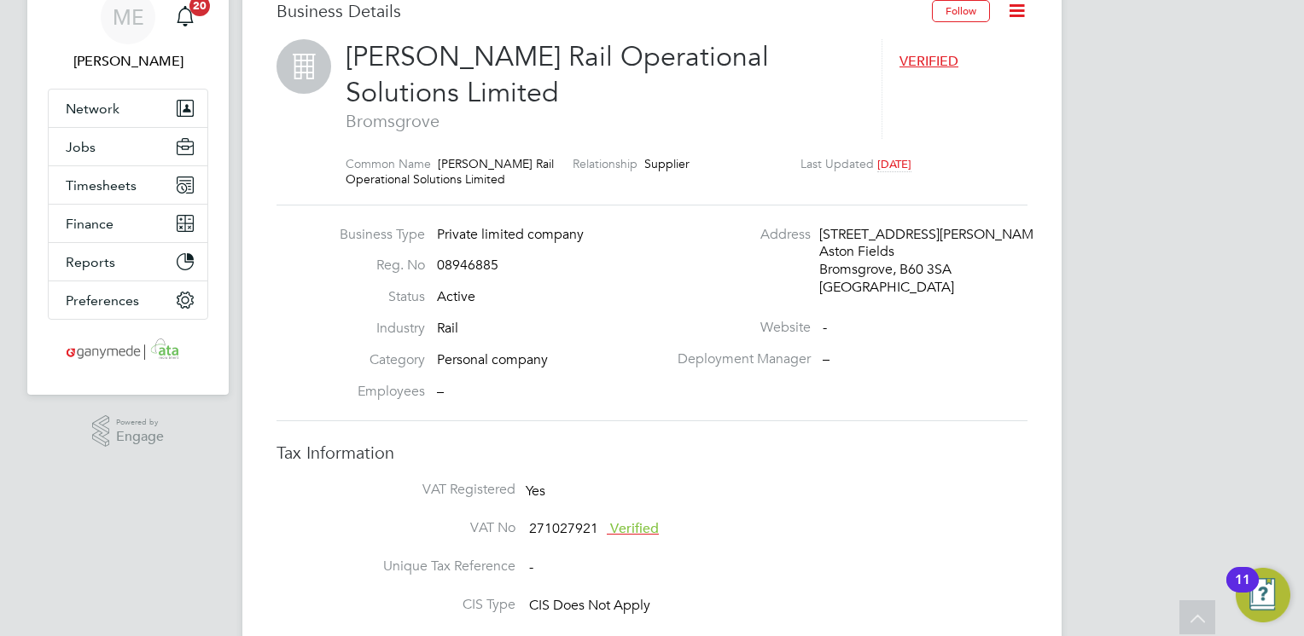
scroll to position [0, 0]
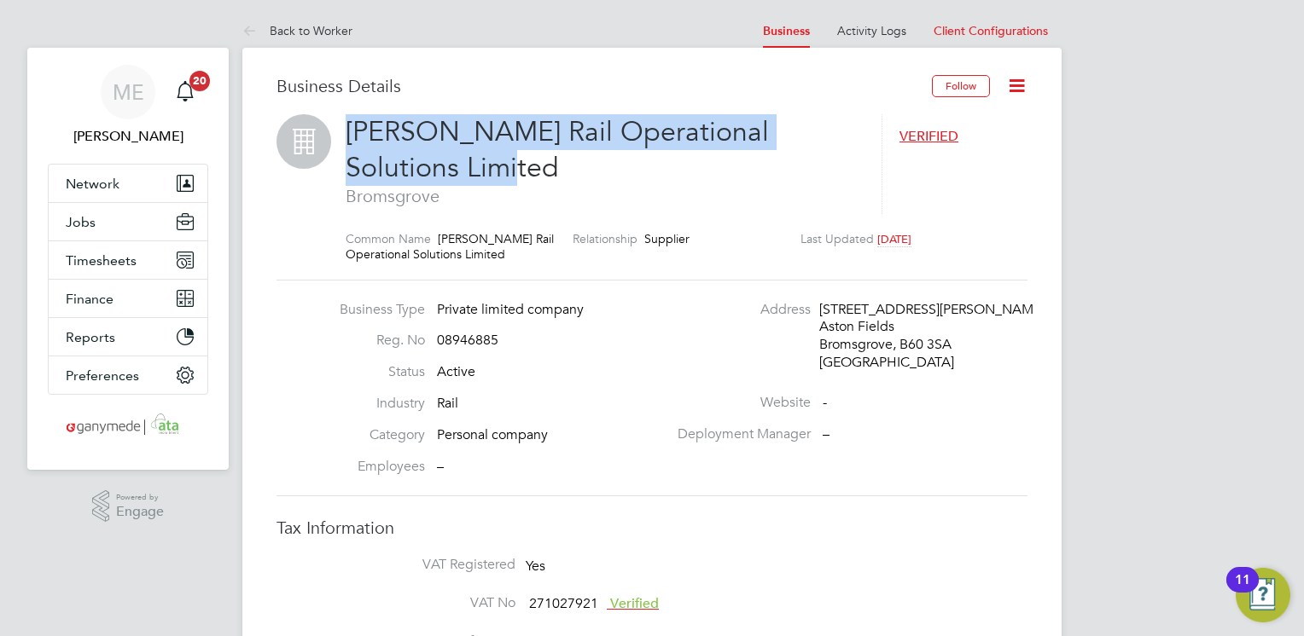
drag, startPoint x: 345, startPoint y: 126, endPoint x: 462, endPoint y: 165, distance: 123.8
click at [462, 165] on div "Rutherford Rail Operational Solutions Limited Bromsgrove VERIFIED Common Name R…" at bounding box center [651, 196] width 751 height 165
copy span "Rutherford Rail Operational Solutions Limited"
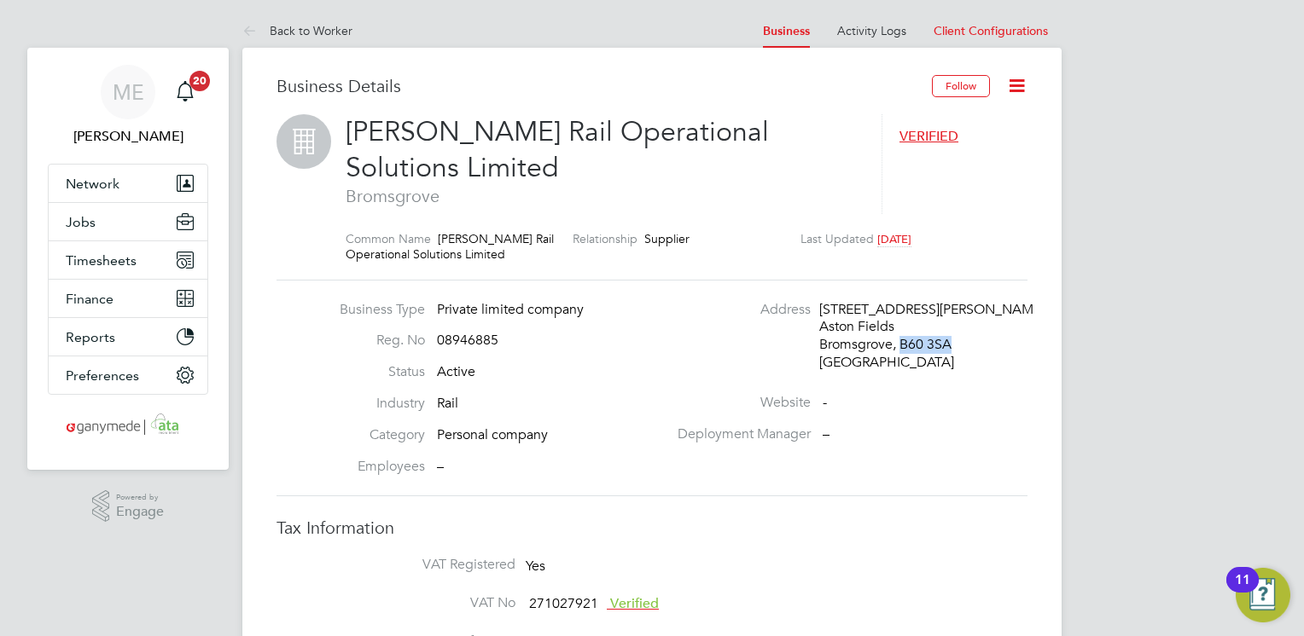
drag, startPoint x: 949, startPoint y: 343, endPoint x: 903, endPoint y: 345, distance: 47.0
click at [903, 345] on div "Bromsgrove, B60 3SA" at bounding box center [900, 345] width 162 height 18
copy div "B60 3SA"
drag, startPoint x: 495, startPoint y: 336, endPoint x: 436, endPoint y: 340, distance: 59.0
click at [436, 340] on li "Reg. No 08946885" at bounding box center [499, 348] width 336 height 32
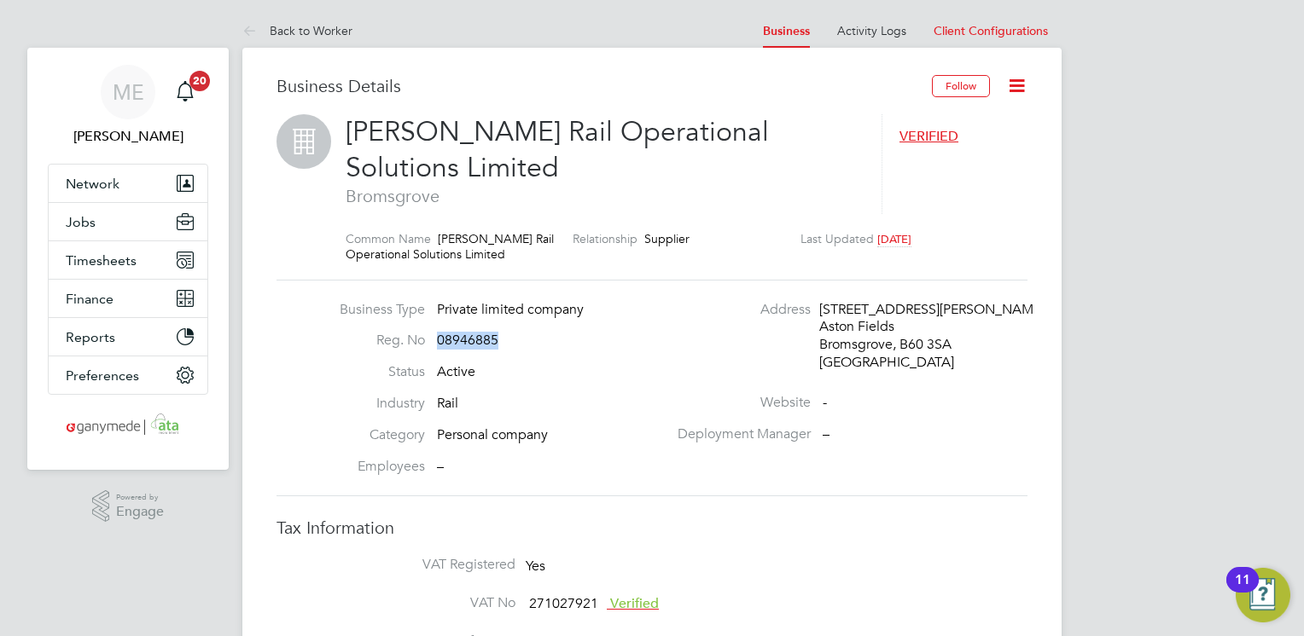
copy span "08946885"
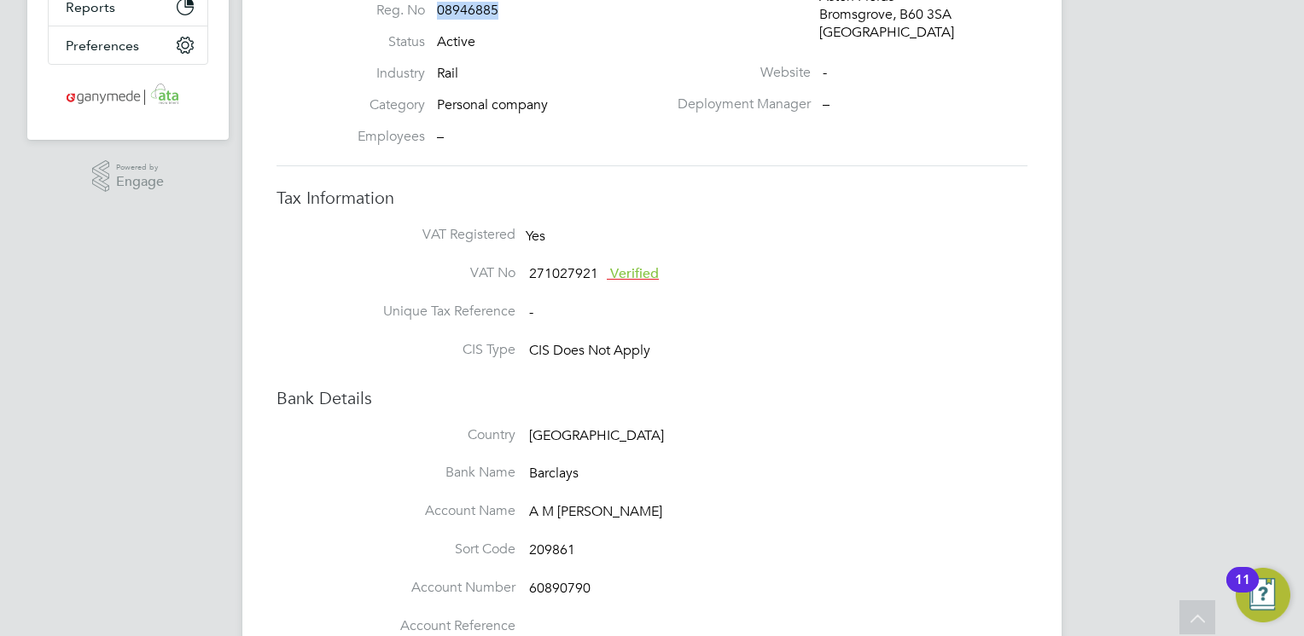
scroll to position [341, 0]
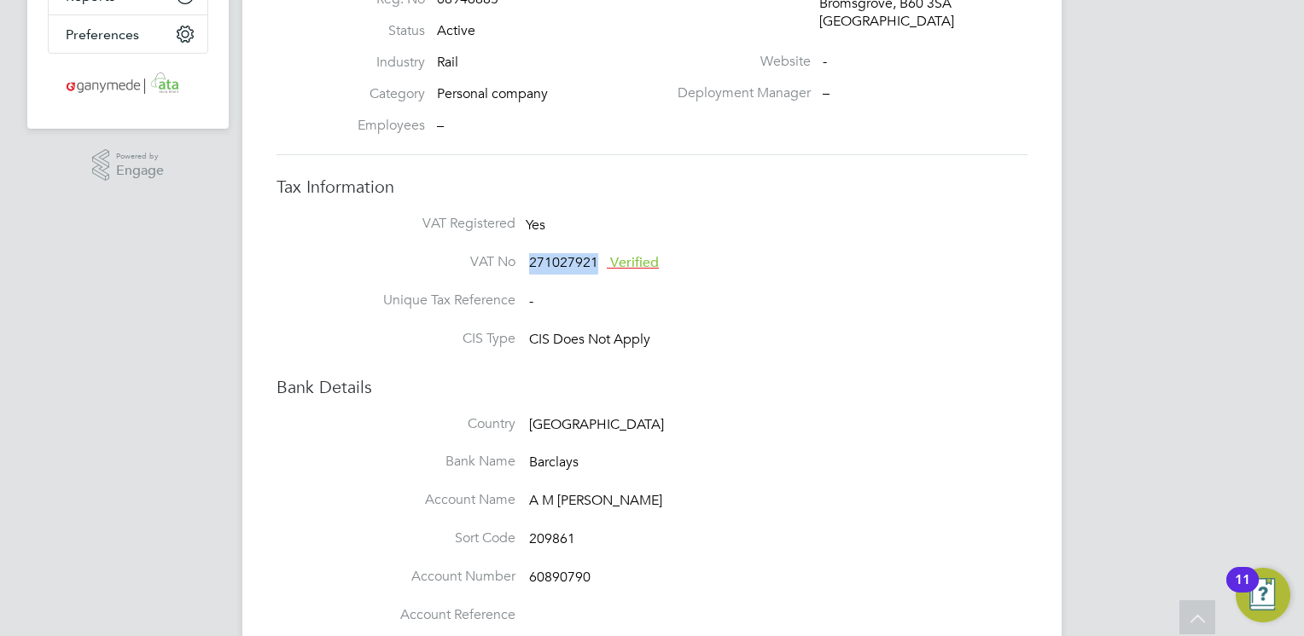
drag, startPoint x: 595, startPoint y: 257, endPoint x: 529, endPoint y: 257, distance: 65.7
click at [529, 257] on span "271027921" at bounding box center [563, 262] width 69 height 17
copy span "271027921"
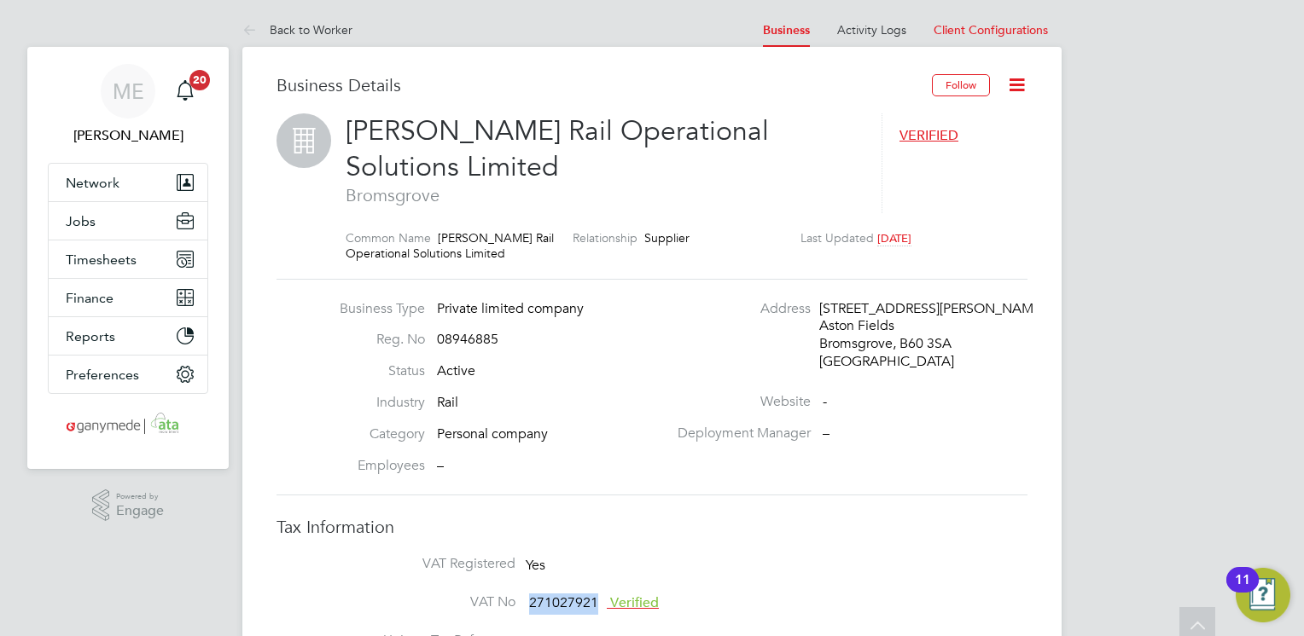
scroll to position [0, 0]
click at [242, 24] on icon at bounding box center [252, 31] width 21 height 21
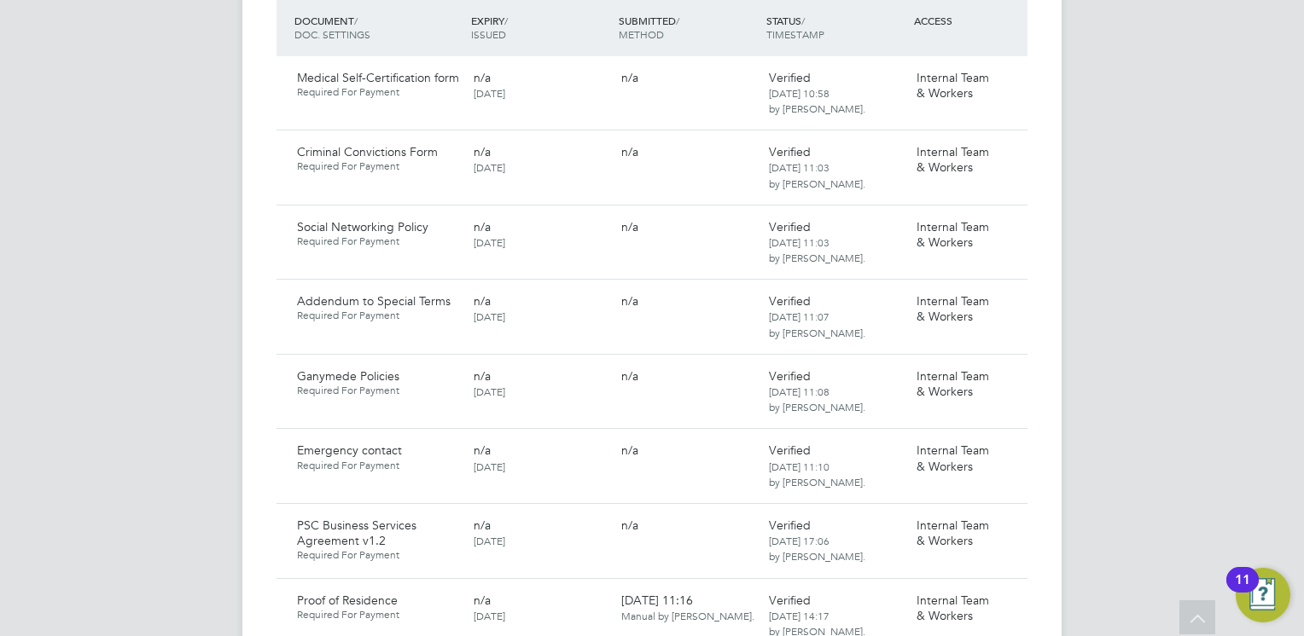
scroll to position [1160, 0]
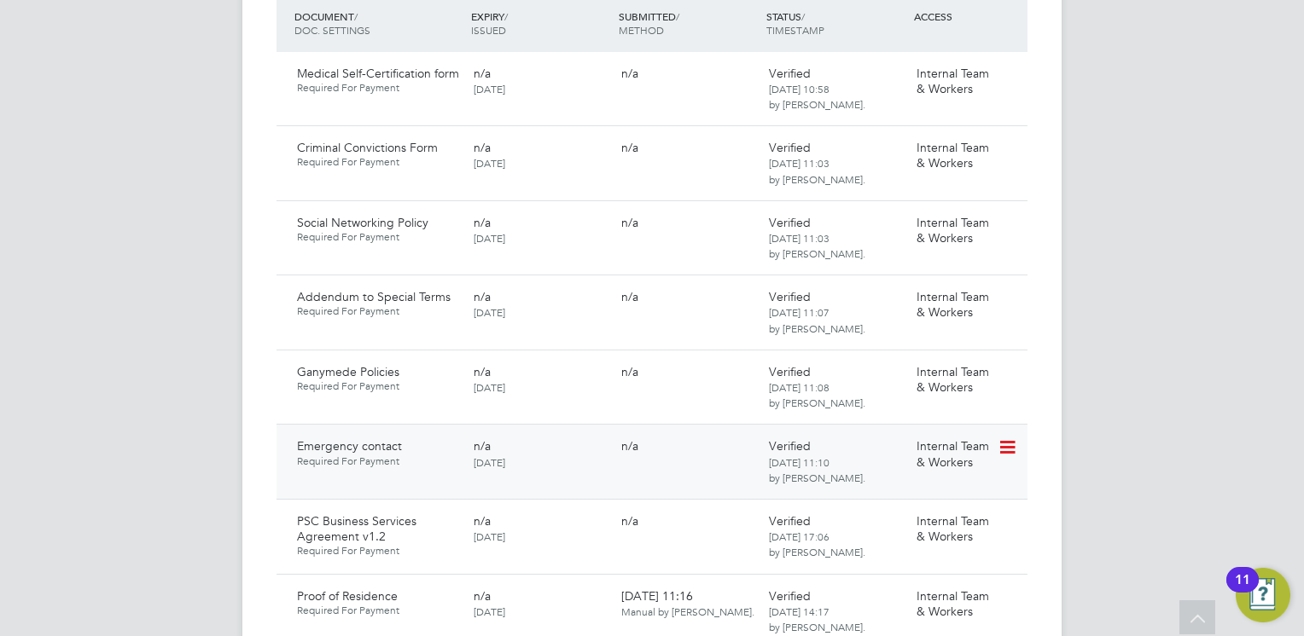
click at [1003, 438] on icon at bounding box center [1005, 448] width 17 height 20
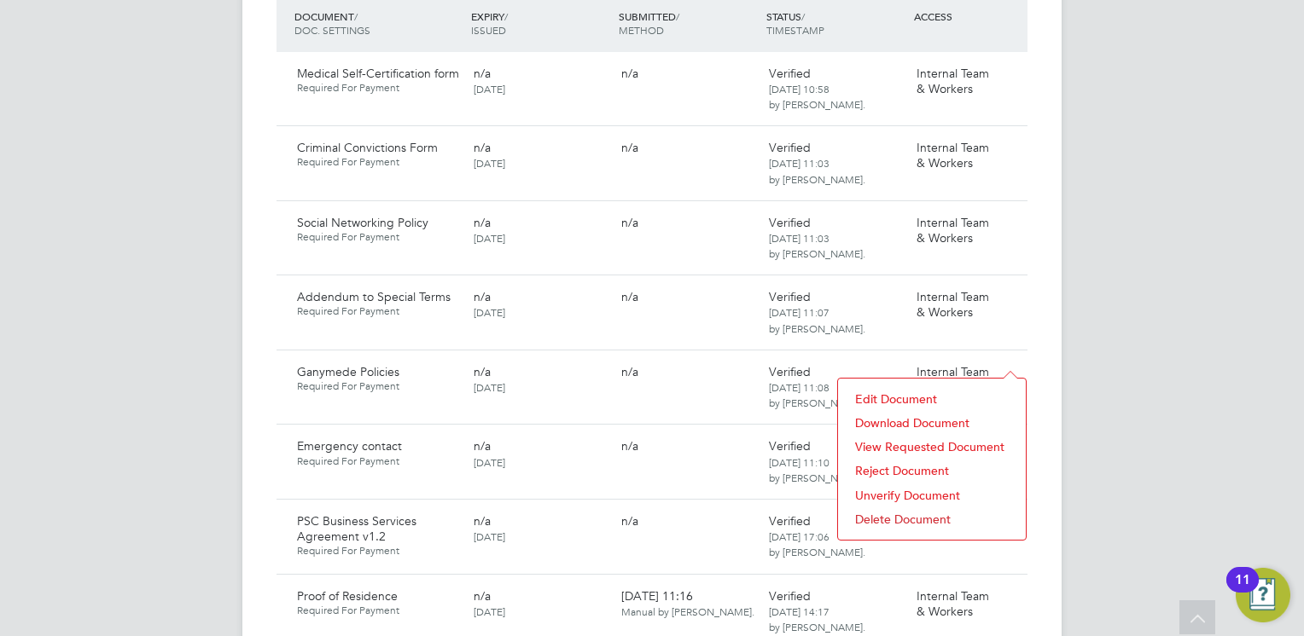
click at [899, 421] on li "Download Document" at bounding box center [931, 423] width 171 height 24
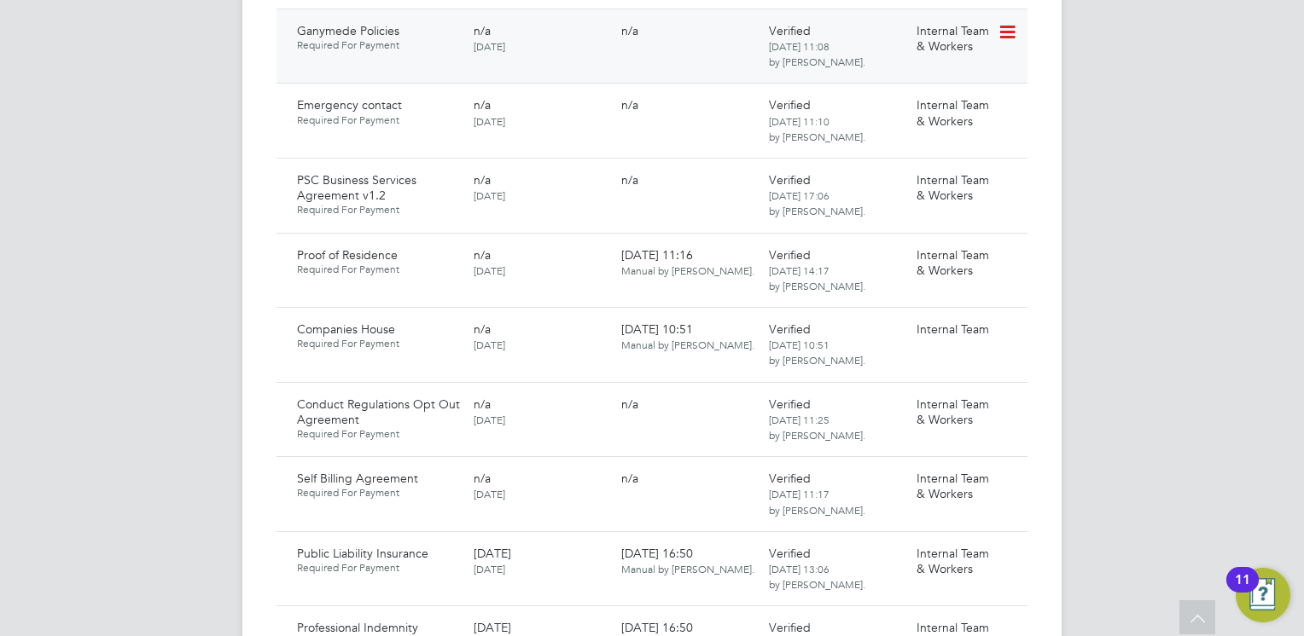
scroll to position [1536, 0]
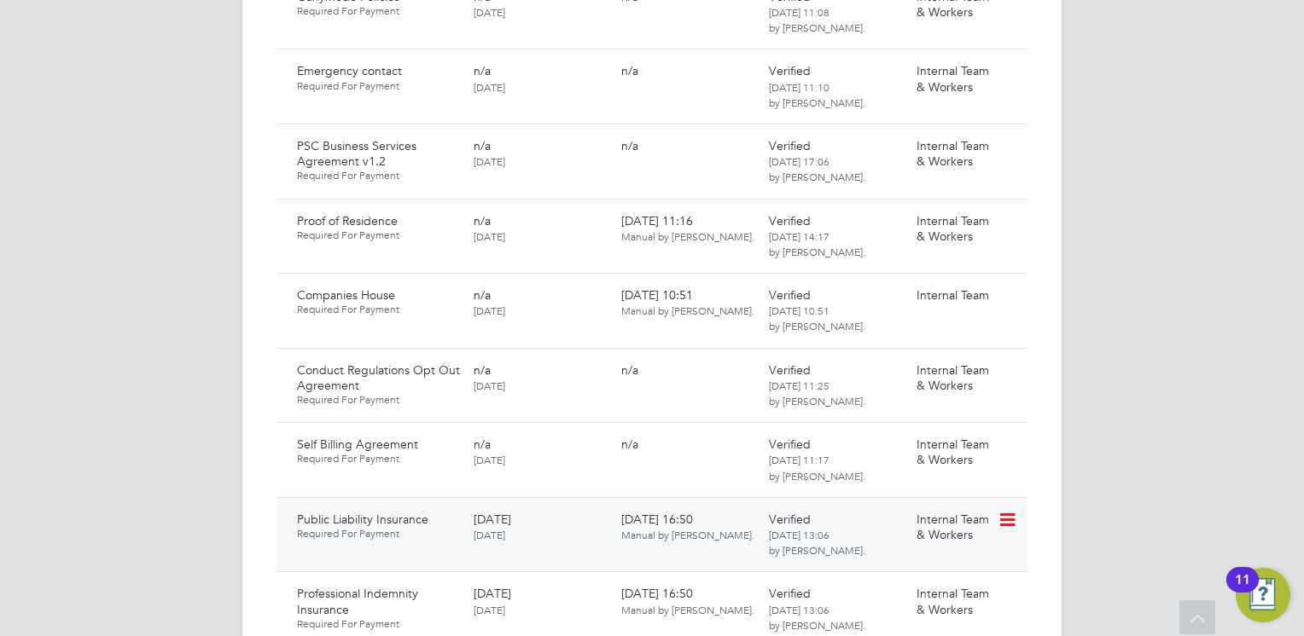
click at [1013, 510] on icon at bounding box center [1005, 520] width 17 height 20
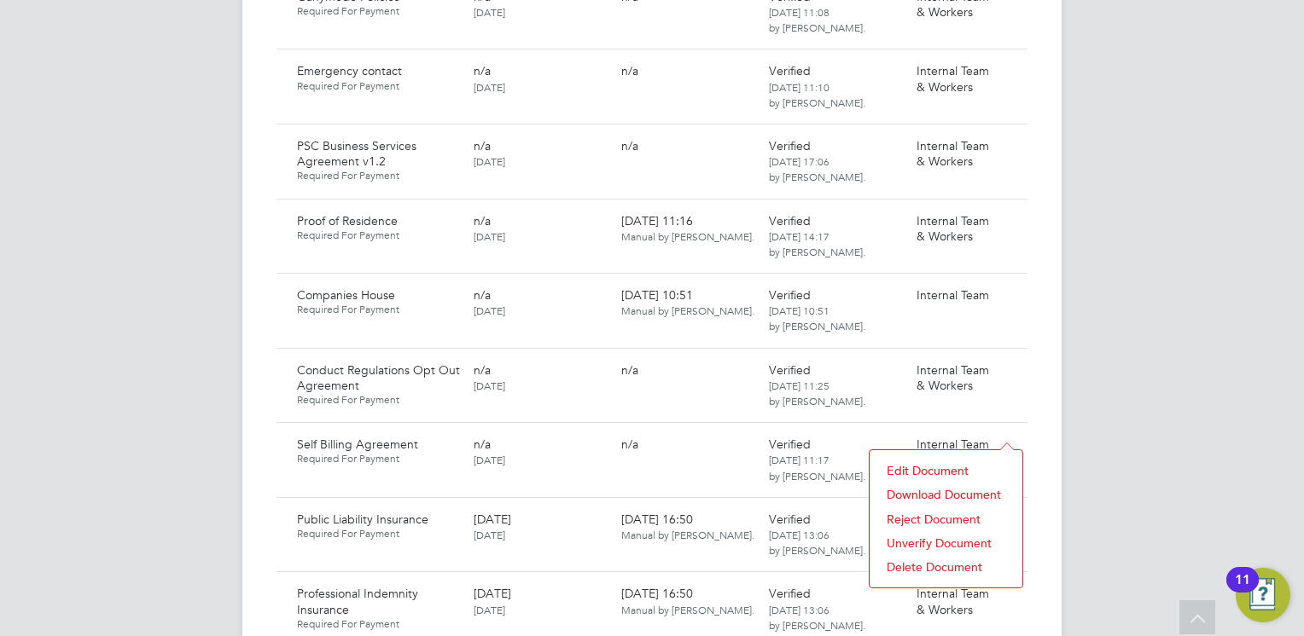
click at [920, 490] on li "Download Document" at bounding box center [946, 495] width 136 height 24
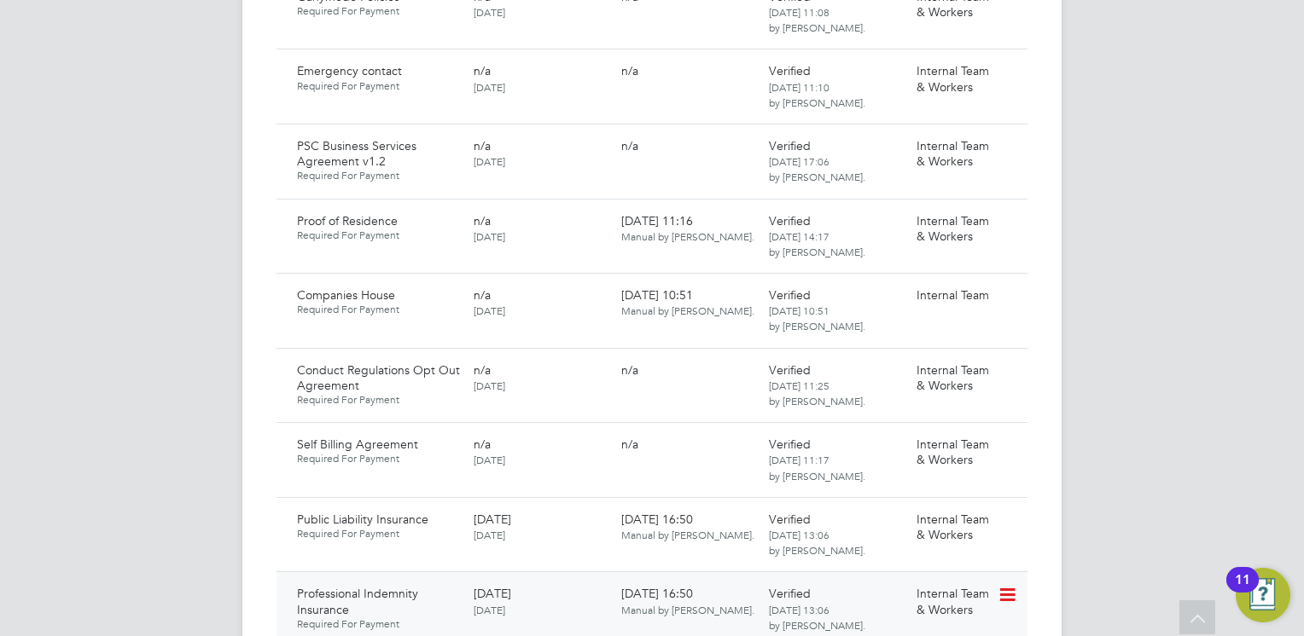
click at [1002, 585] on icon at bounding box center [1005, 595] width 17 height 20
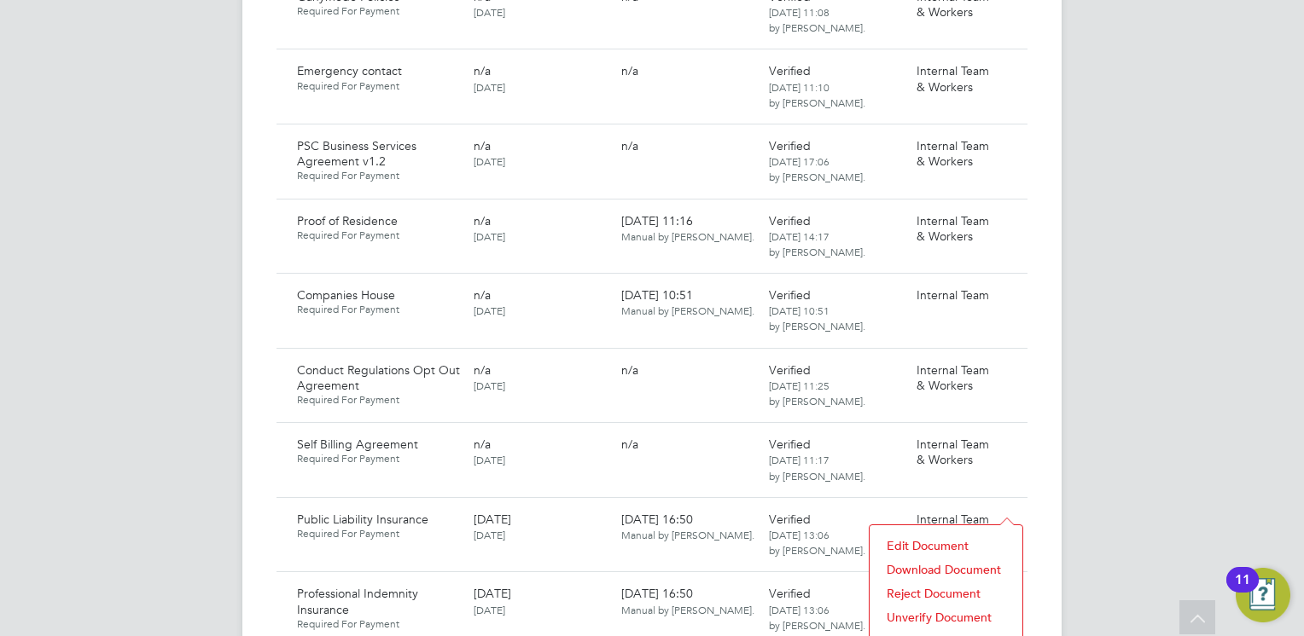
click at [895, 566] on li "Download Document" at bounding box center [946, 570] width 136 height 24
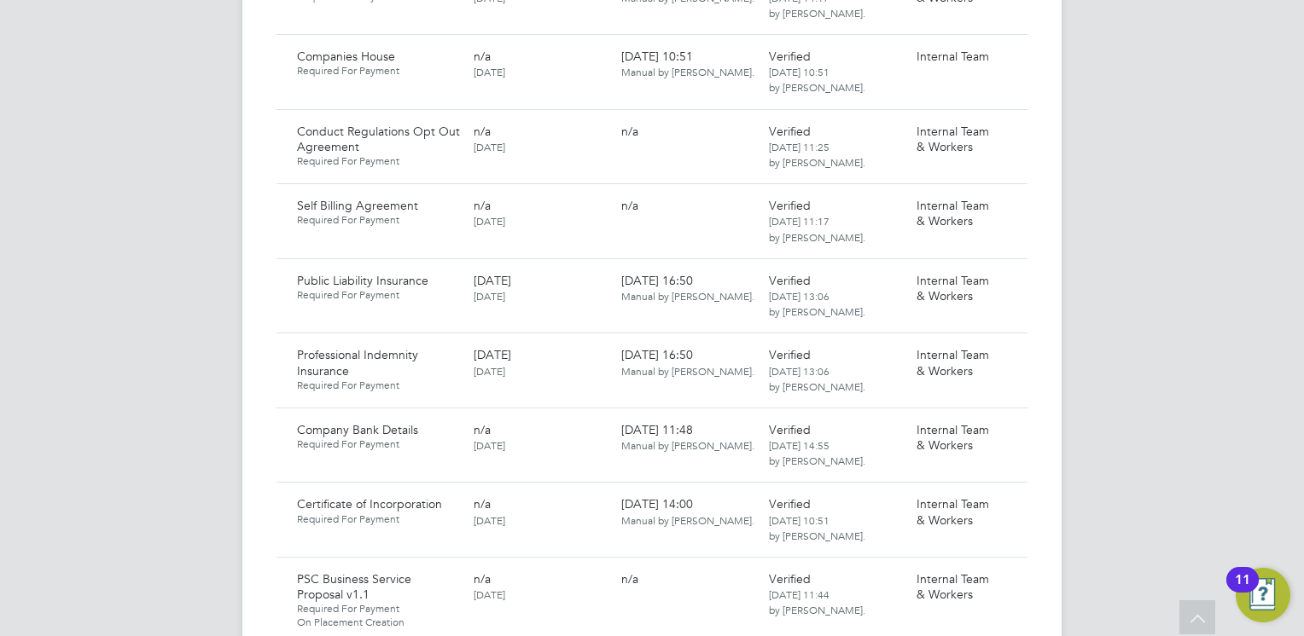
scroll to position [1843, 0]
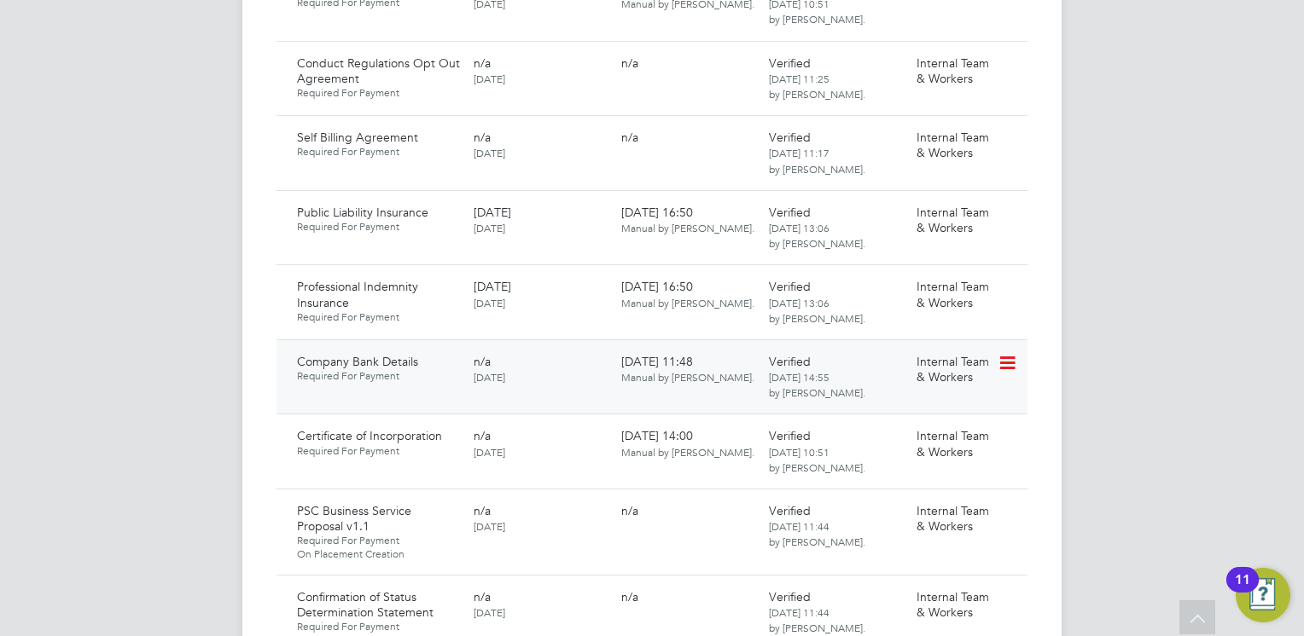
click at [1010, 353] on icon at bounding box center [1005, 363] width 17 height 20
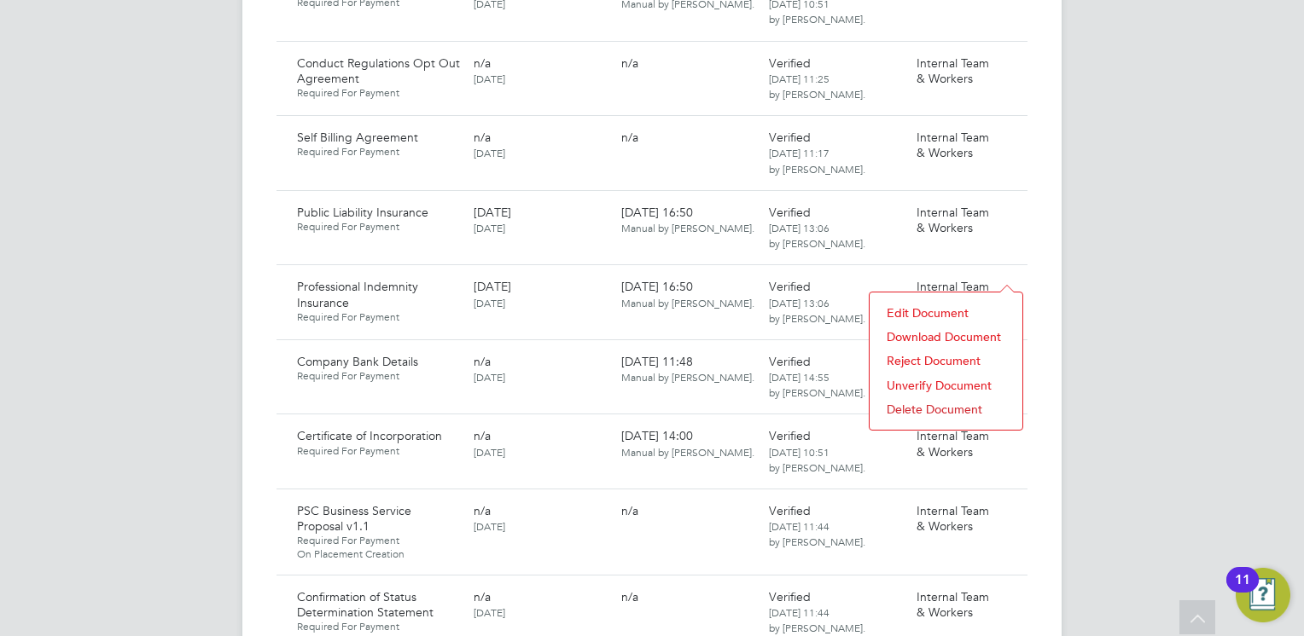
click at [944, 331] on li "Download Document" at bounding box center [946, 337] width 136 height 24
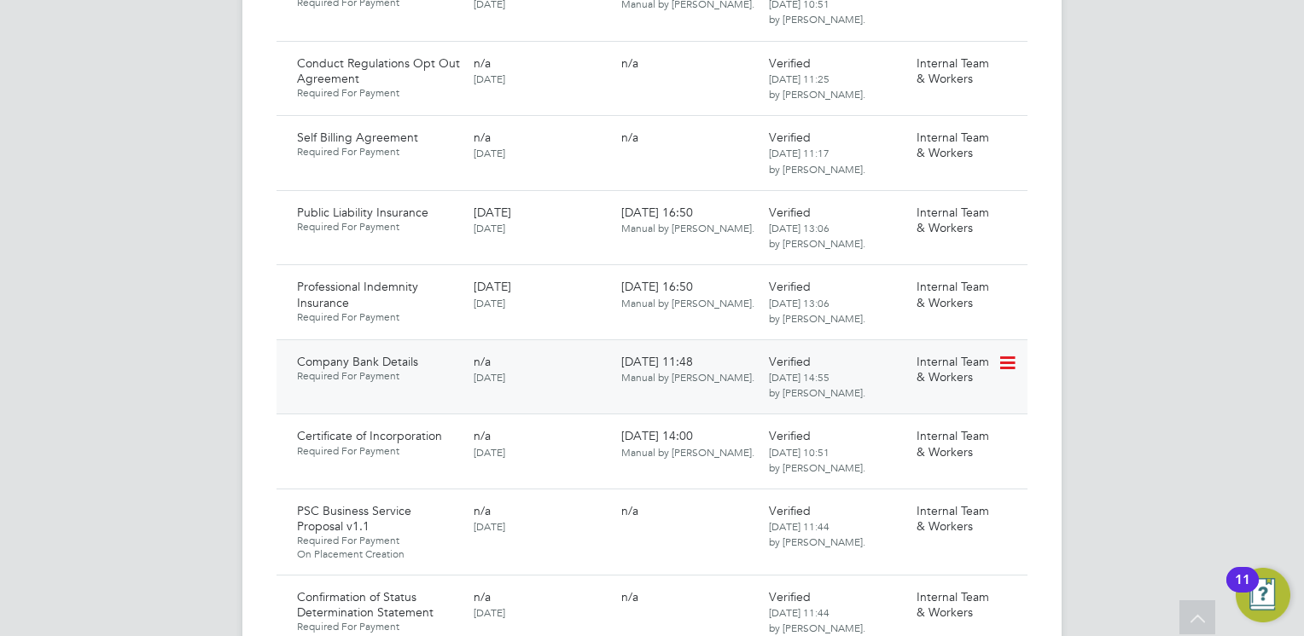
click at [1014, 353] on icon at bounding box center [1005, 363] width 17 height 20
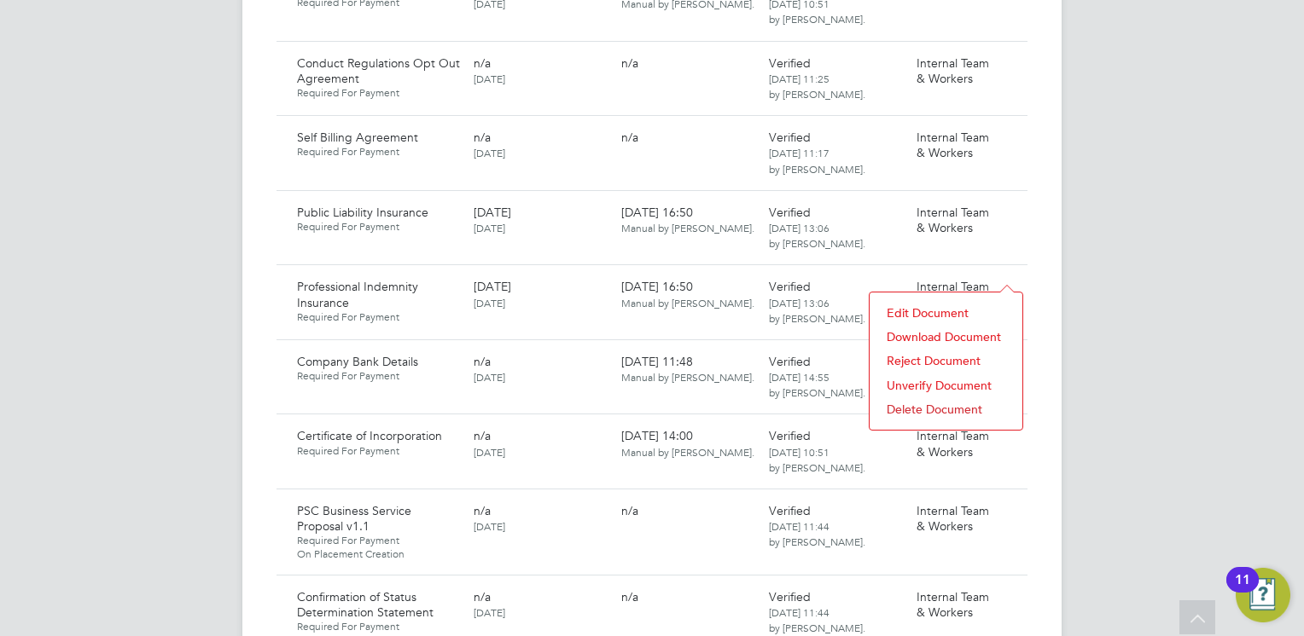
click at [909, 331] on li "Download Document" at bounding box center [946, 337] width 136 height 24
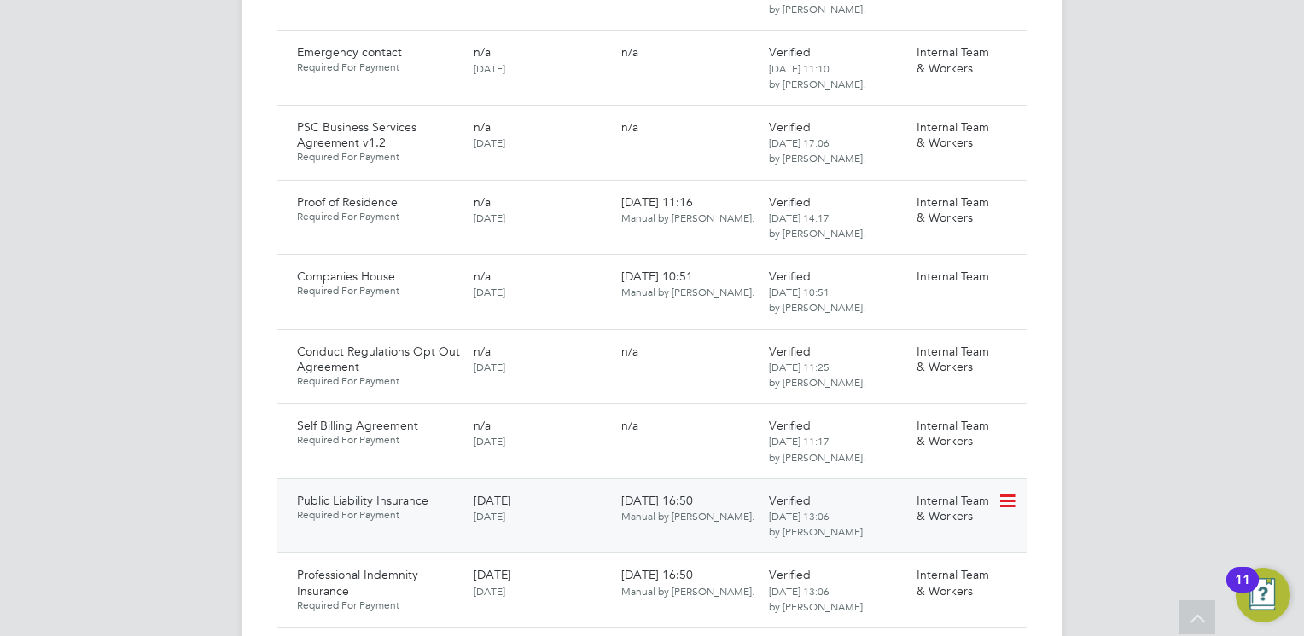
scroll to position [1501, 0]
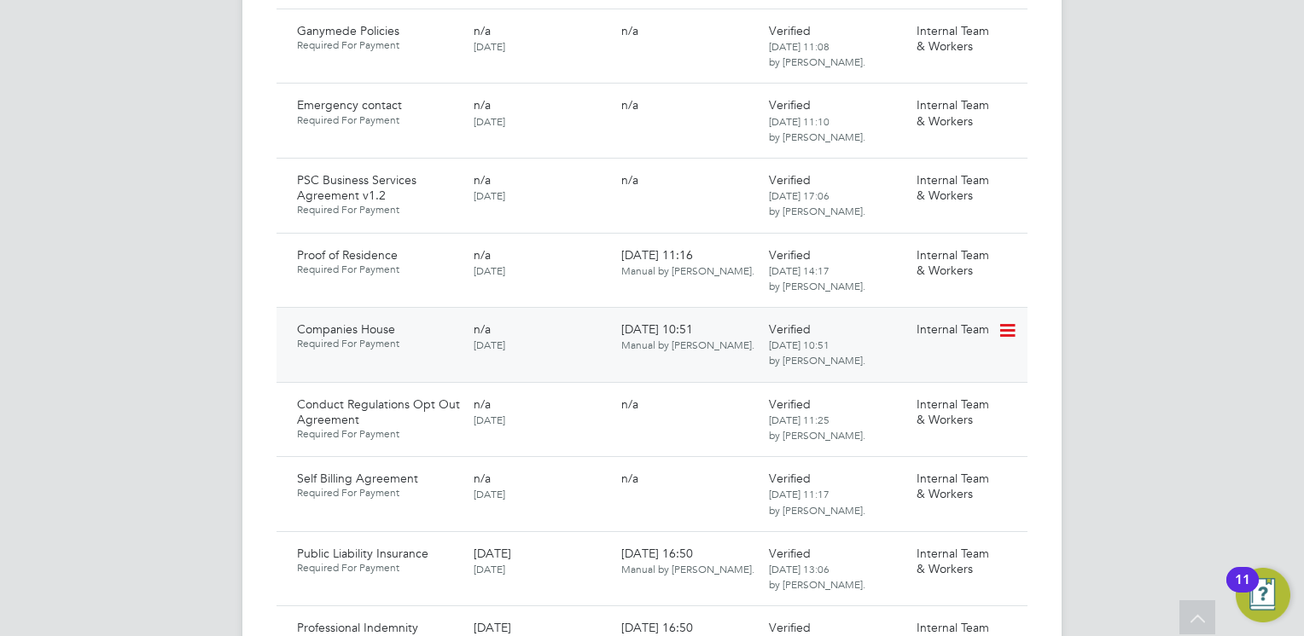
click at [1013, 321] on icon at bounding box center [1005, 331] width 17 height 20
click at [924, 299] on li "Download Document" at bounding box center [946, 305] width 136 height 24
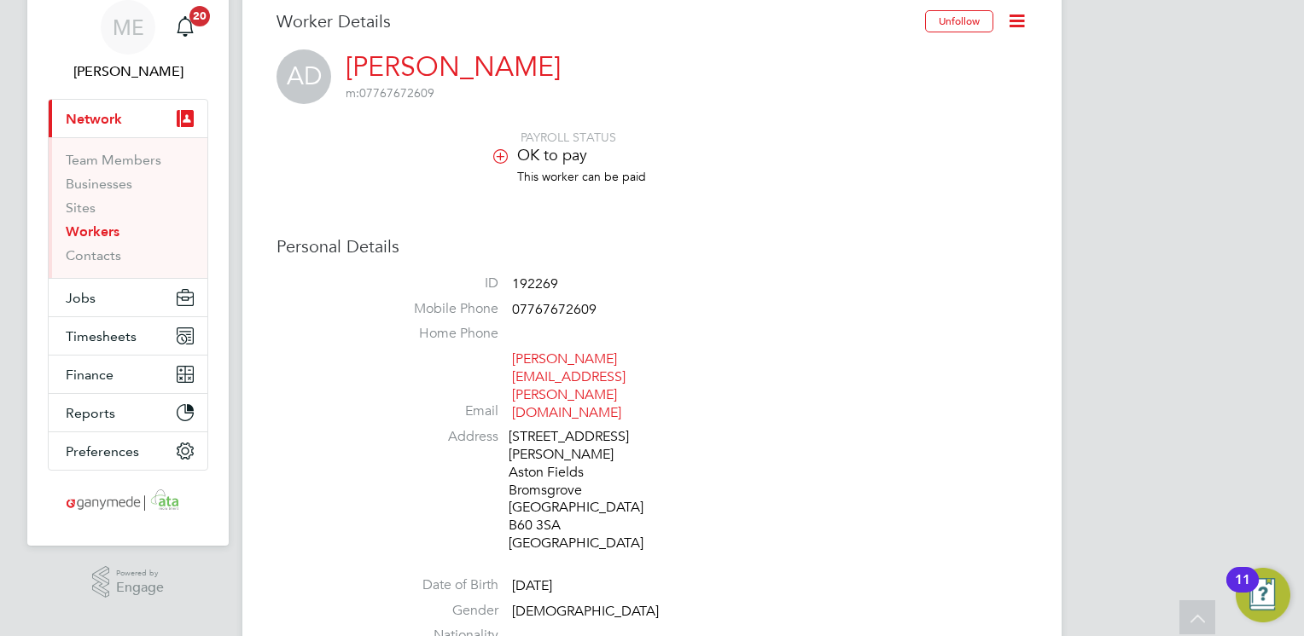
scroll to position [0, 0]
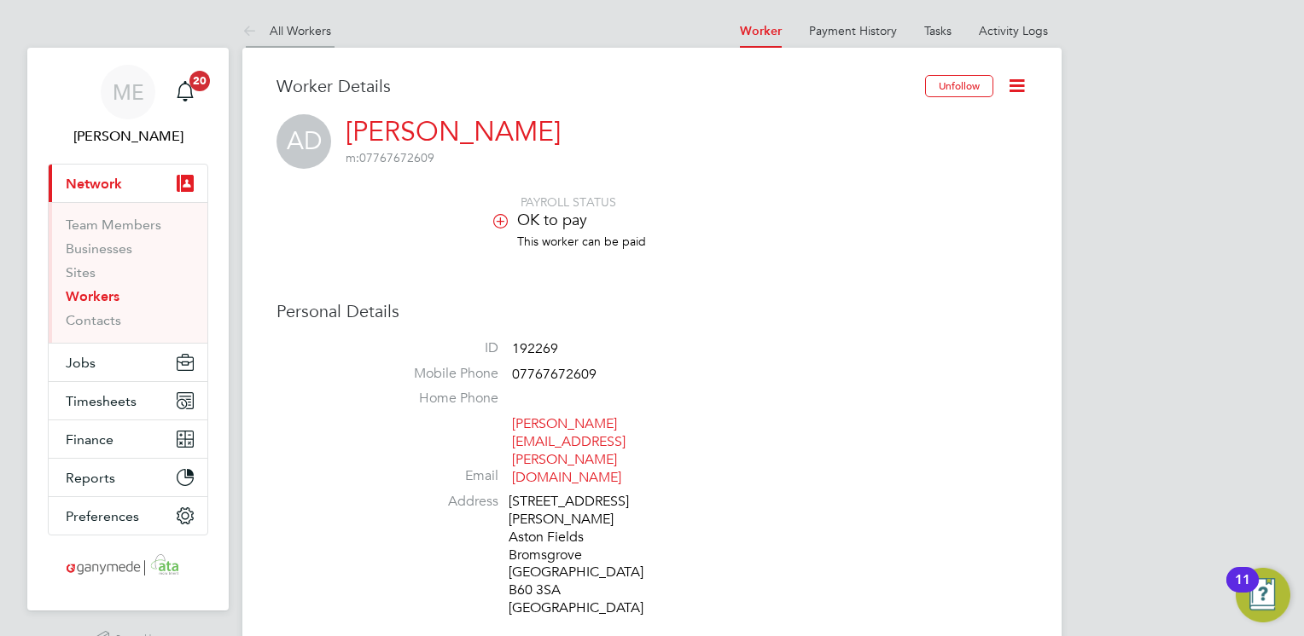
click at [256, 25] on icon at bounding box center [252, 31] width 21 height 21
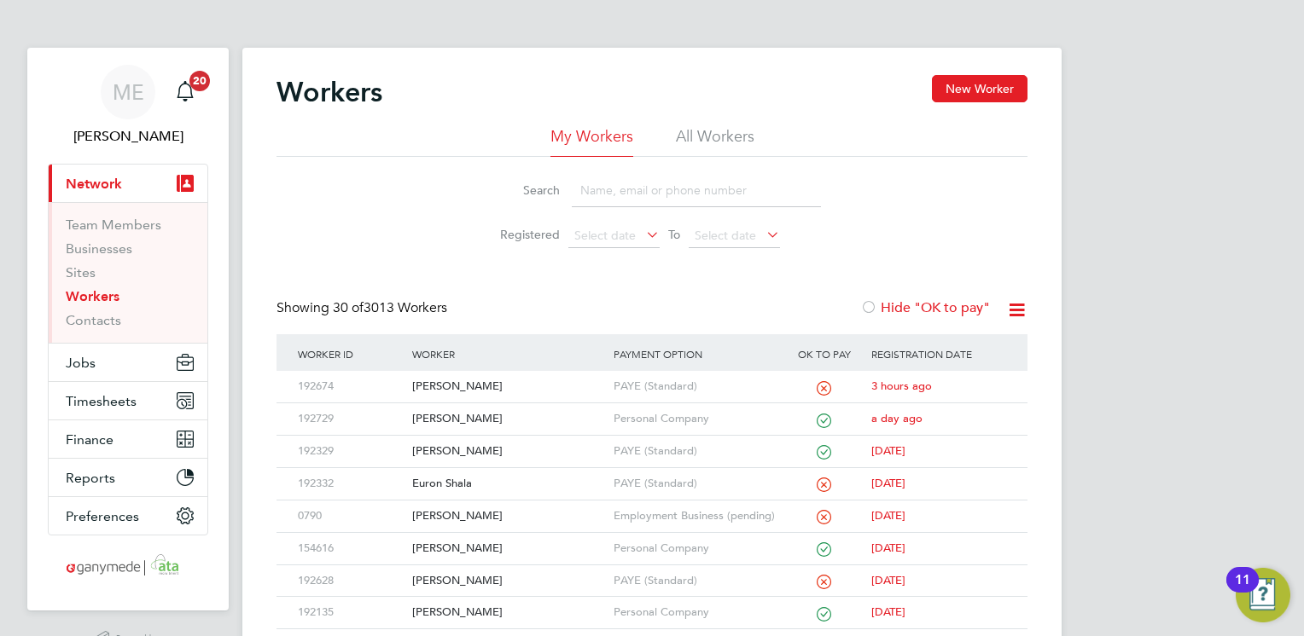
click at [611, 198] on input at bounding box center [696, 190] width 249 height 33
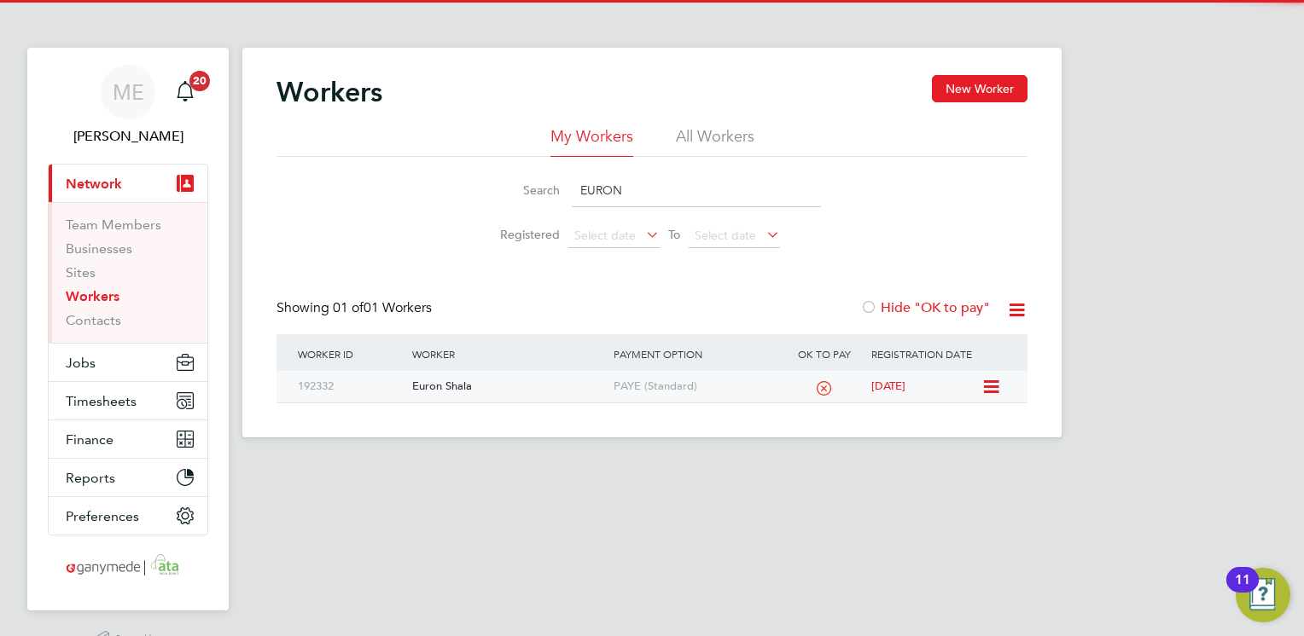
type input "EURON"
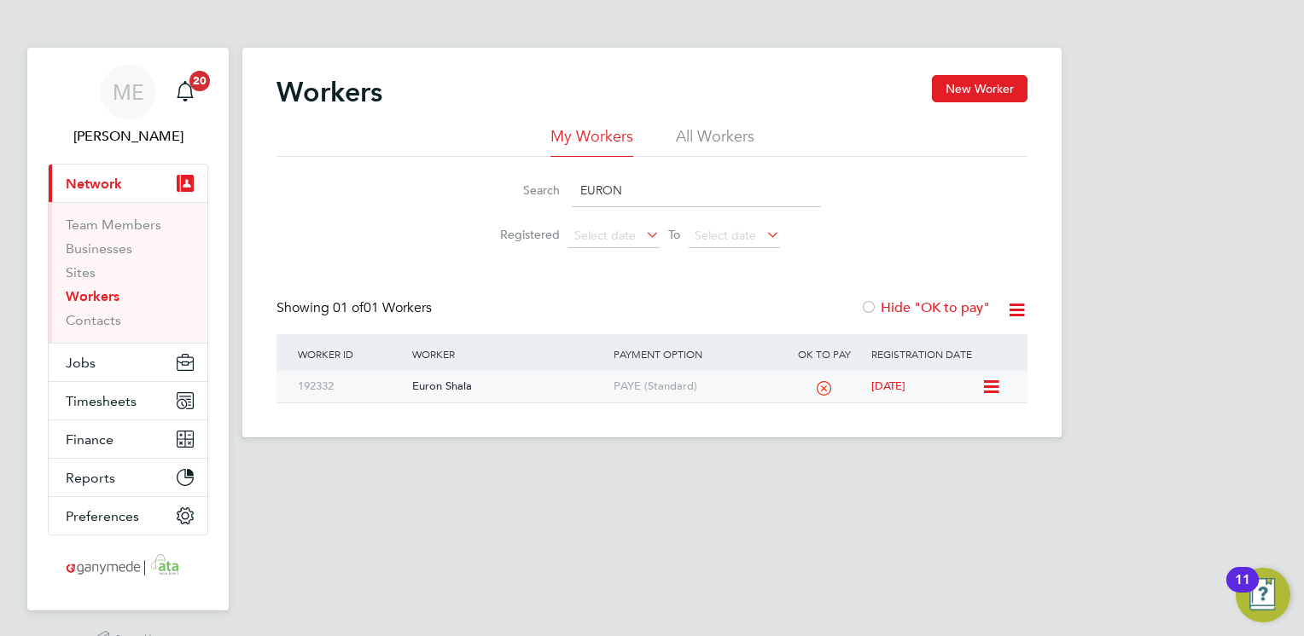
click at [479, 391] on div "Euron Shala" at bounding box center [508, 387] width 200 height 32
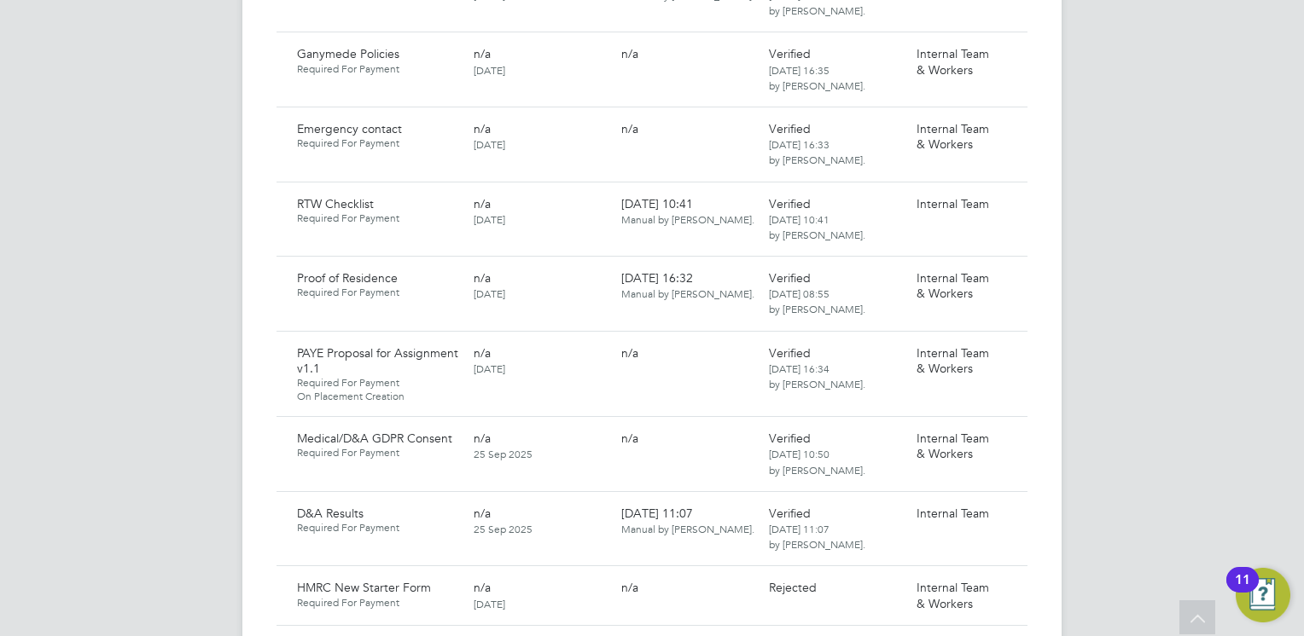
scroll to position [1604, 0]
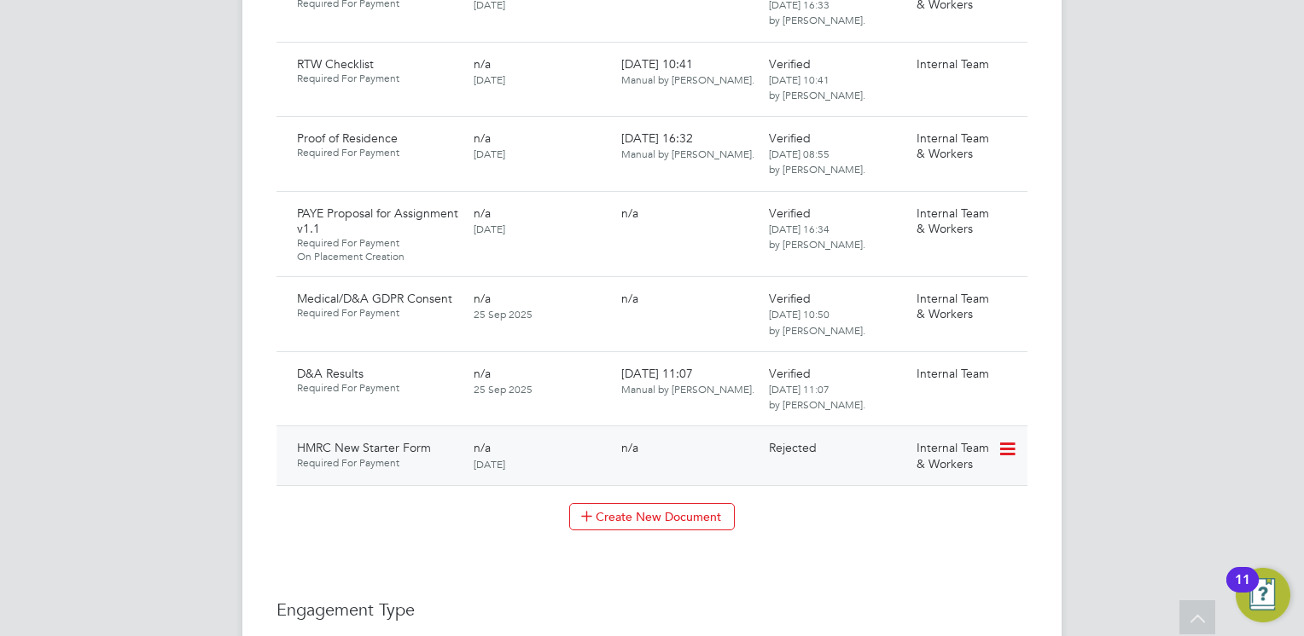
click at [1003, 439] on icon at bounding box center [1005, 449] width 17 height 20
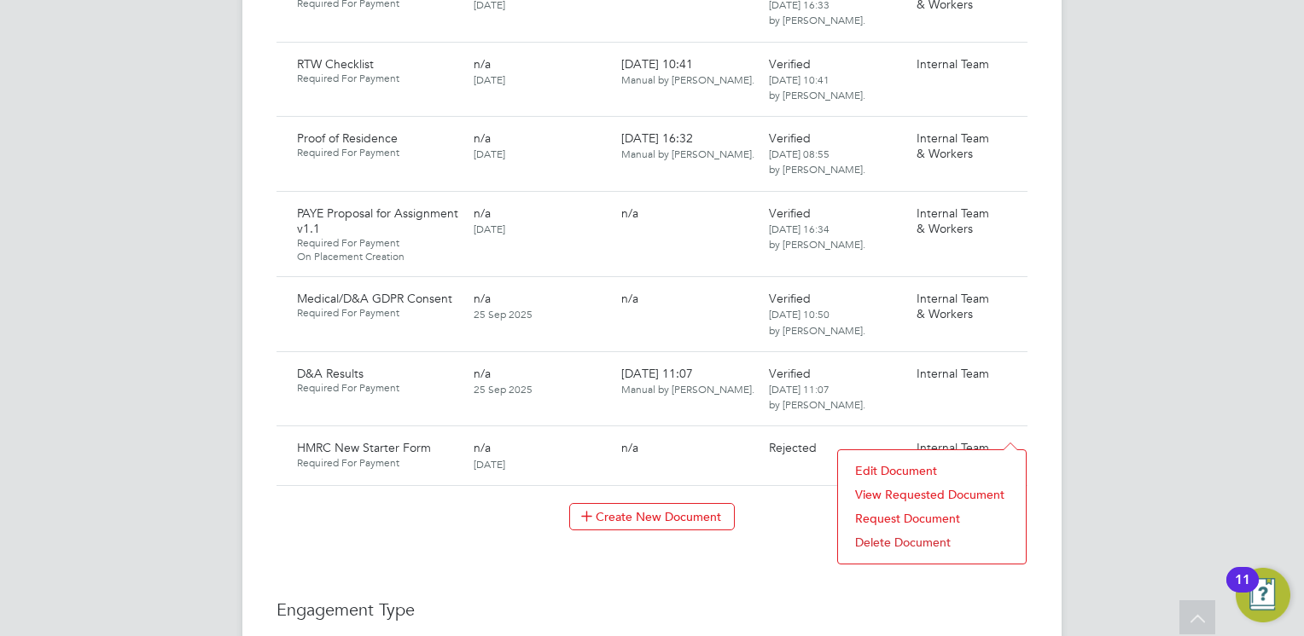
click at [896, 512] on li "Request Document" at bounding box center [931, 519] width 171 height 24
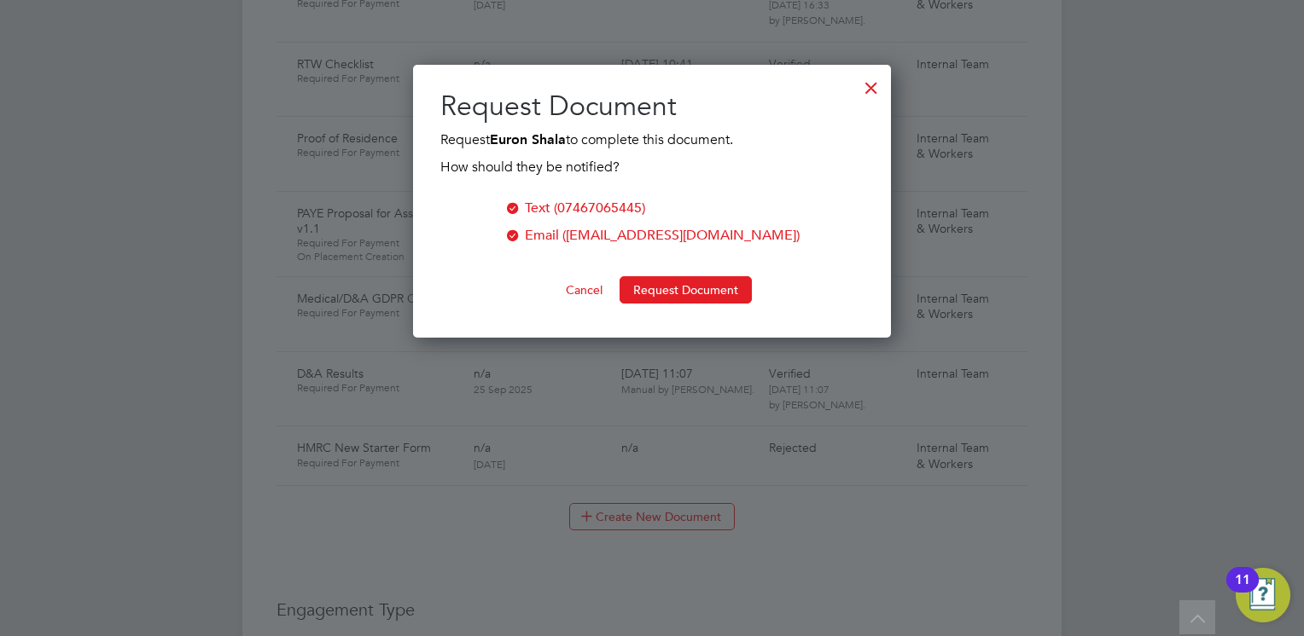
scroll to position [273, 479]
click at [879, 84] on div at bounding box center [871, 83] width 31 height 31
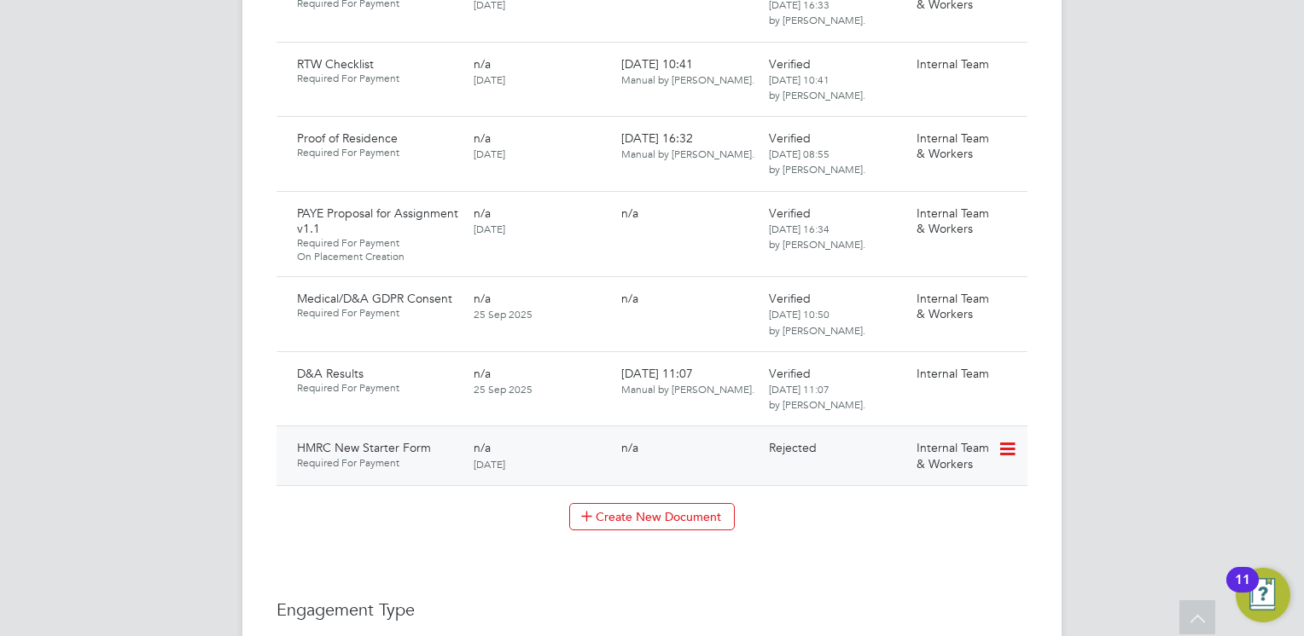
click at [1011, 439] on icon at bounding box center [1005, 449] width 17 height 20
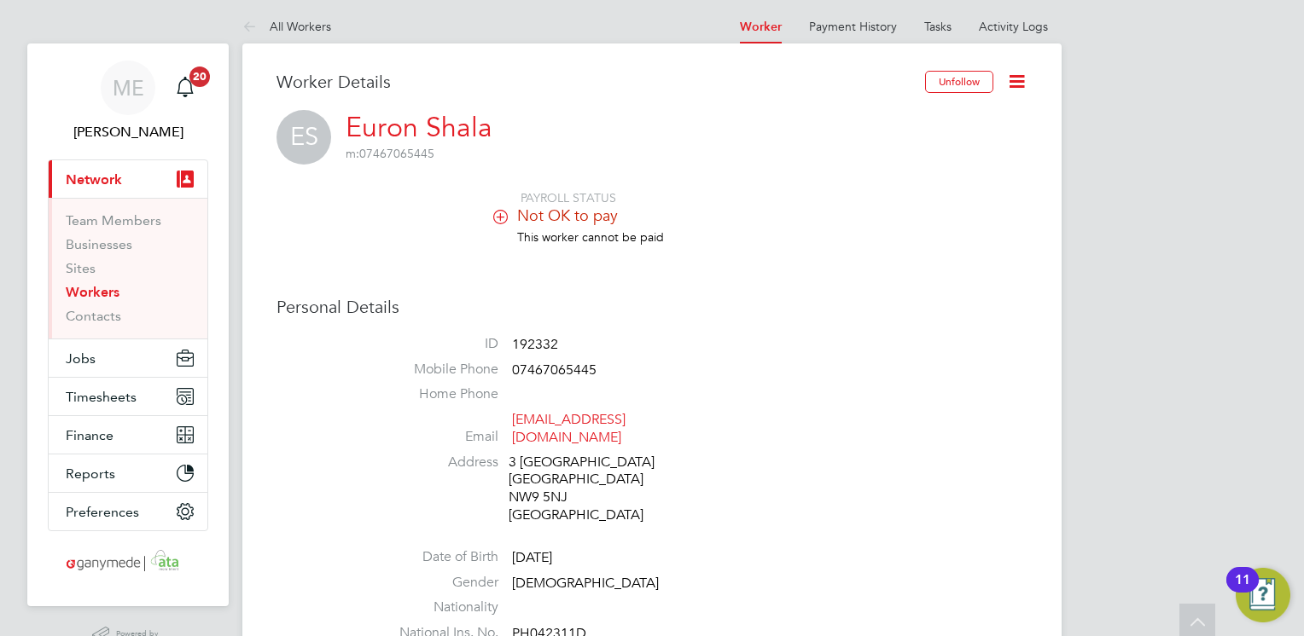
scroll to position [0, 0]
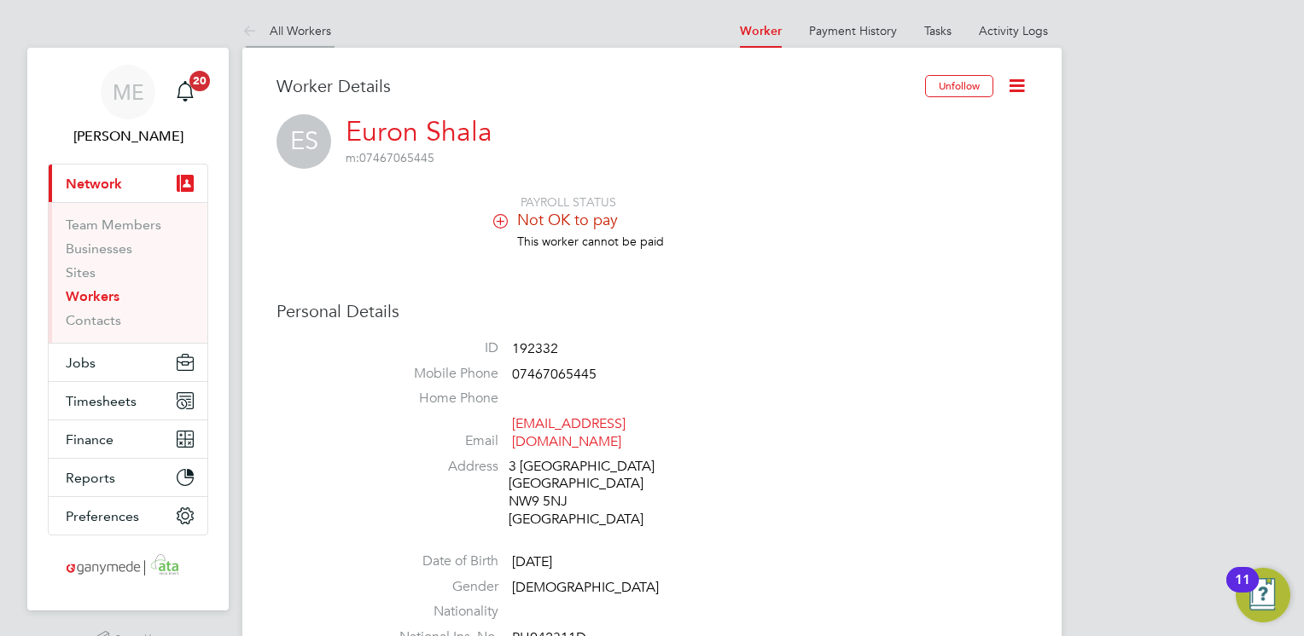
click at [253, 21] on icon at bounding box center [252, 31] width 21 height 21
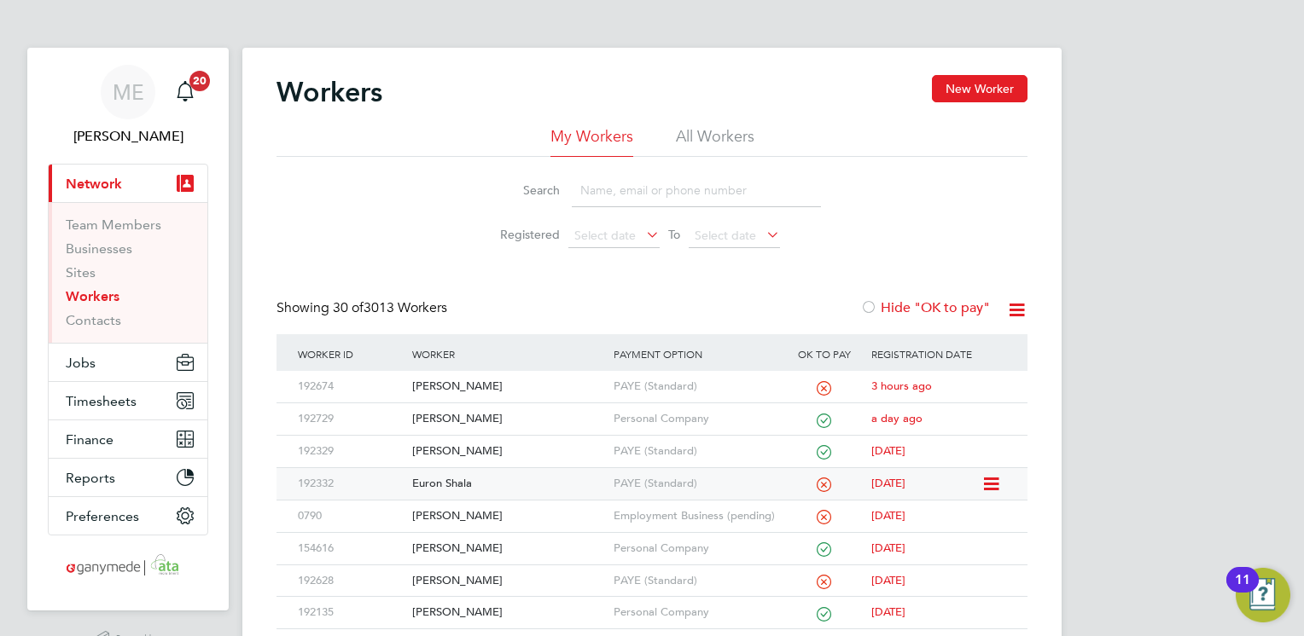
click at [556, 479] on div "Euron Shala" at bounding box center [508, 484] width 200 height 32
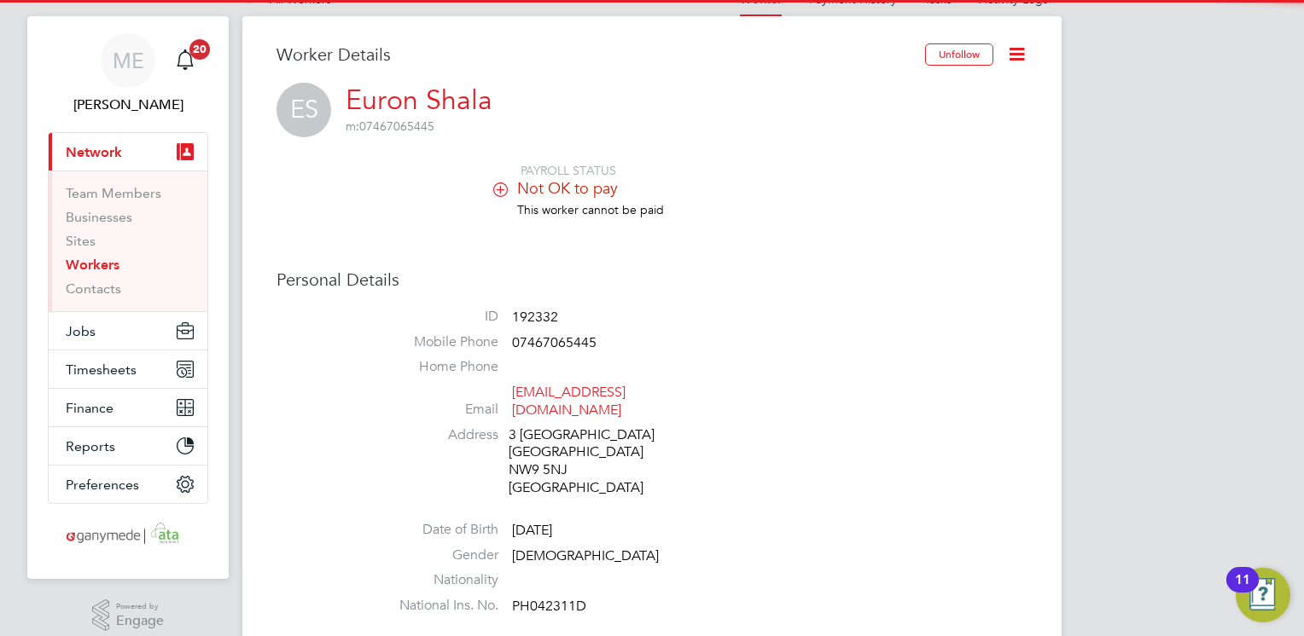
scroll to position [34, 0]
